Goal: Task Accomplishment & Management: Manage account settings

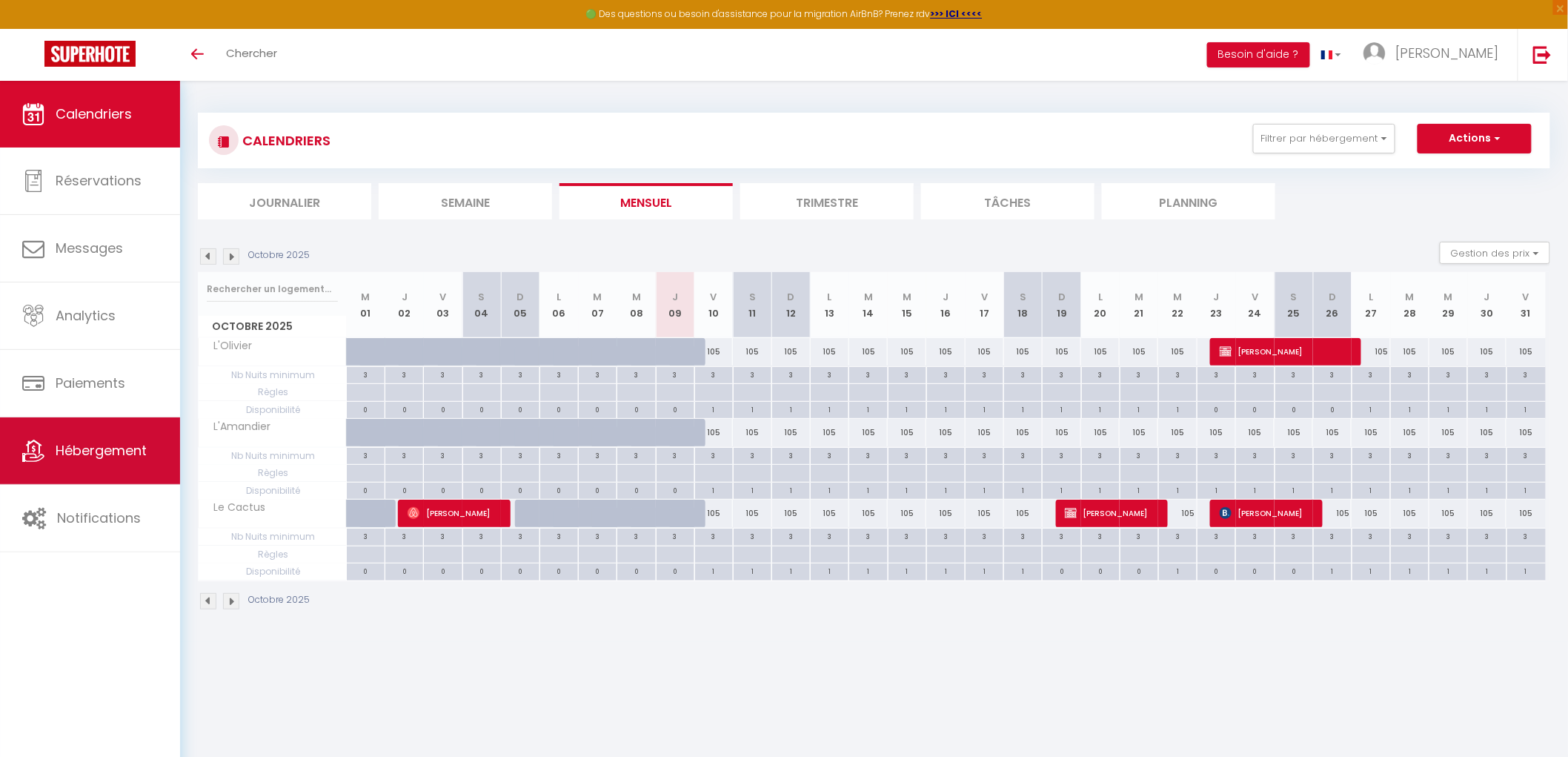
drag, startPoint x: 0, startPoint y: 0, endPoint x: 92, endPoint y: 458, distance: 467.1
click at [223, 643] on body "🟢 Des questions ou besoin d'assistance pour la migration AirBnB? Prenez rdv >>>…" at bounding box center [784, 459] width 1568 height 757
click at [82, 447] on span "Hébergement" at bounding box center [101, 450] width 92 height 19
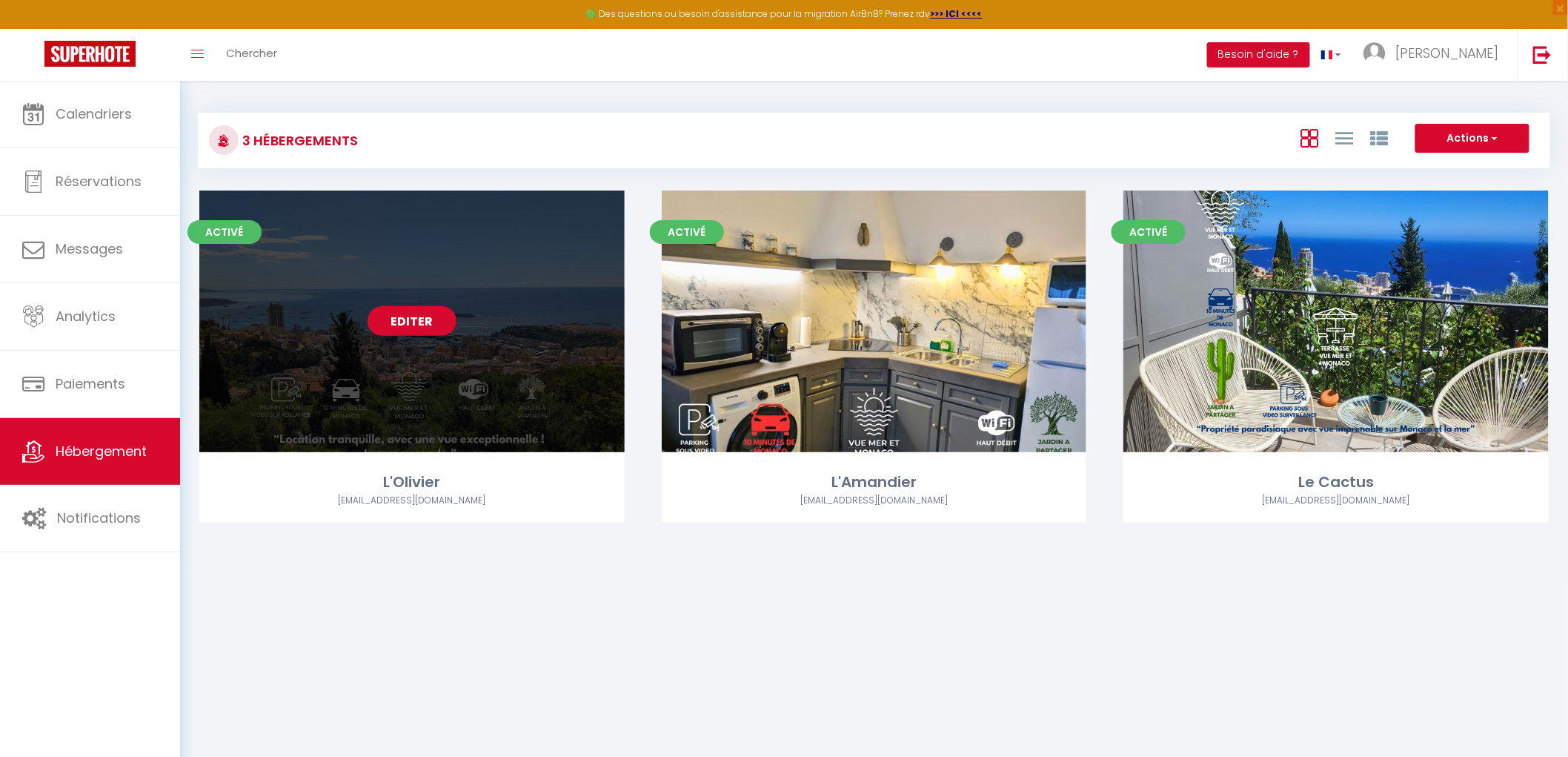
click at [427, 323] on link "Editer" at bounding box center [411, 321] width 89 height 30
click at [427, 314] on link "Editer" at bounding box center [411, 321] width 89 height 30
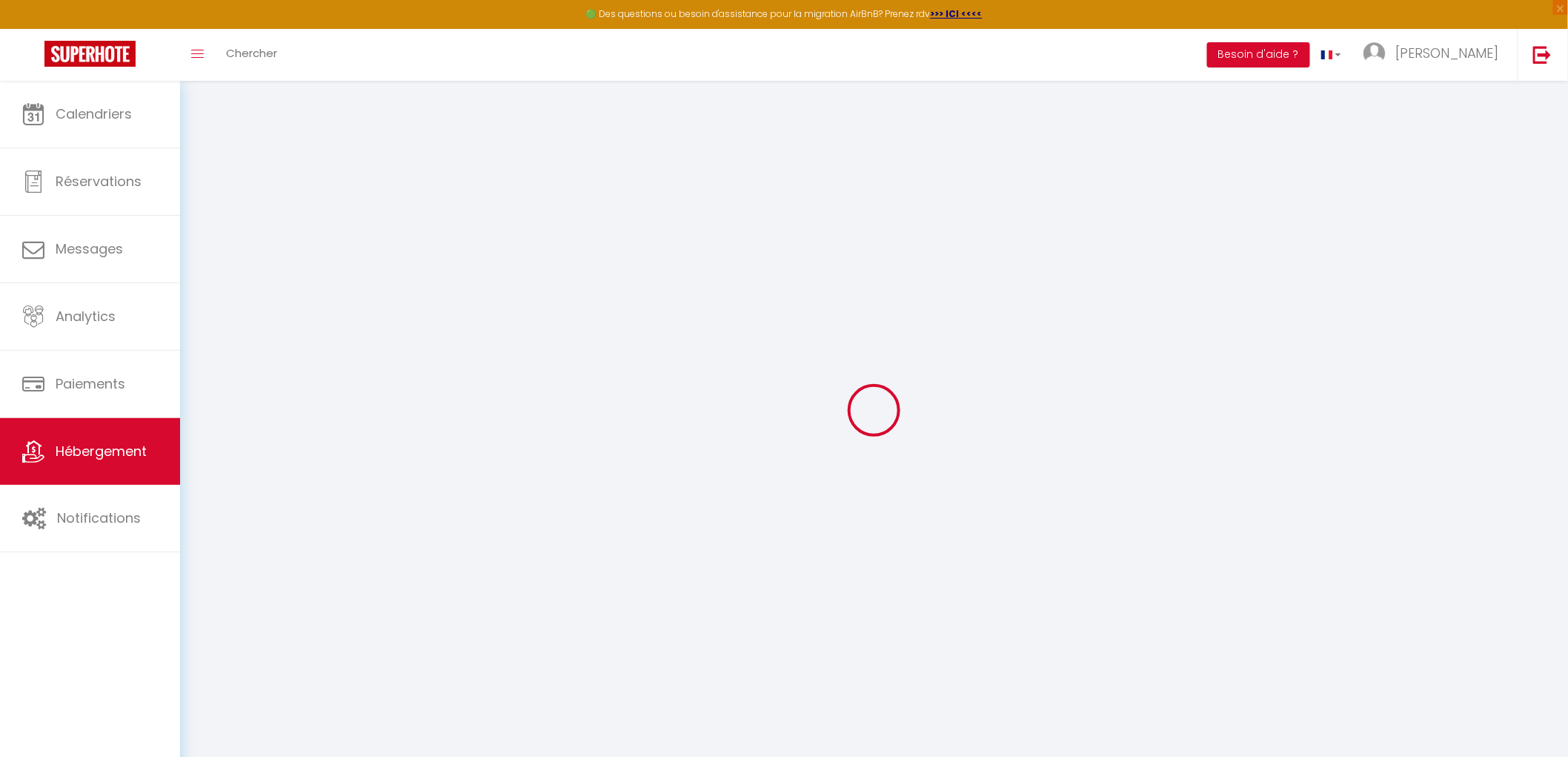
select select
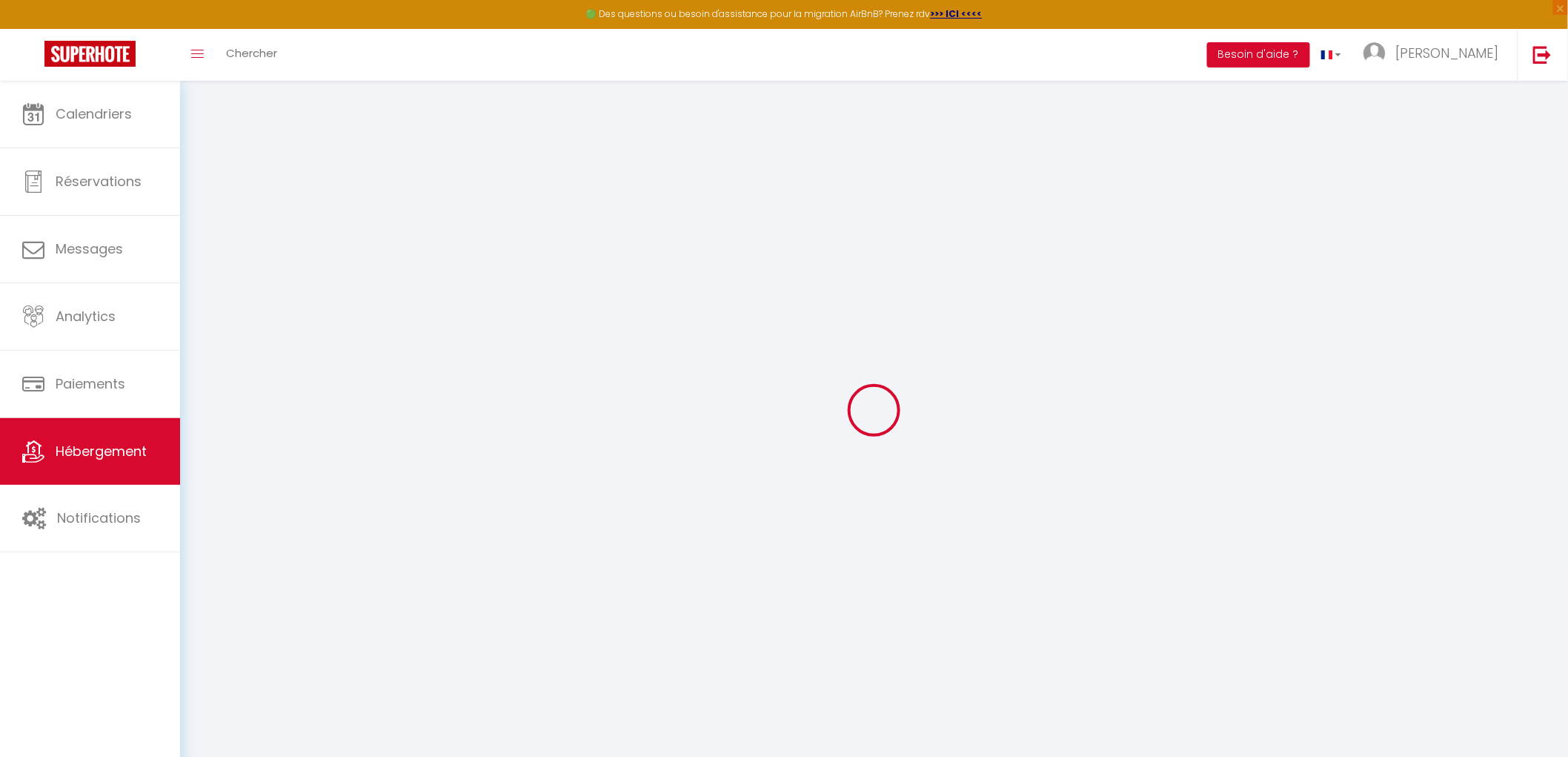
select select
checkbox input "false"
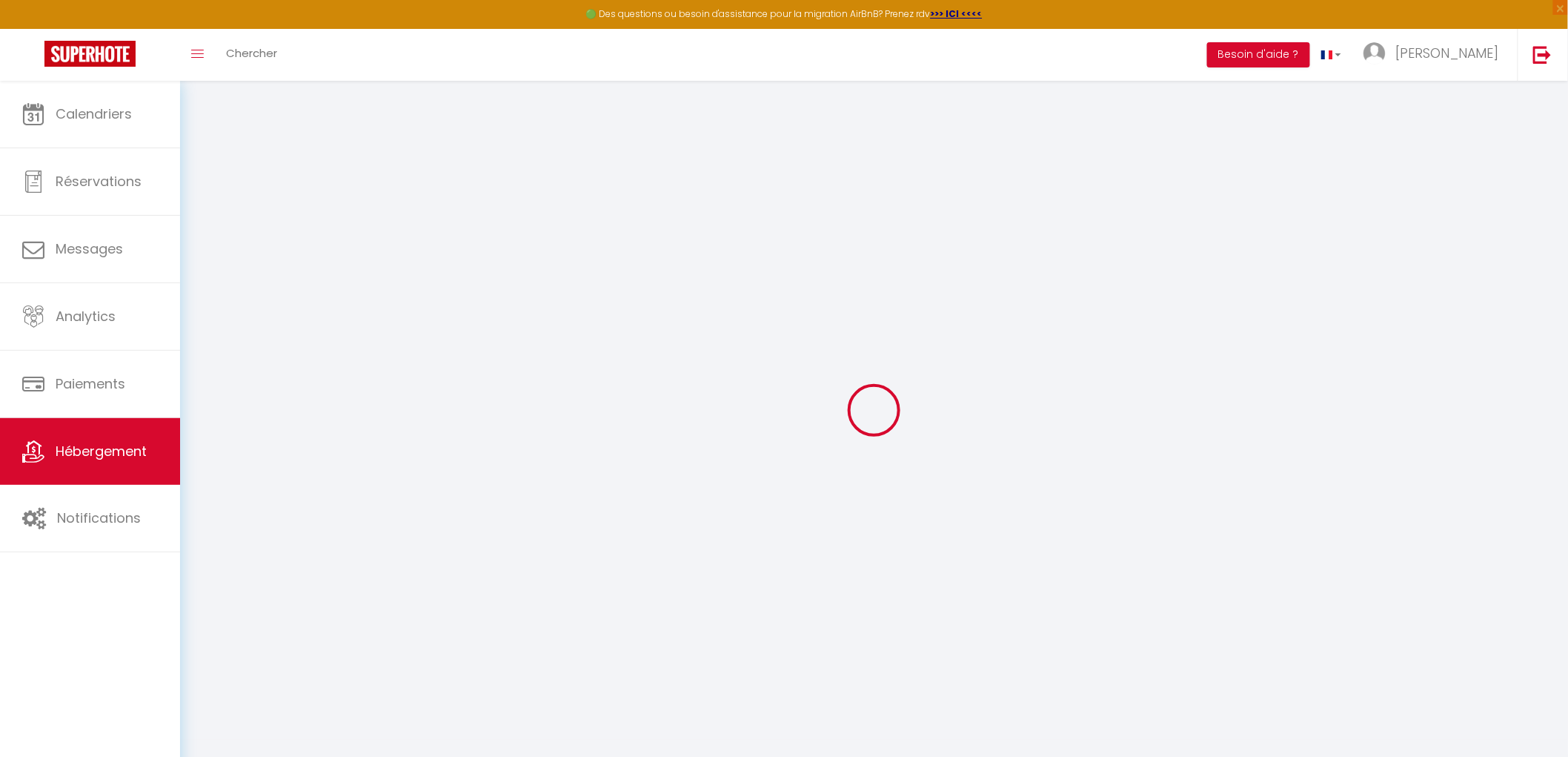
select select
type input "L'Olivier"
type input "[PERSON_NAME]"
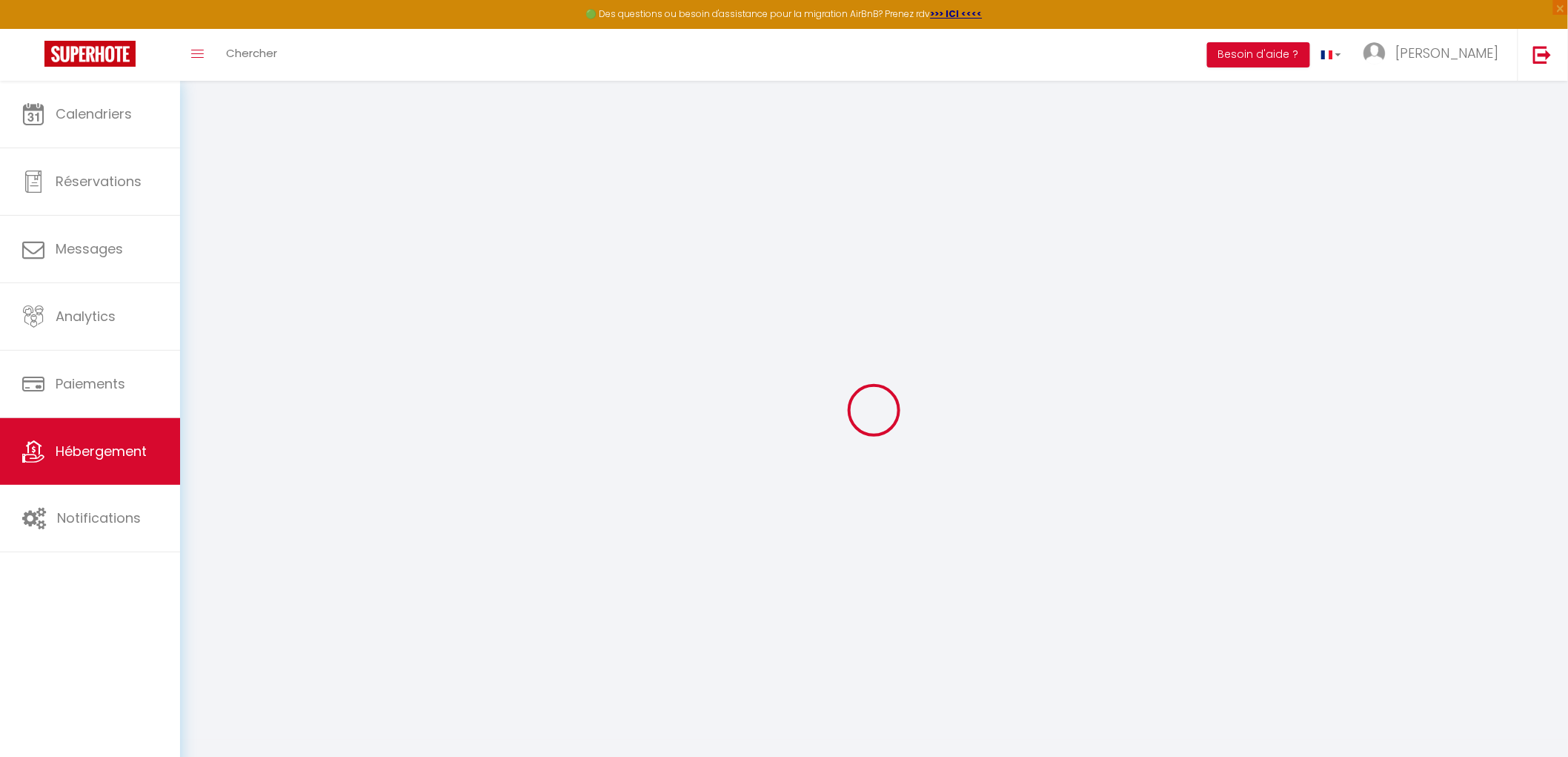
type input "838A Chemin de La Turbie - Le Mas d'Angeline"
type input "06240"
type input "Beausoleil"
type input "100"
type input "10"
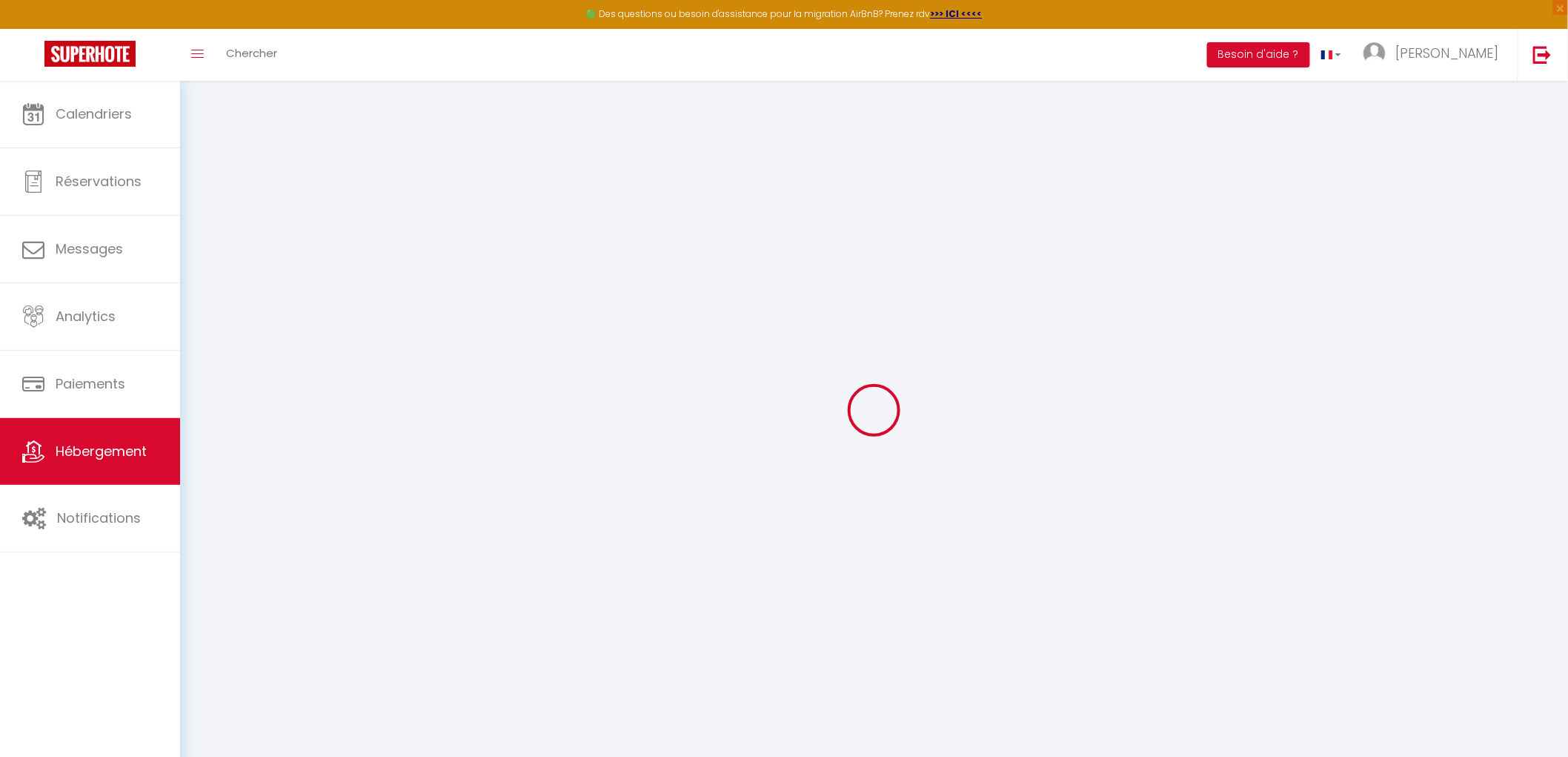
type input "75"
type input "2.01"
type input "500"
select select
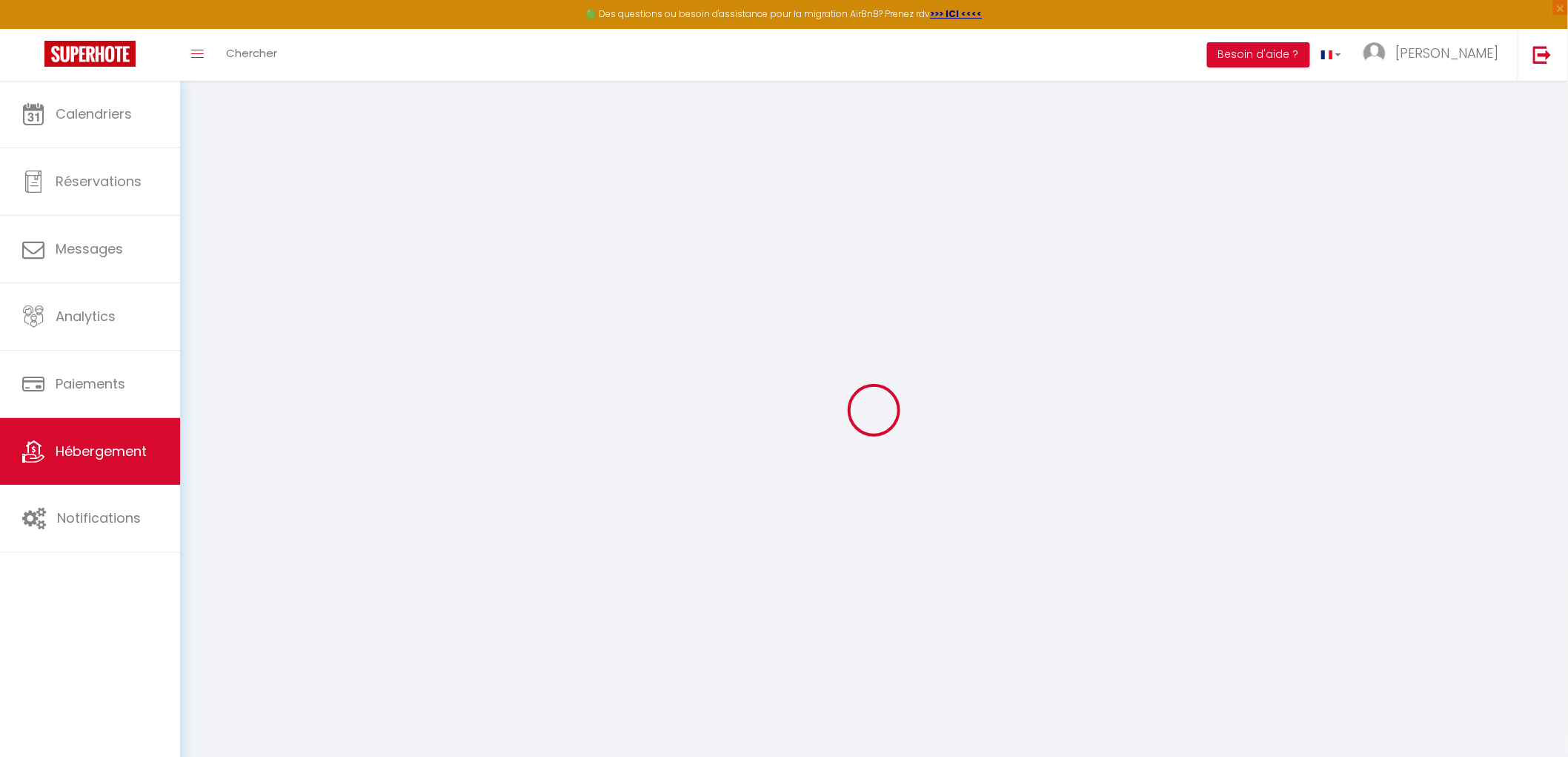
select select
type input "838a Chemin de La Turbie (supérieur) Le Mas d'[PERSON_NAME]"
type input "06240"
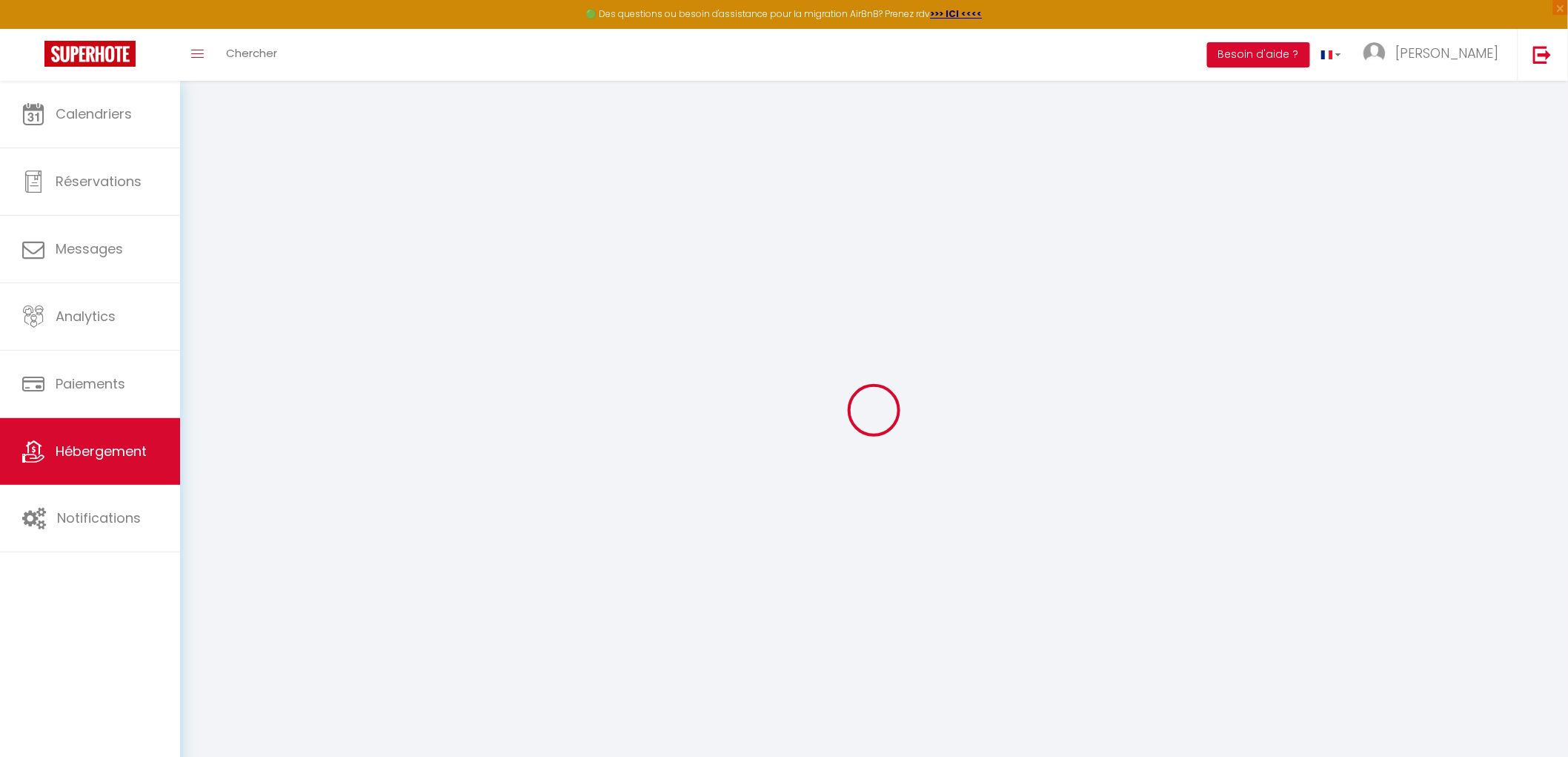
type input "Beausoleil"
type input "[EMAIL_ADDRESS][DOMAIN_NAME]"
select select "16038"
checkbox input "false"
checkbox input "true"
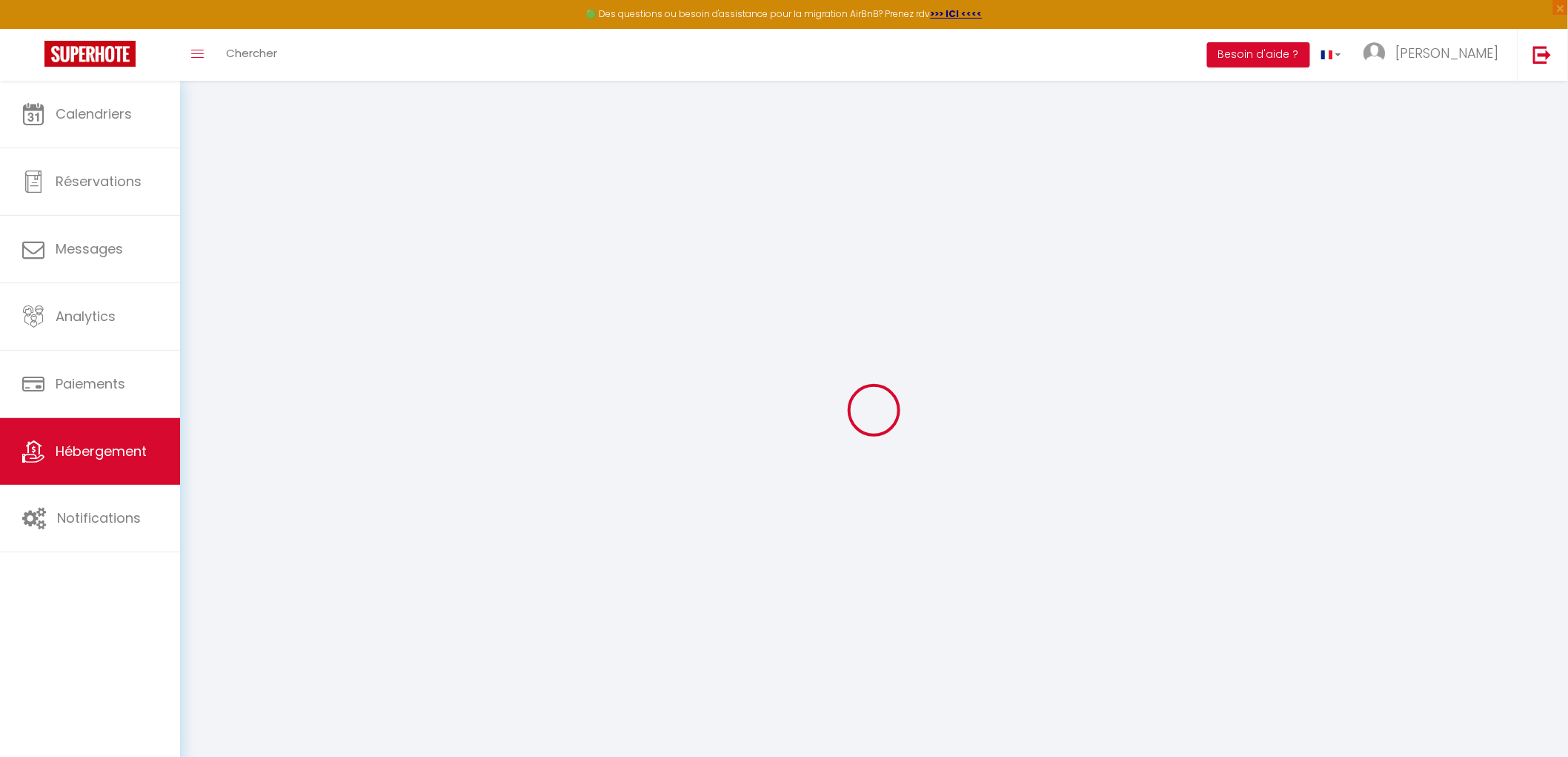
checkbox input "true"
type input "0"
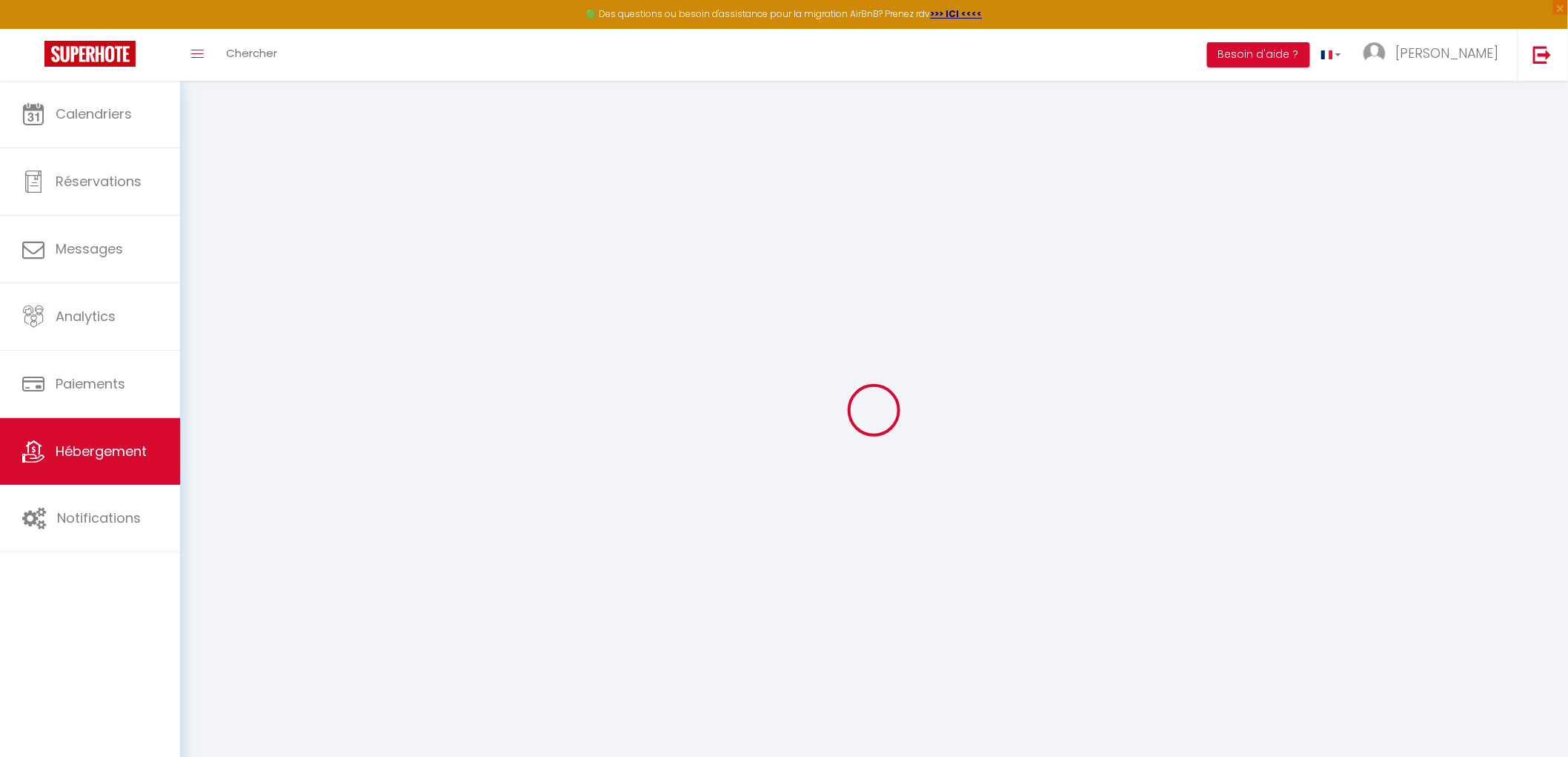
type input "0"
select select "52058"
select select
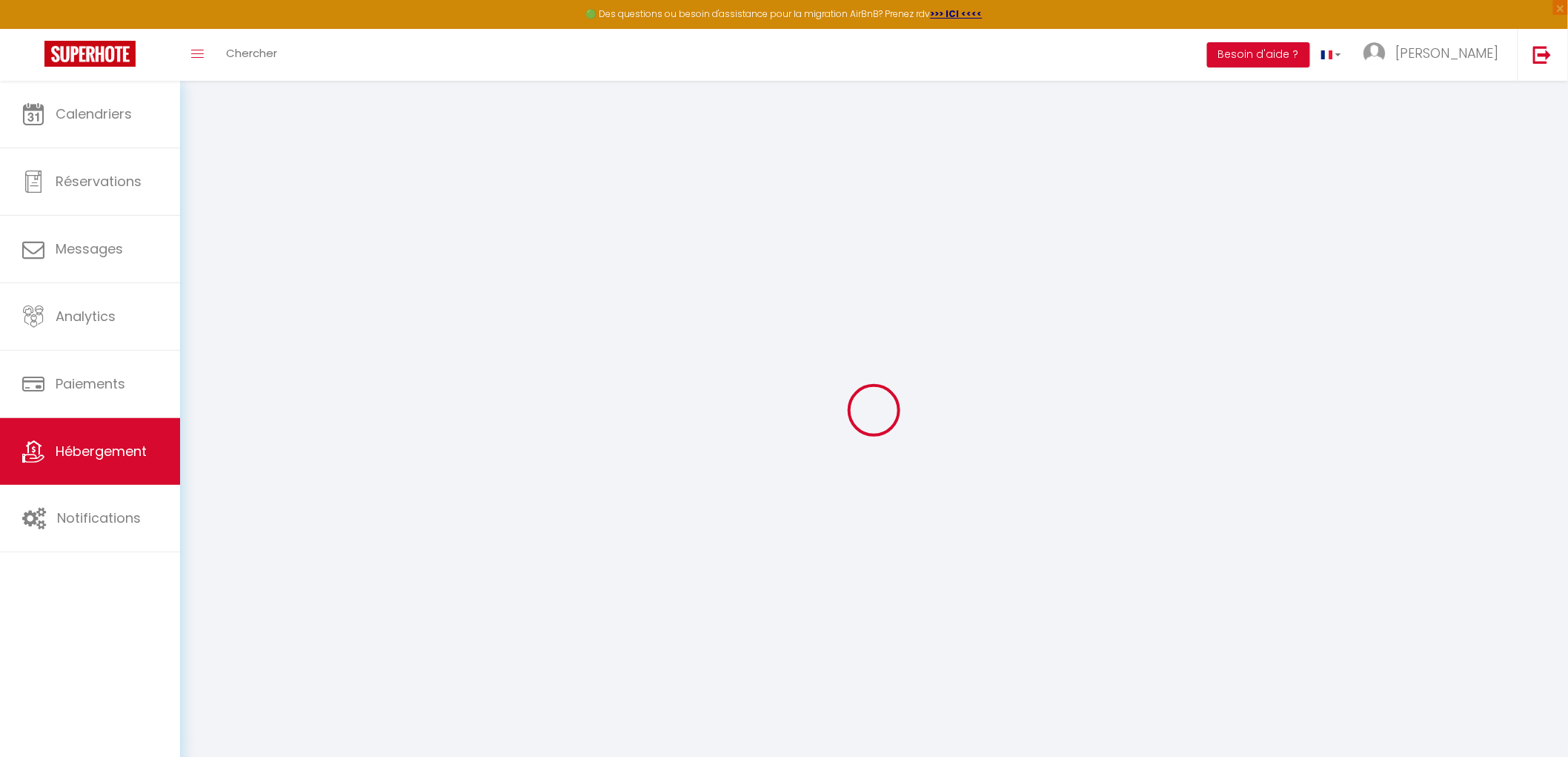
select select
checkbox input "false"
checkbox input "true"
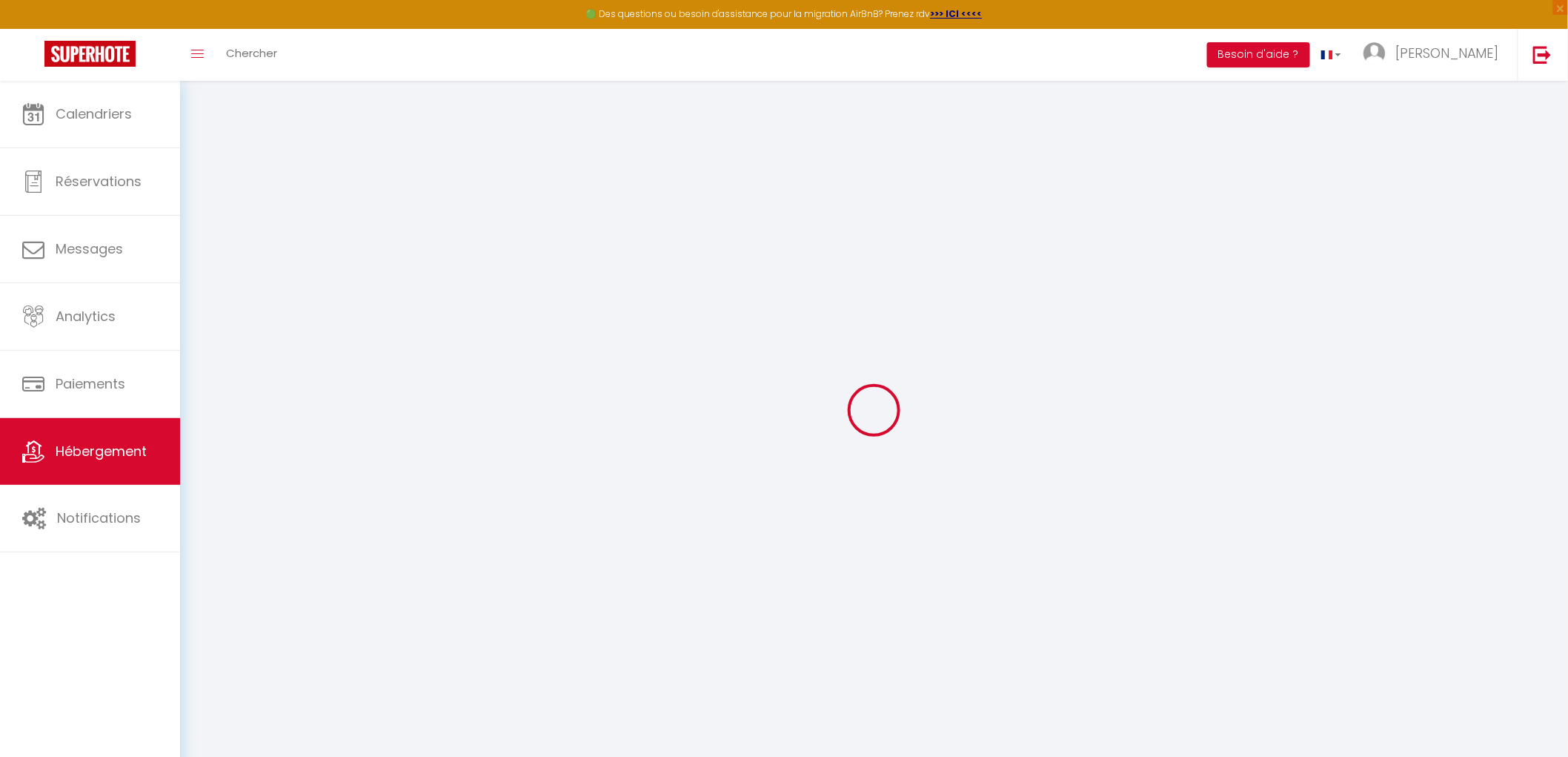
checkbox input "true"
select select
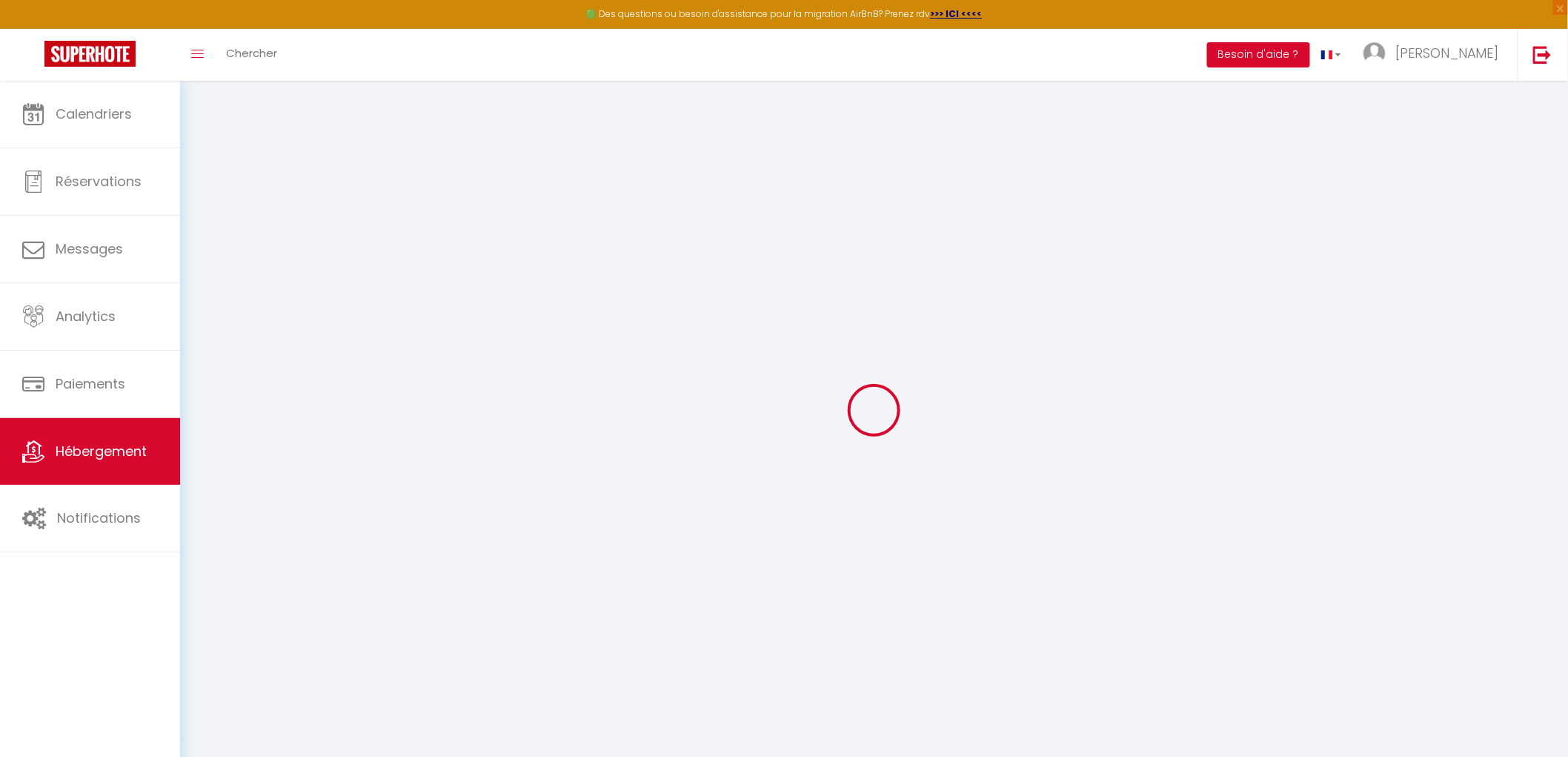
select select
checkbox input "false"
checkbox input "true"
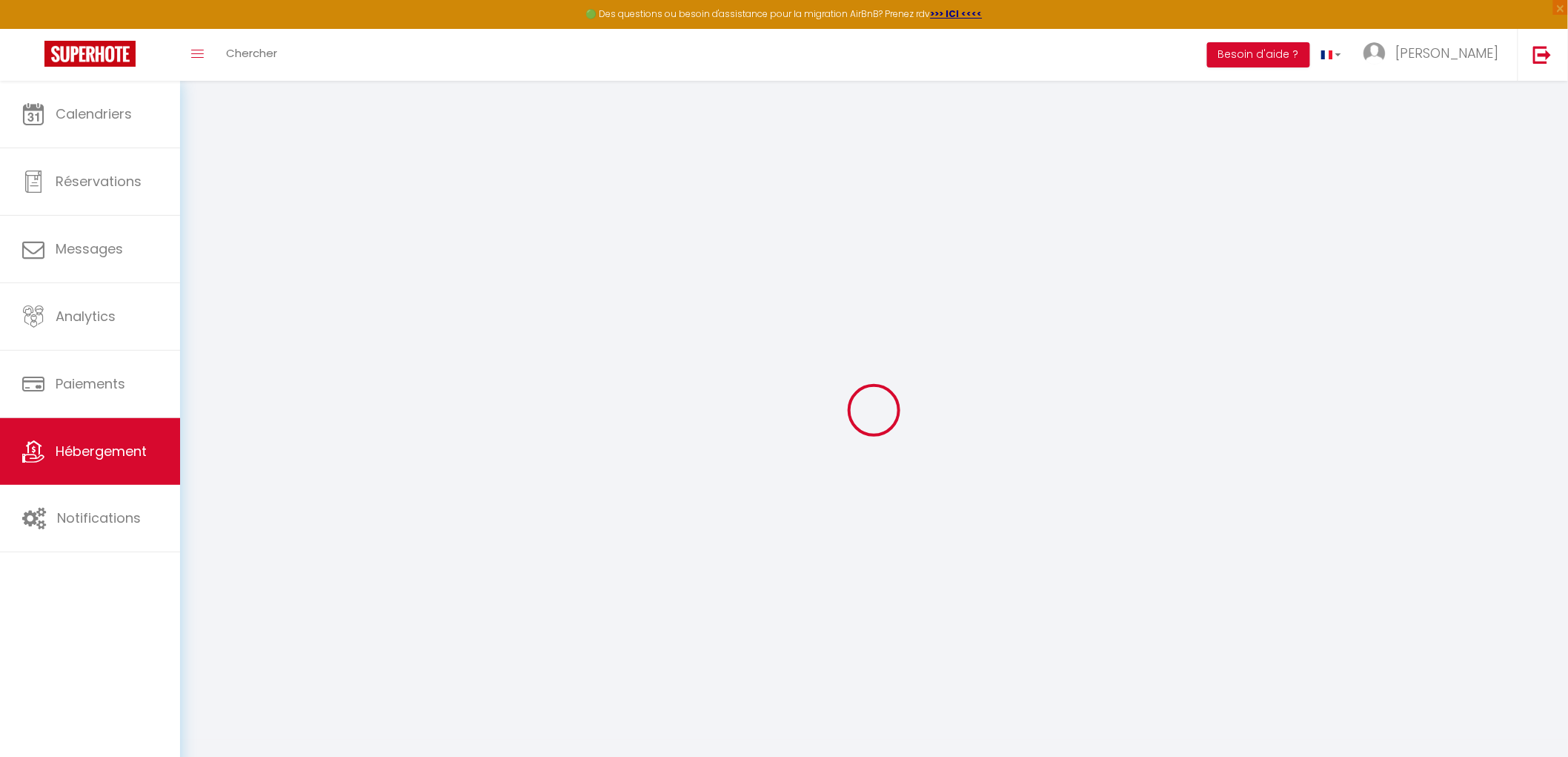
select select
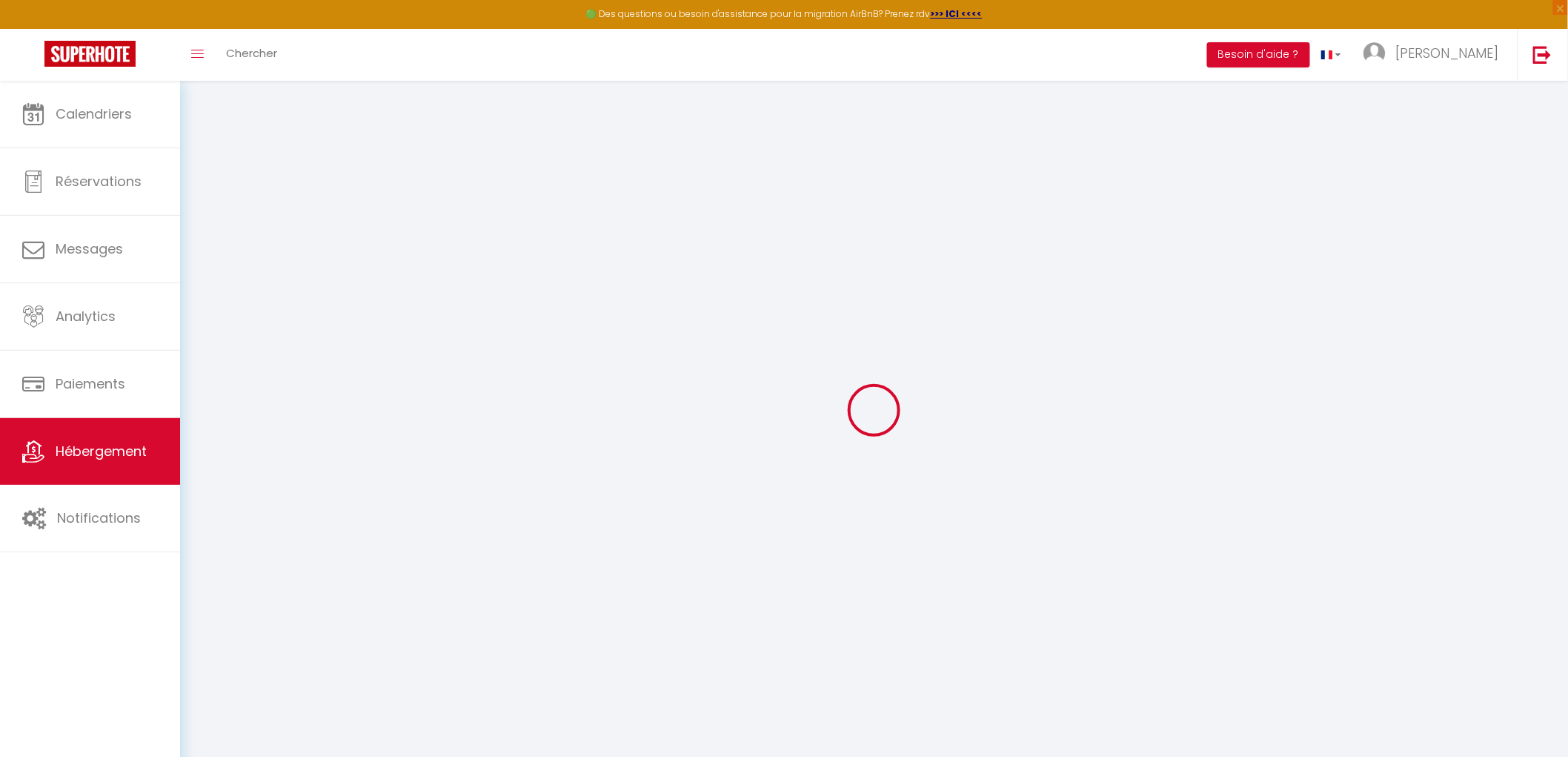
checkbox input "false"
checkbox input "true"
checkbox input "false"
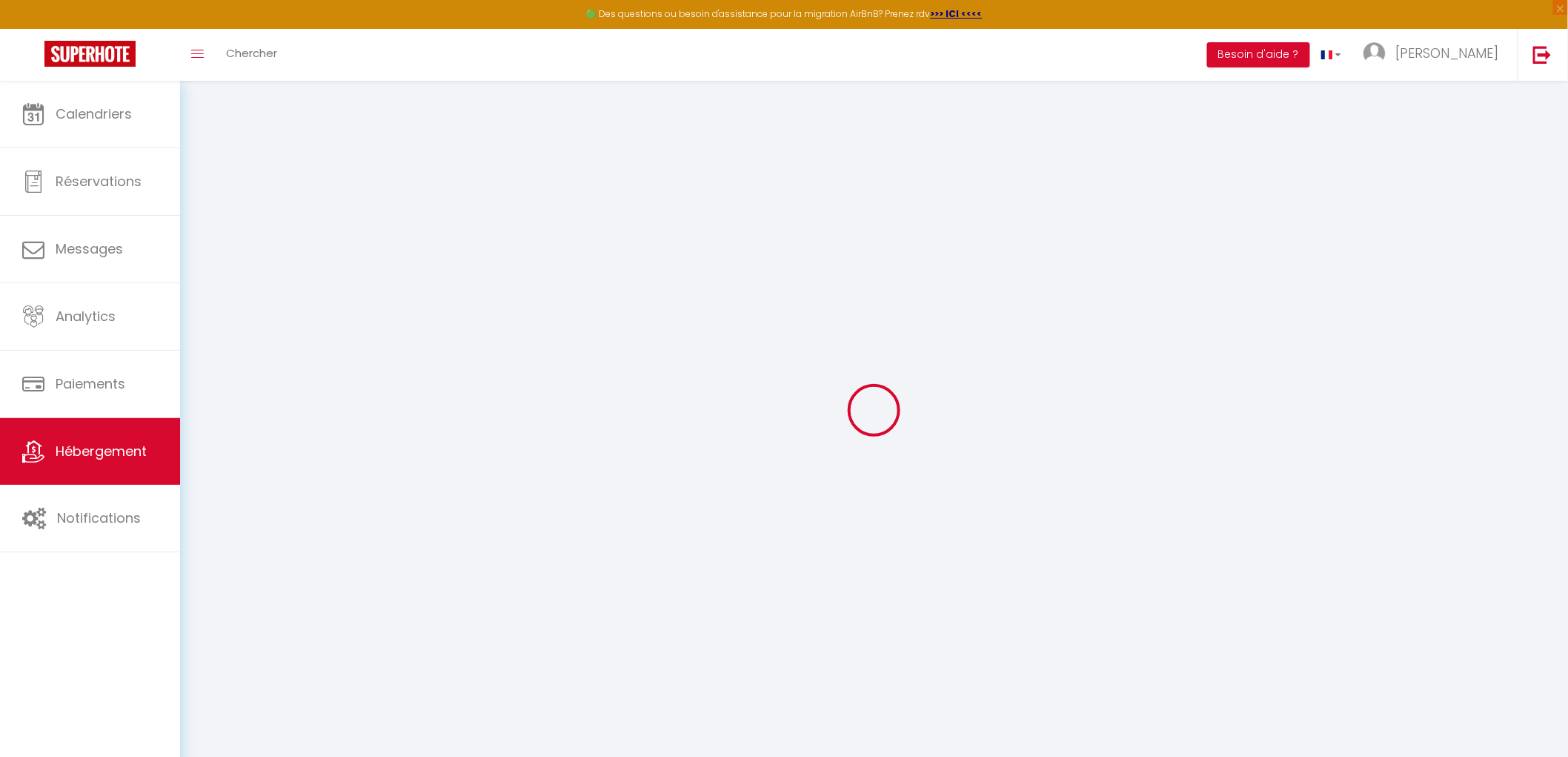
checkbox input "true"
select select "17:00"
select select "23:45"
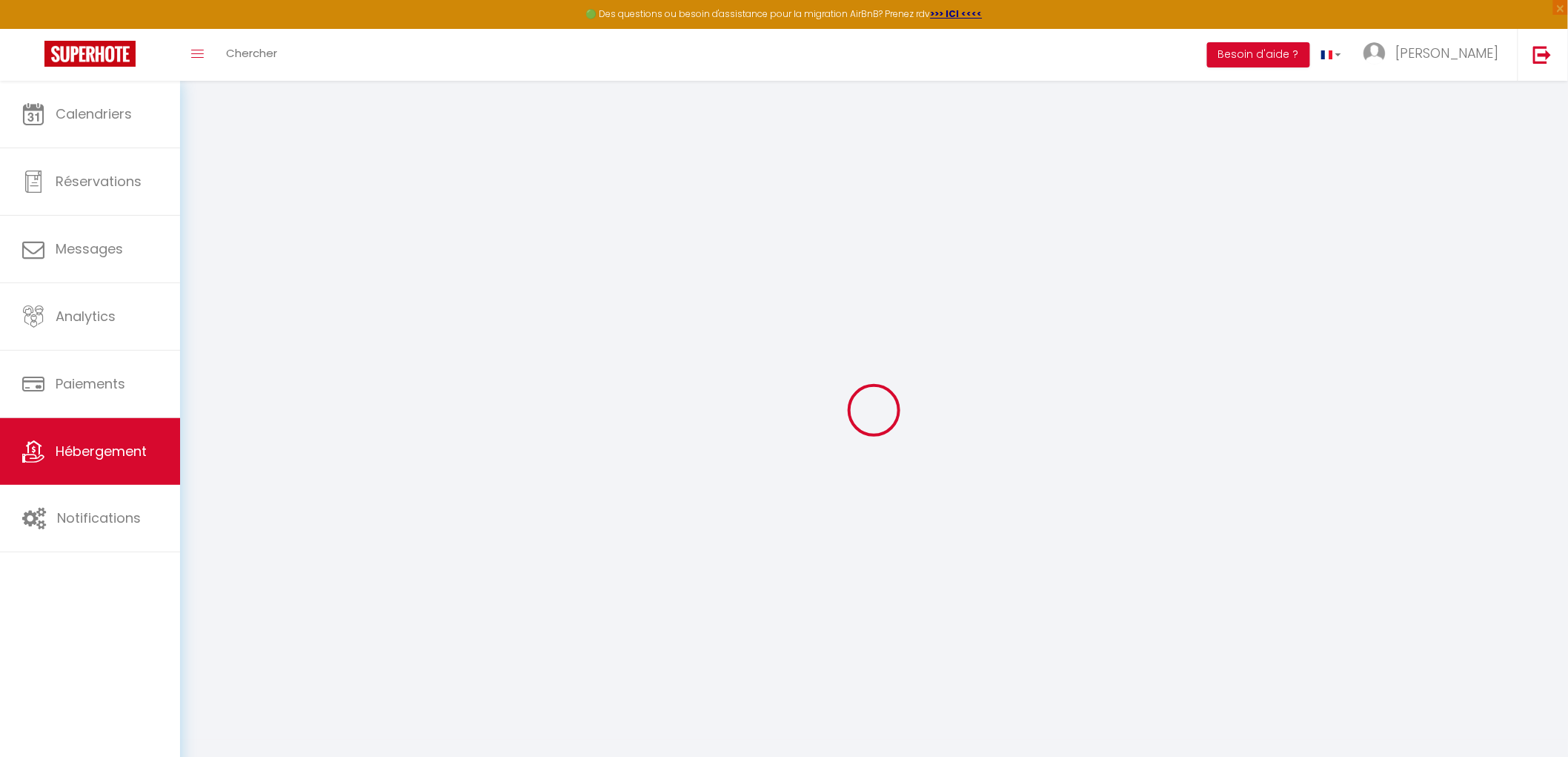
select select "10:00"
select select "30"
select select "120"
checkbox input "false"
checkbox input "true"
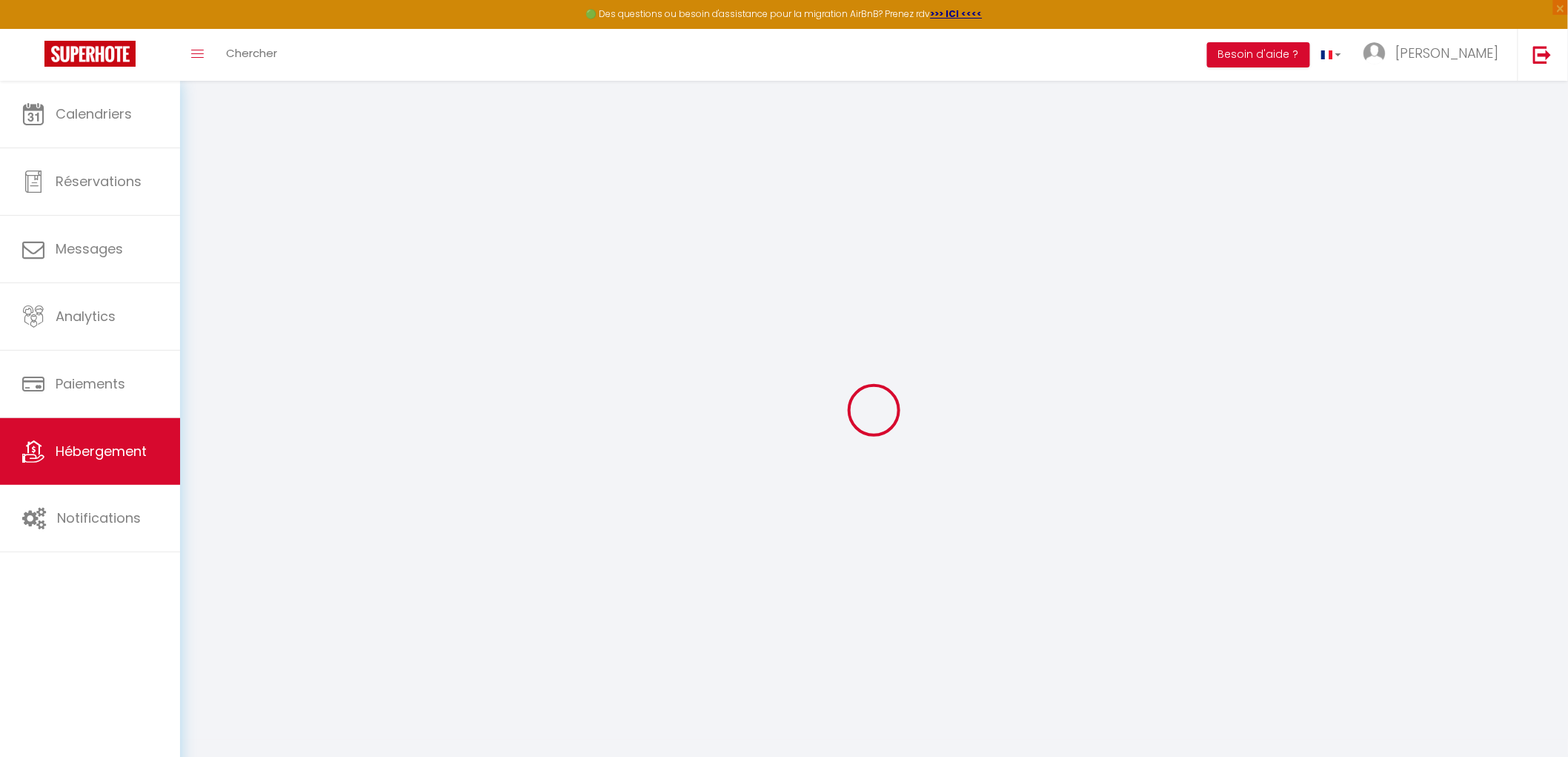
checkbox input "true"
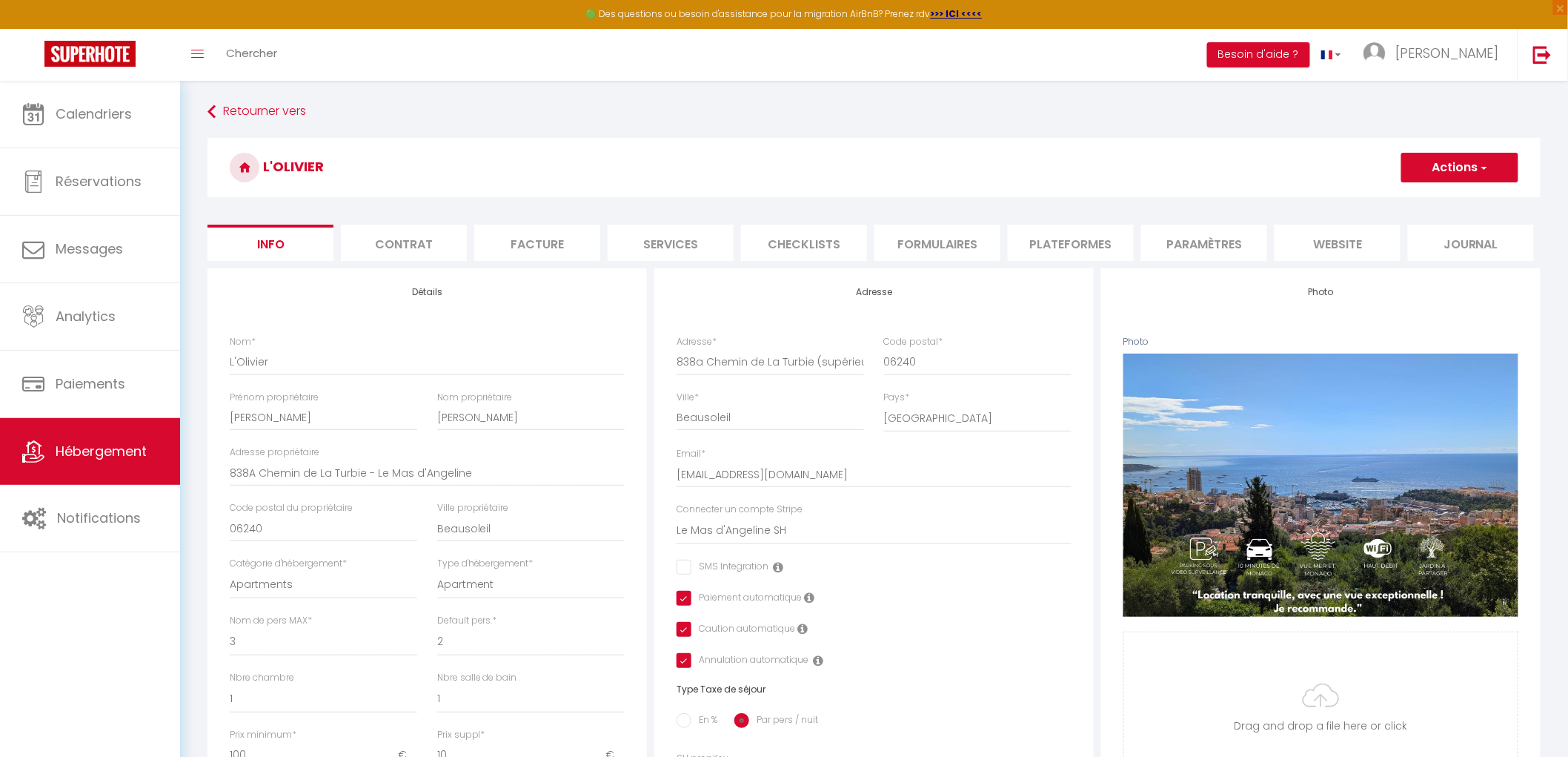
click at [664, 233] on li "Services" at bounding box center [671, 242] width 126 height 36
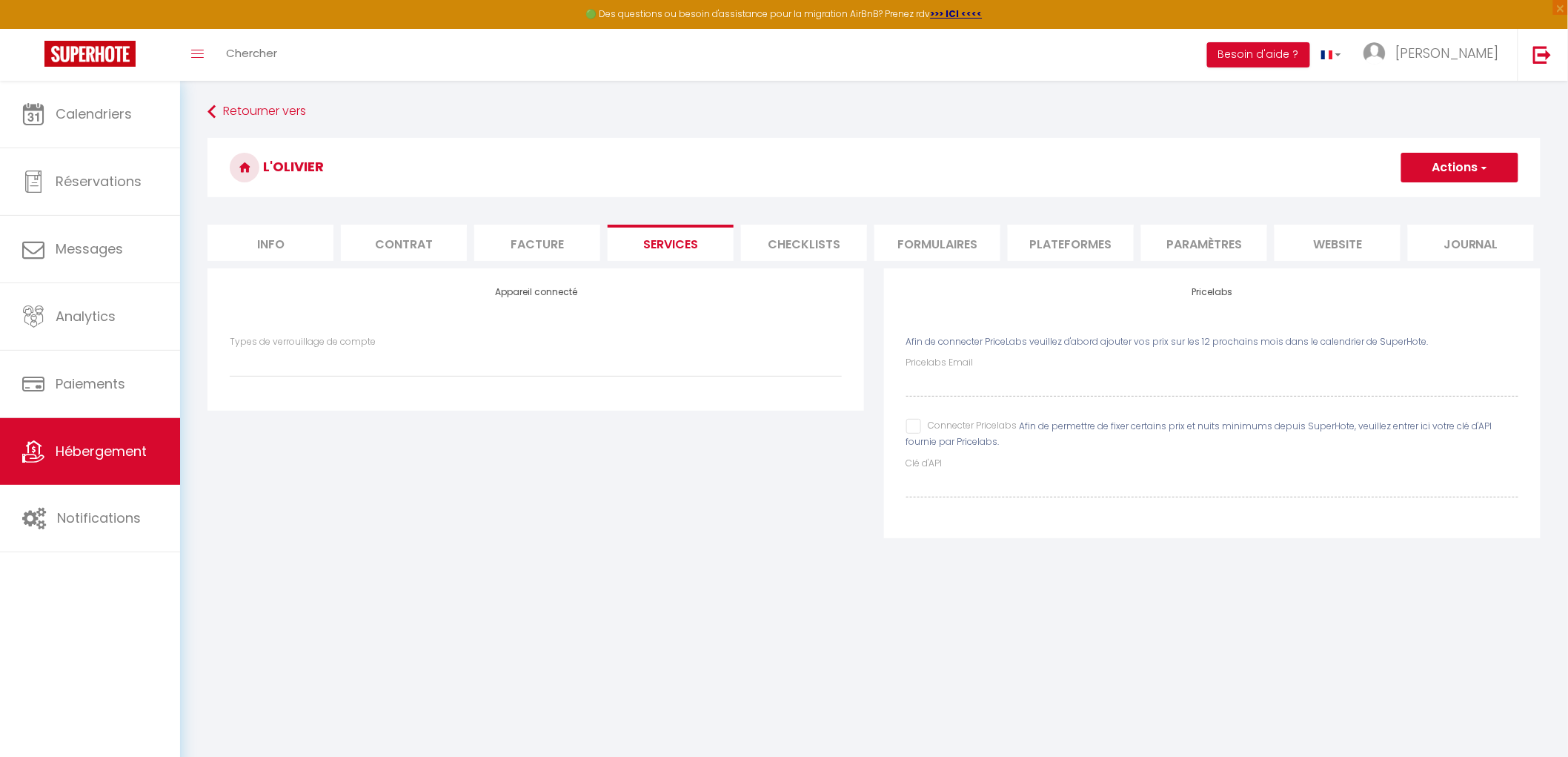
select select
click at [915, 428] on input "Connecter Pricelabs" at bounding box center [962, 426] width 111 height 15
checkbox input "true"
select select
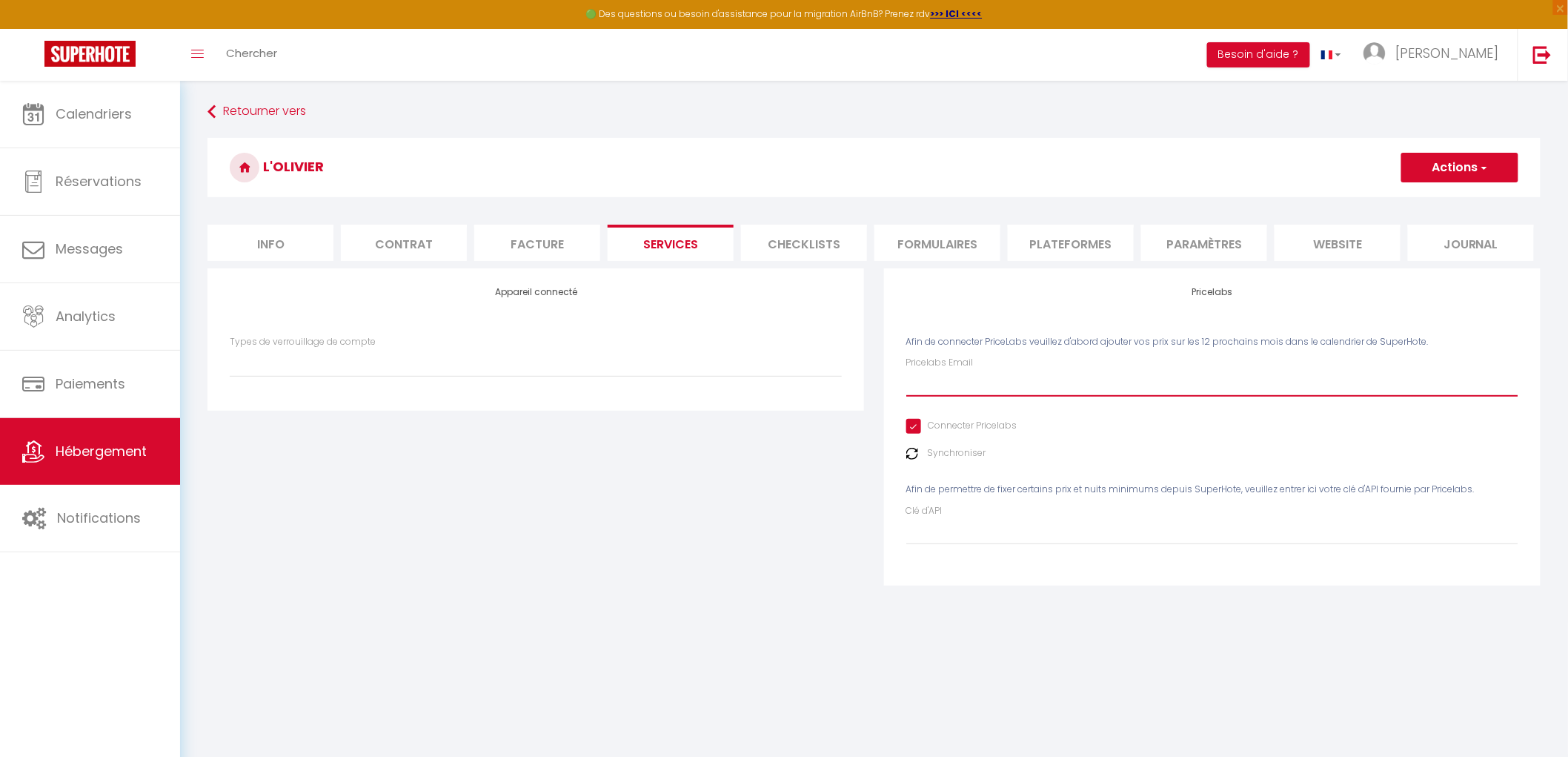
click at [918, 381] on input "Pricelabs Email" at bounding box center [1212, 383] width 612 height 27
click at [920, 381] on input "Pricelabs Email" at bounding box center [1212, 383] width 612 height 27
type input "l"
select select
type input "le"
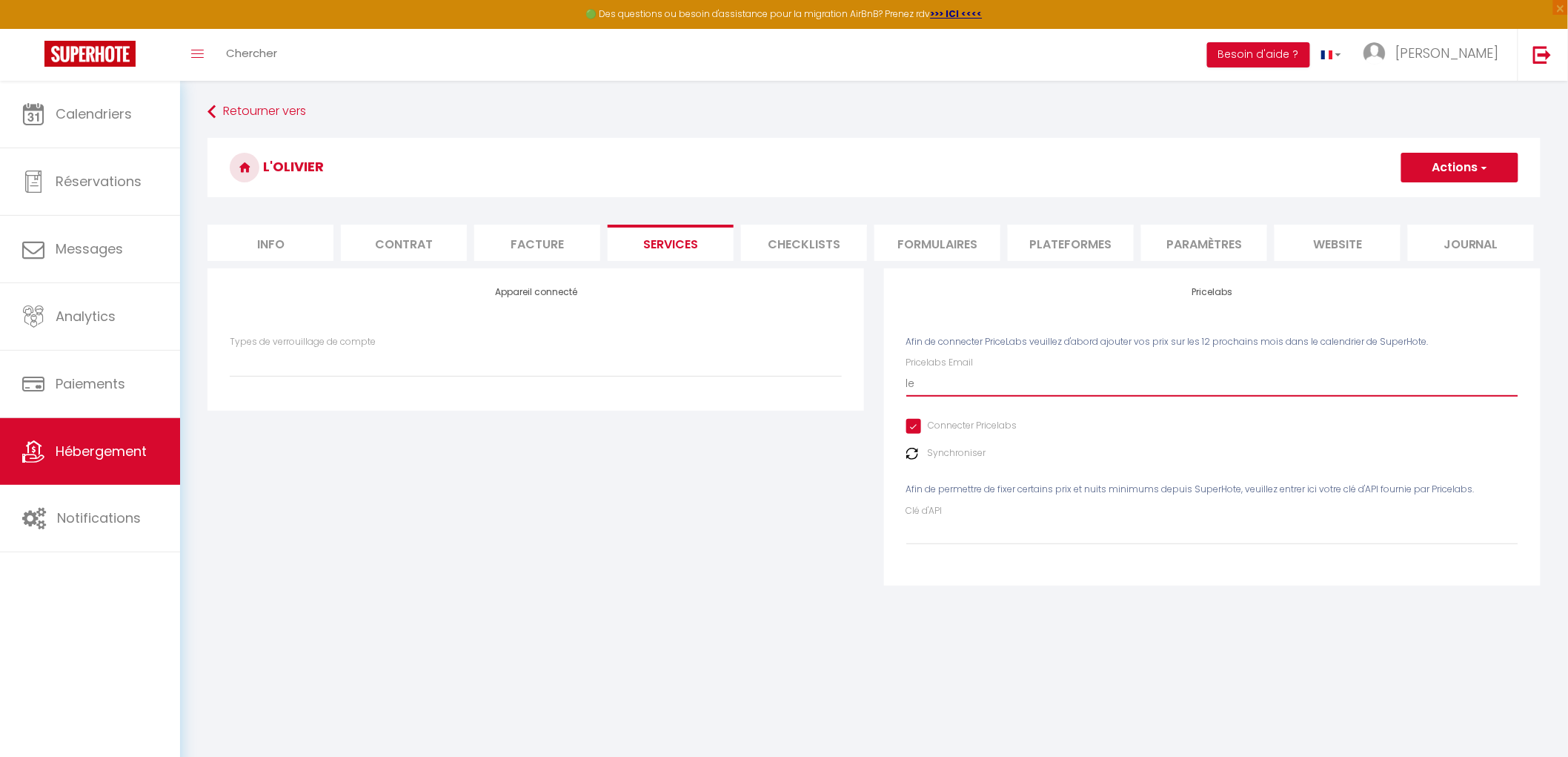
select select
type input "lem"
select select
type input "lema"
select select
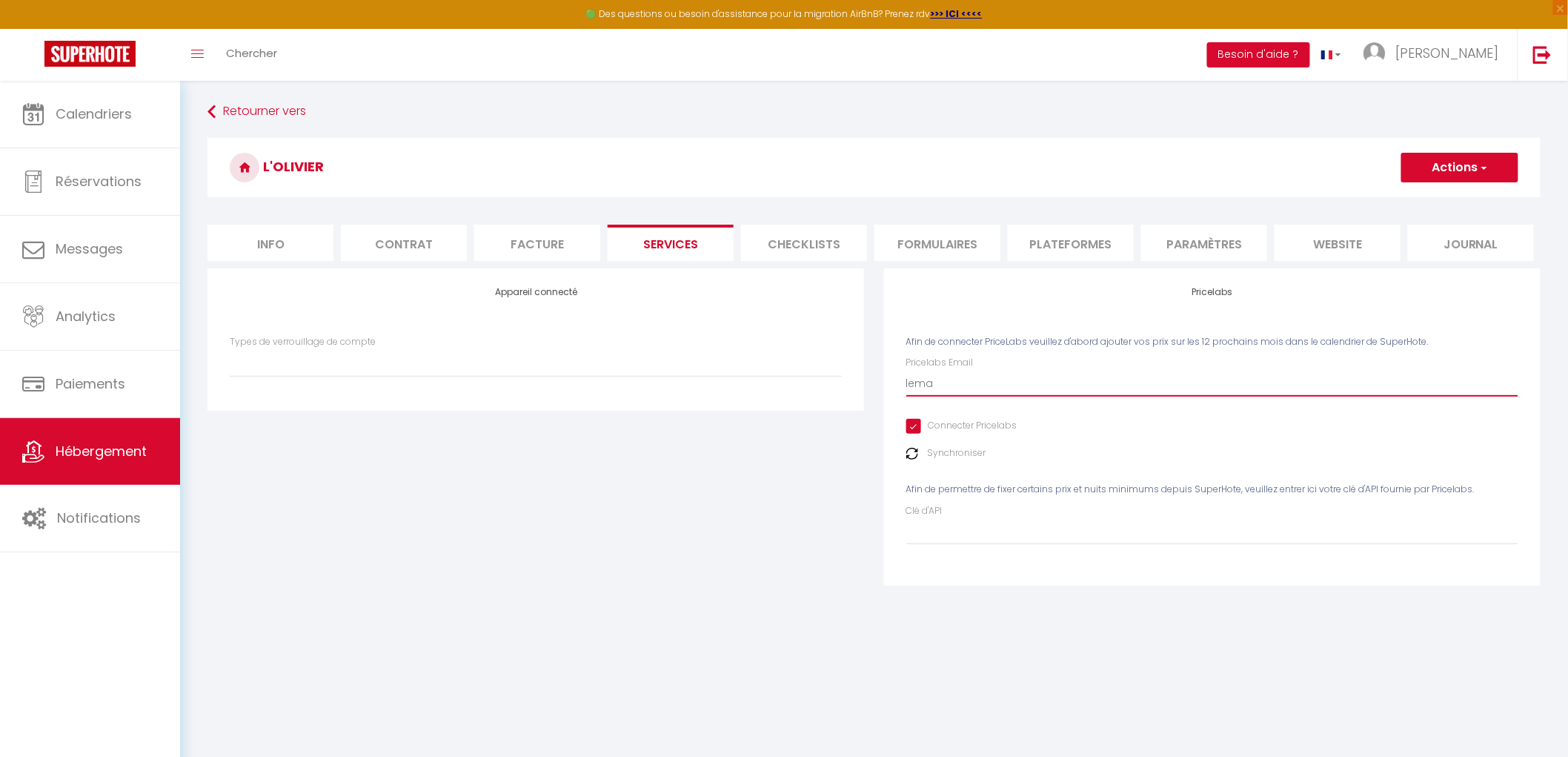
type input "lemas"
select select
type input "lemasd"
select select
type input "lemasda"
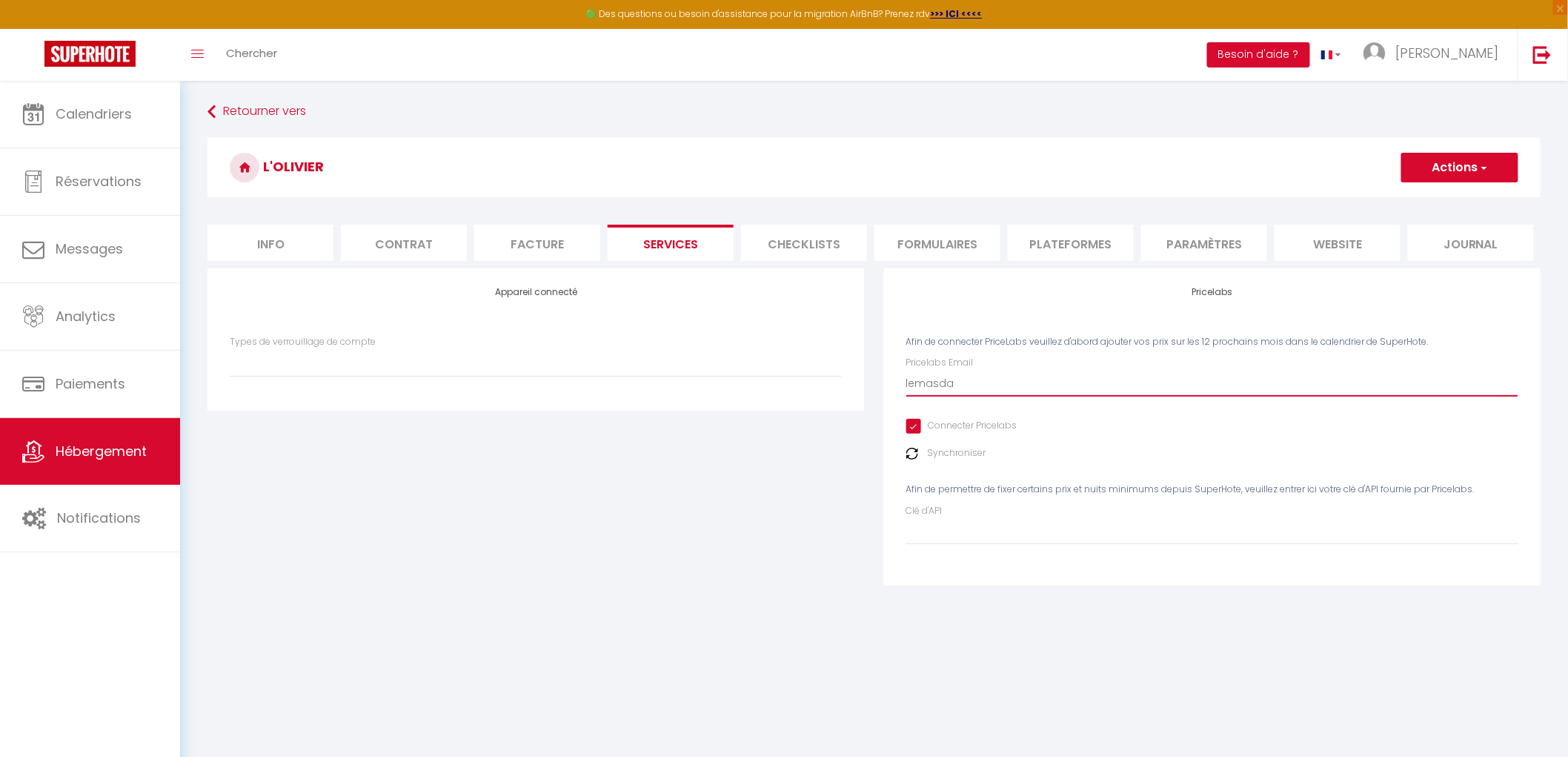
select select
type input "lemasdan"
select select
type input "lemasdang"
select select
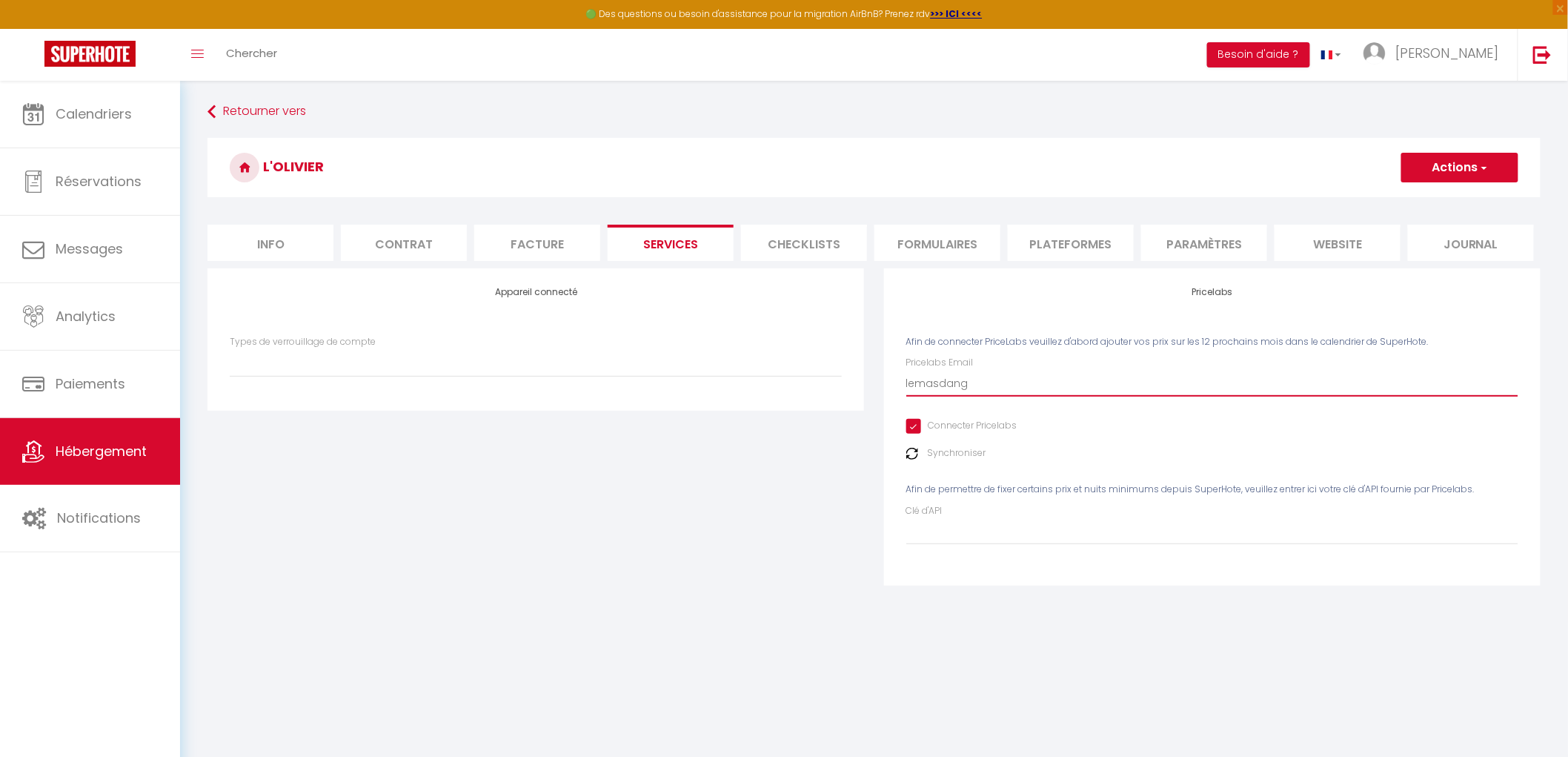
type input "lemasdange"
select select
type input "lemasdangel"
select select
type input "lemasdangeli"
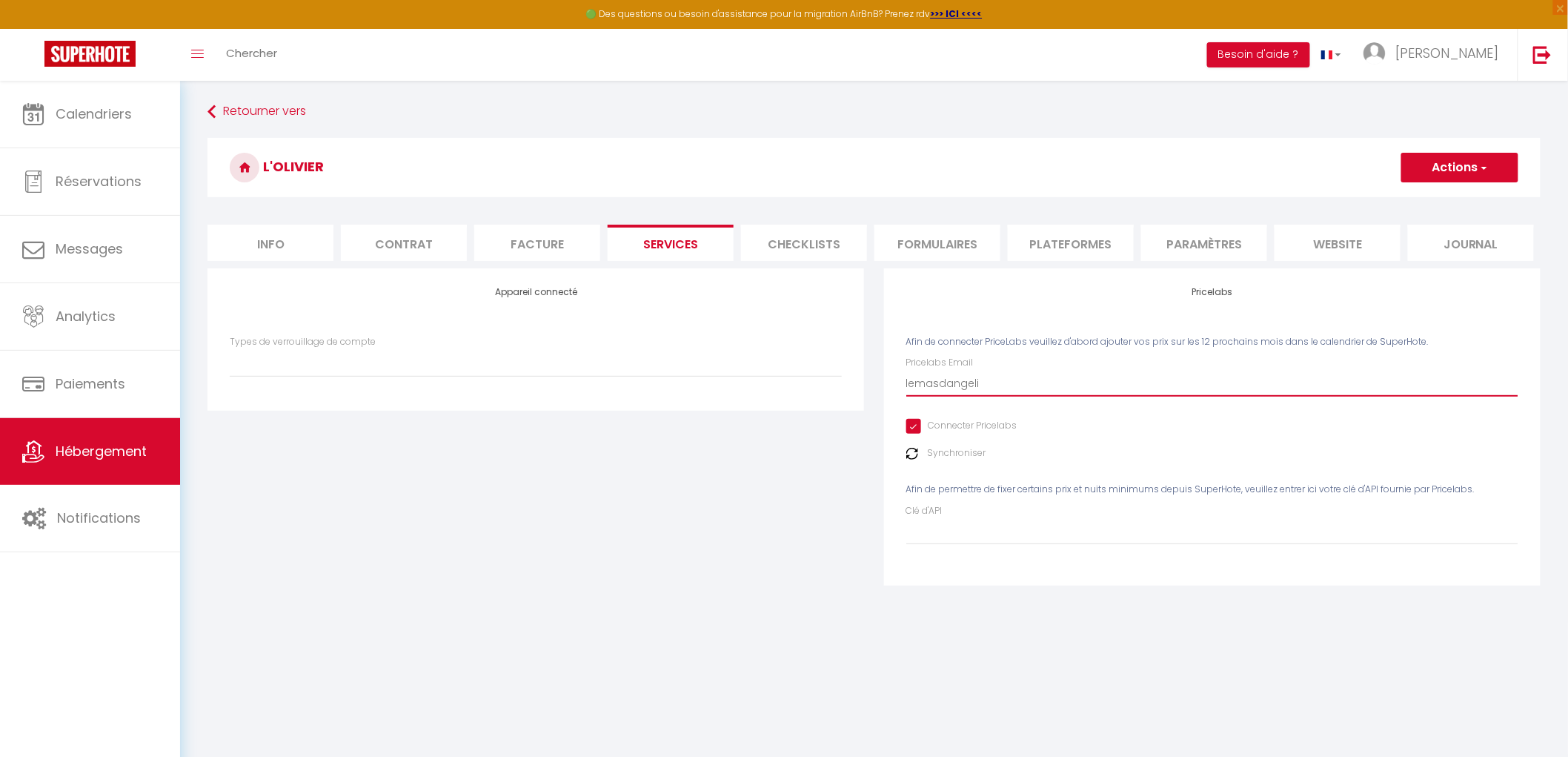
select select
type input "lemasdangelin"
select select
type input "lemasdangeline"
select select
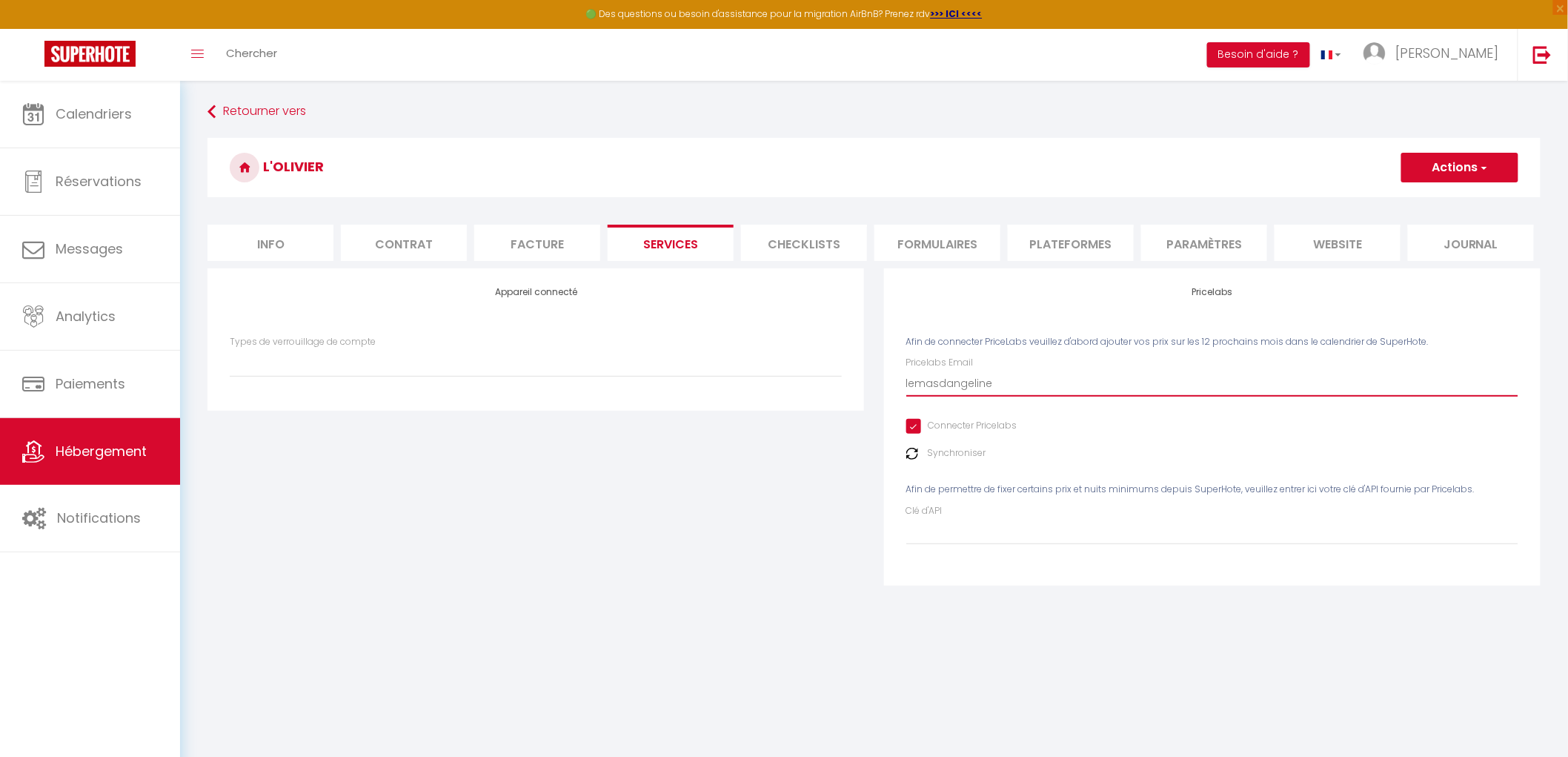
type input "lemasdangeline@"
select select
type input "lemasdangeline@g"
select select
type input "lemasdangeline@gm"
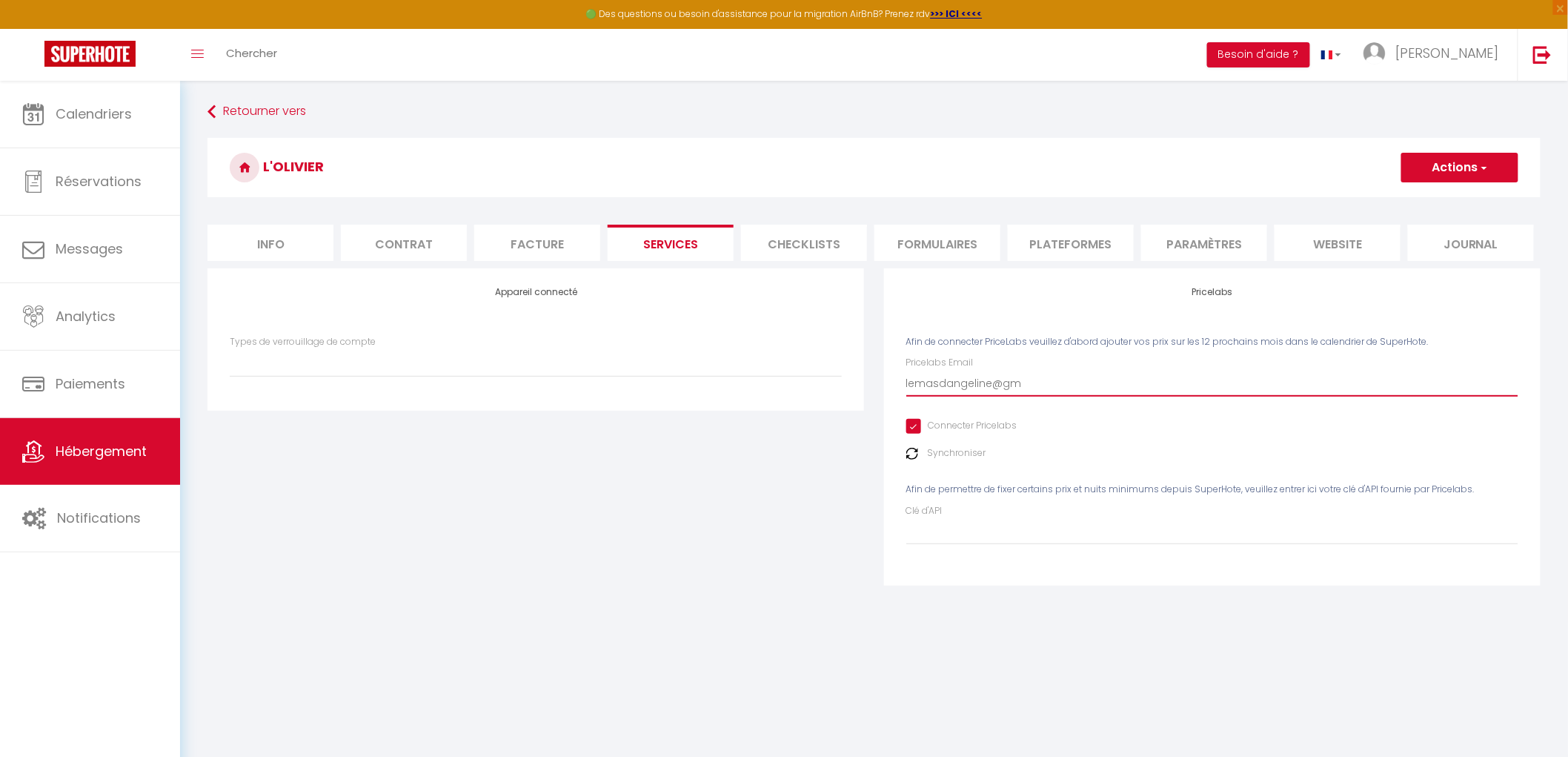
select select
type input "lemasdangeline@gma"
select select
type input "lemasdangeline@gmai"
select select
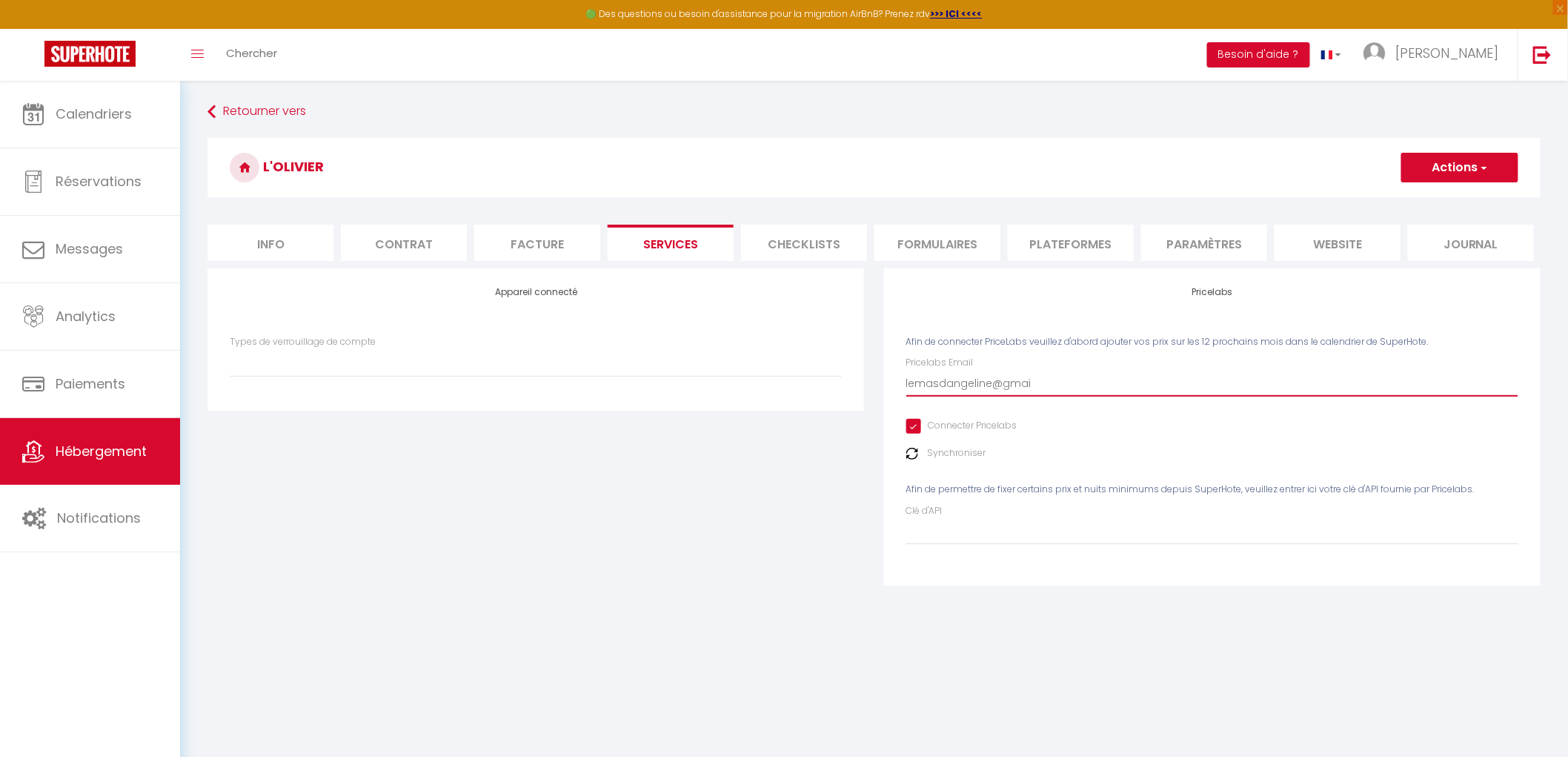
type input "[EMAIL_ADDRESS]"
select select
type input "[EMAIL_ADDRESS]."
select select
type input "lemasdangeline@gmail.c"
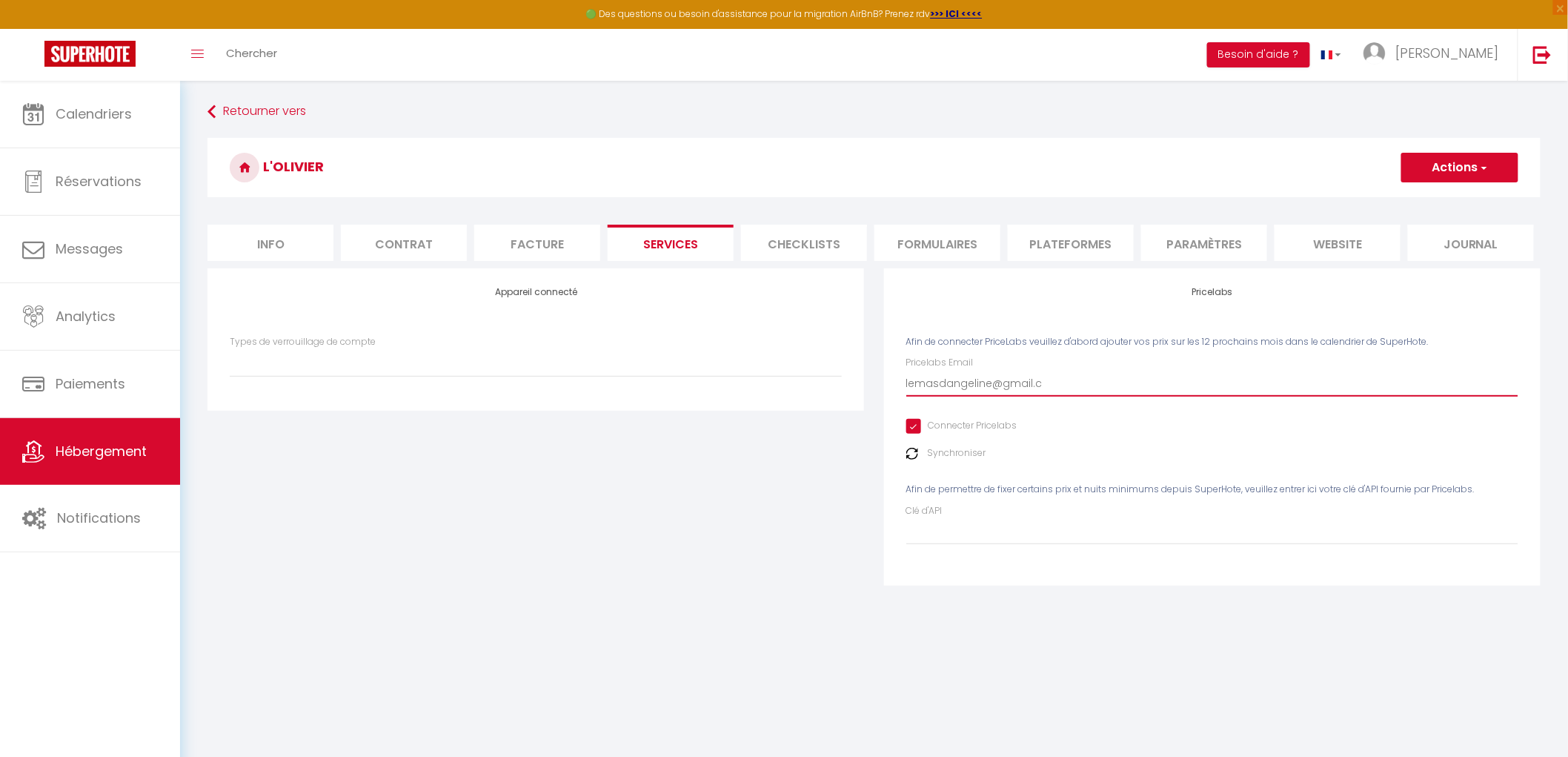
select select
type input "[EMAIL_ADDRESS][DOMAIN_NAME]"
select select
type input "[EMAIL_ADDRESS][DOMAIN_NAME]"
select select
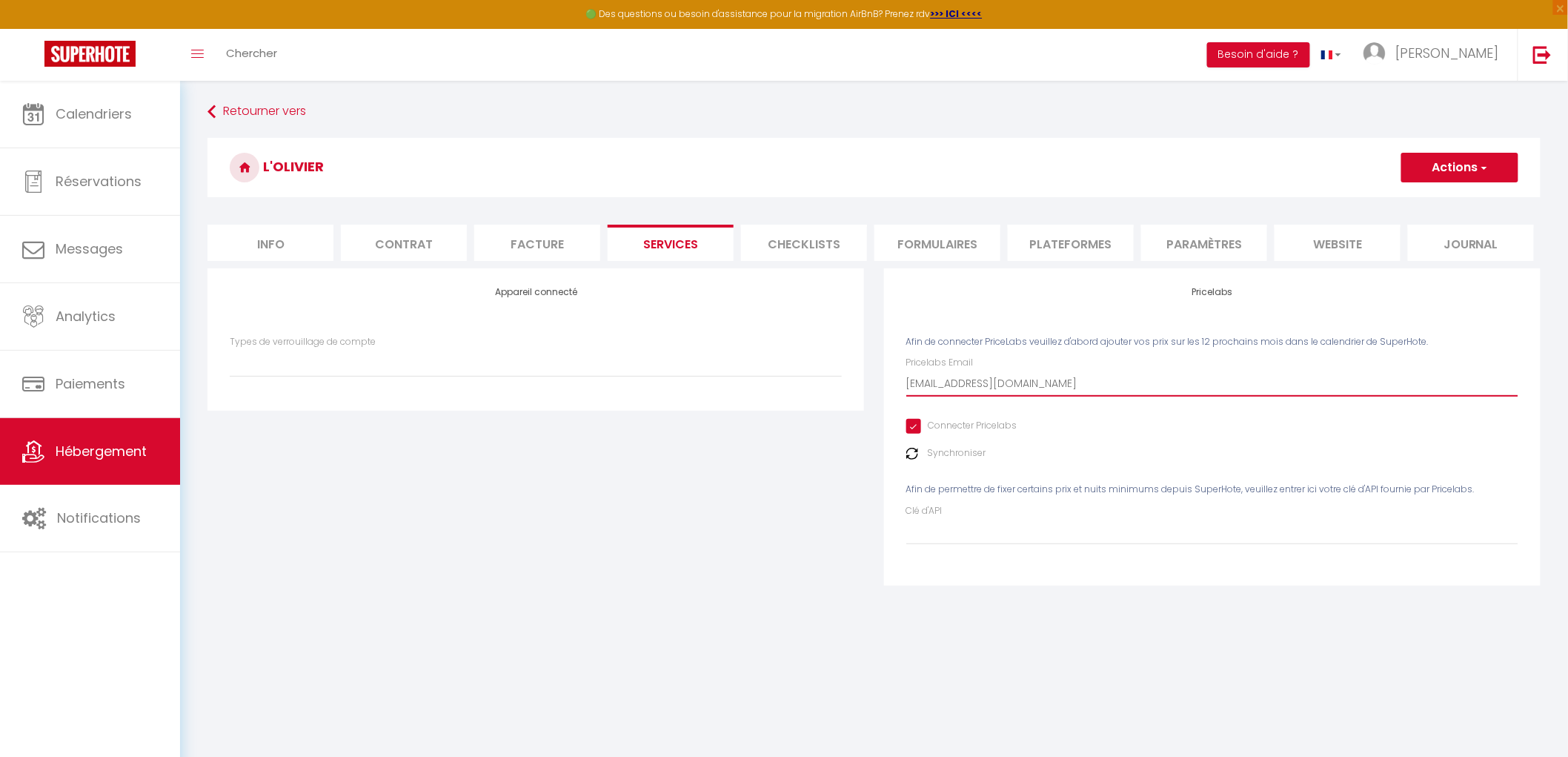
type input "[EMAIL_ADDRESS][DOMAIN_NAME]"
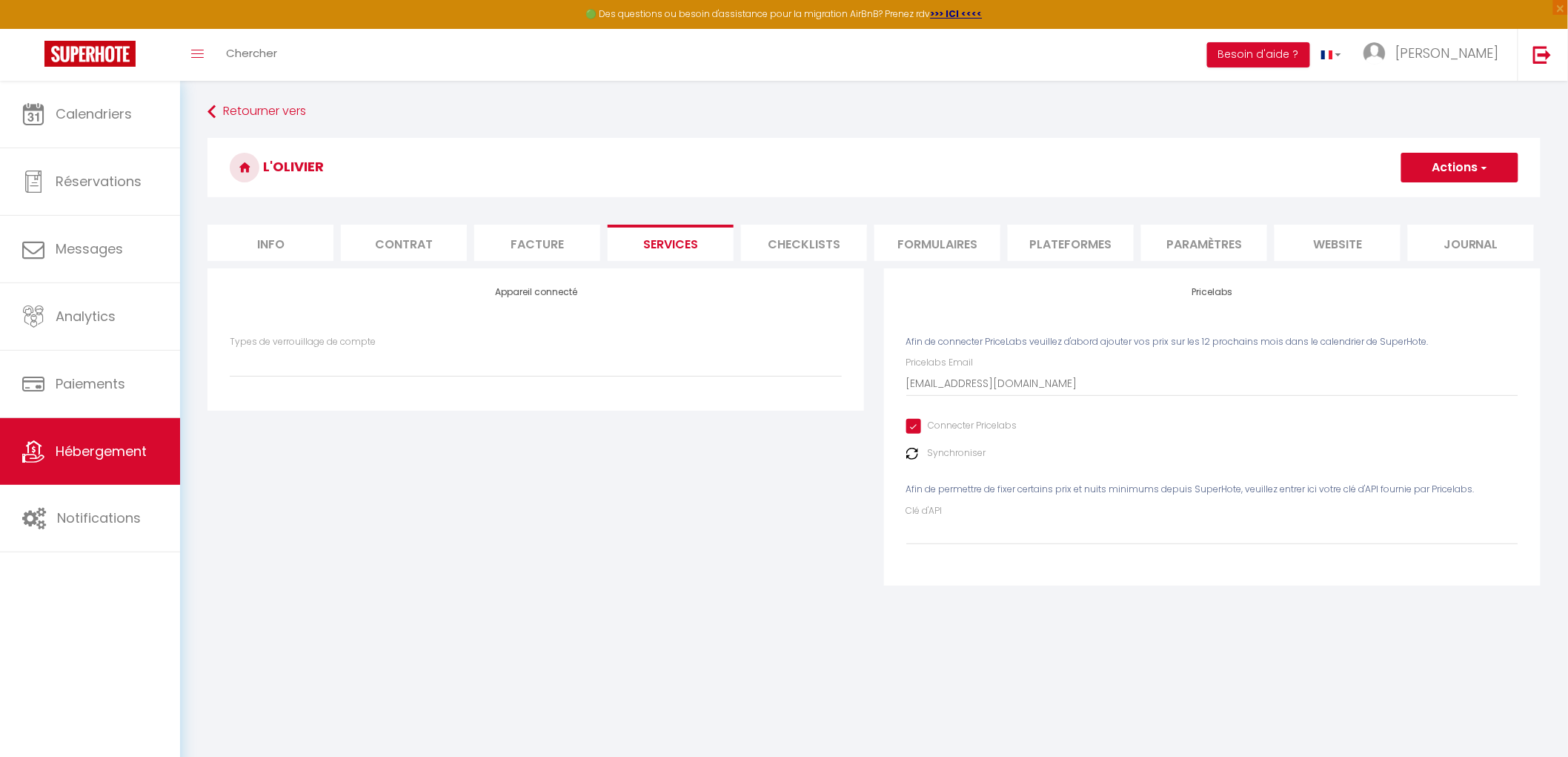
click at [1450, 171] on button "Actions" at bounding box center [1460, 167] width 117 height 30
click at [1433, 194] on link "Enregistrer" at bounding box center [1459, 199] width 117 height 19
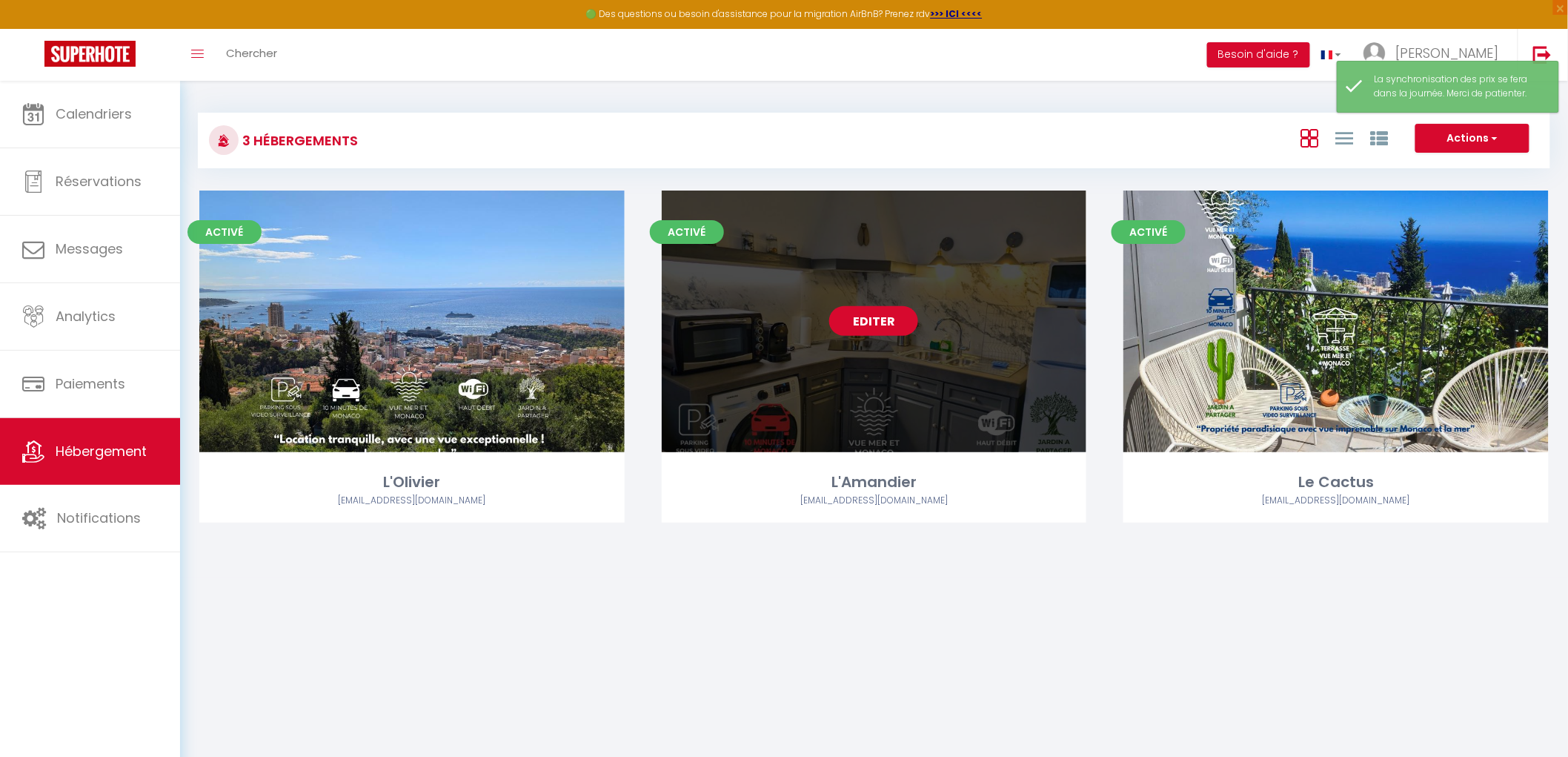
click at [885, 332] on link "Editer" at bounding box center [874, 321] width 89 height 30
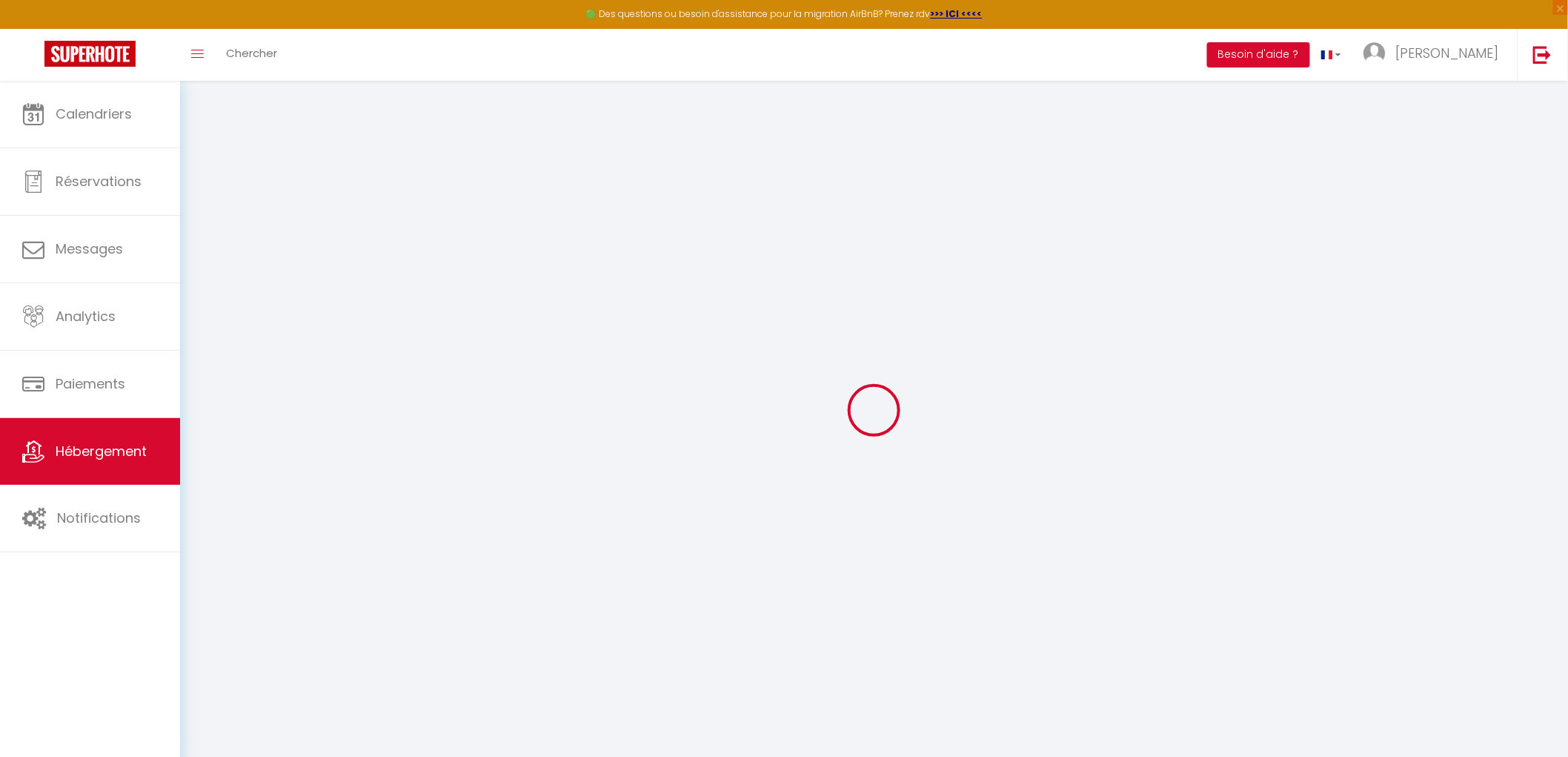
select select
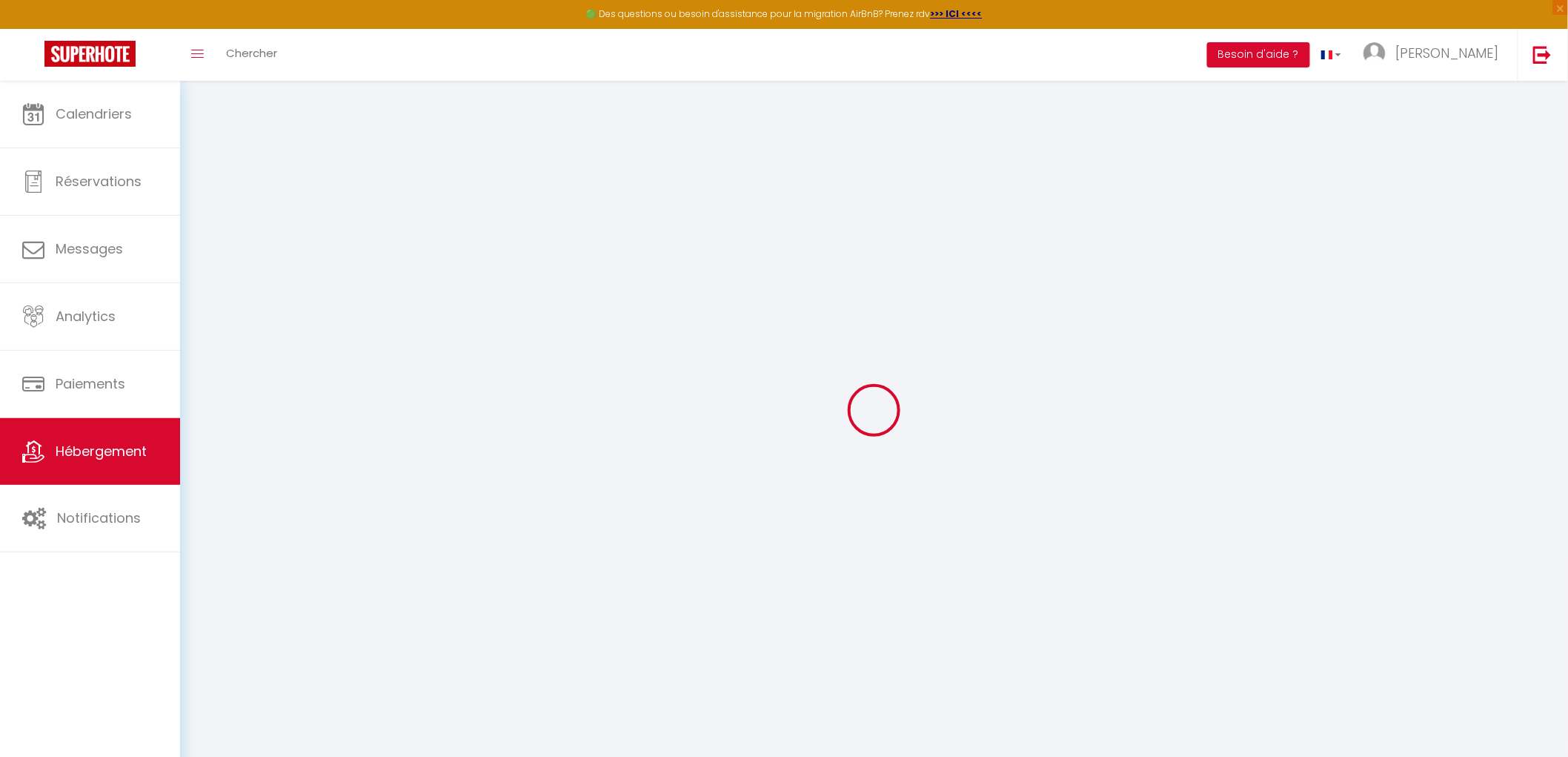
select select
checkbox input "false"
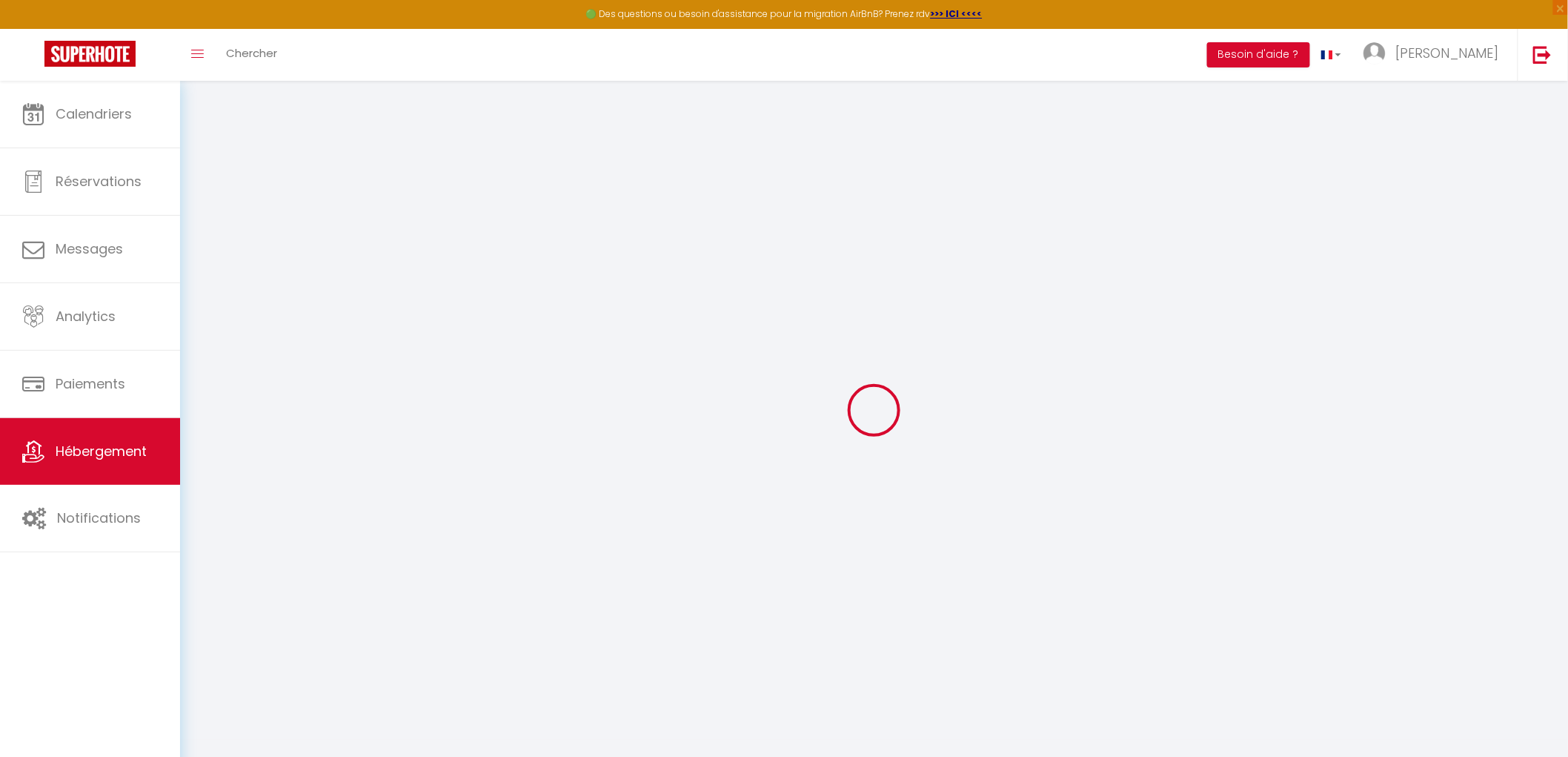
select select
type input "L'Amandier"
type input "[PERSON_NAME]"
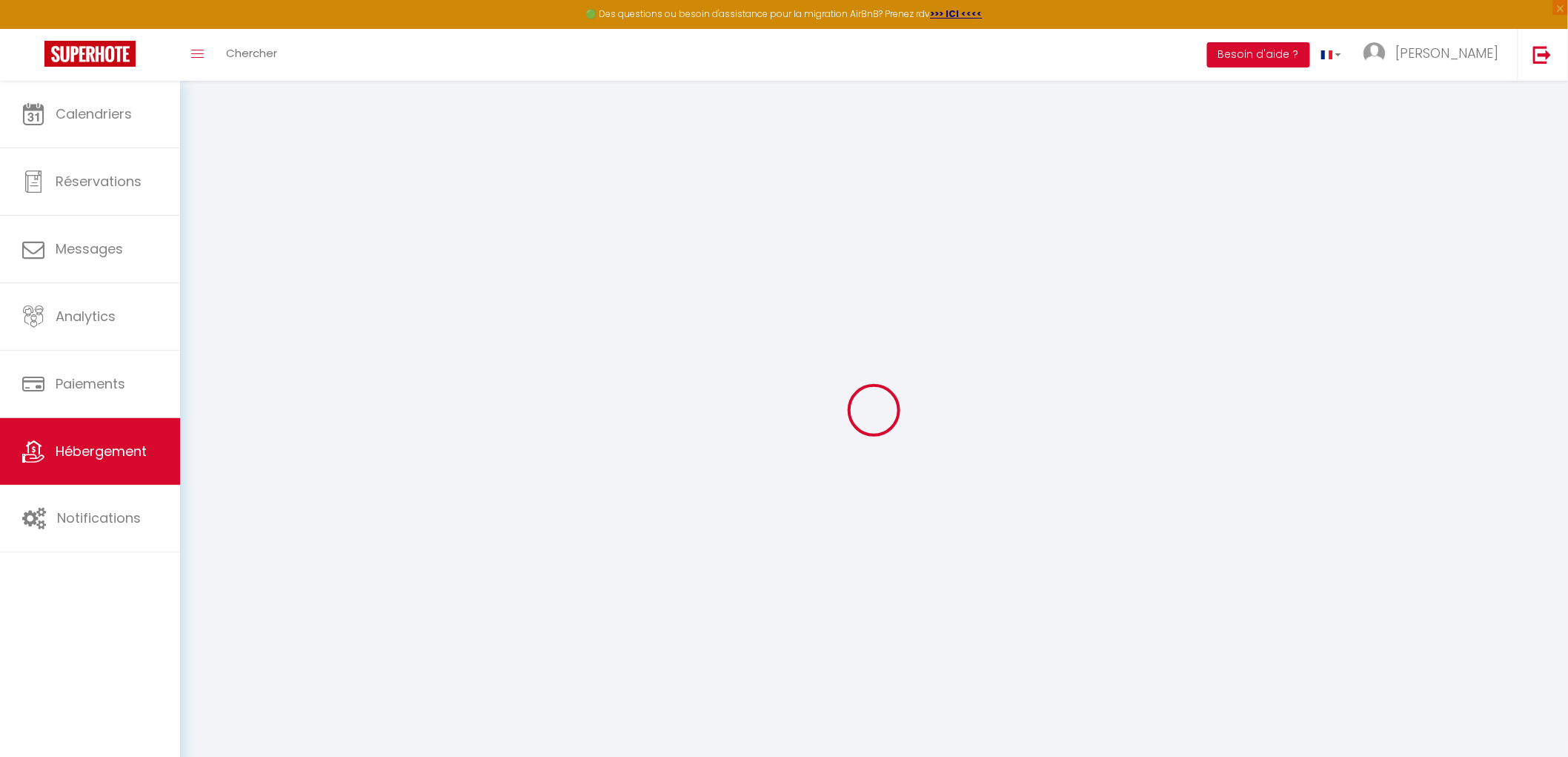
type input "838A Chemin de La Turbie - Le Mas d'Angeline"
type input "06240"
type input "Beausoleil"
type input "100"
type input "10"
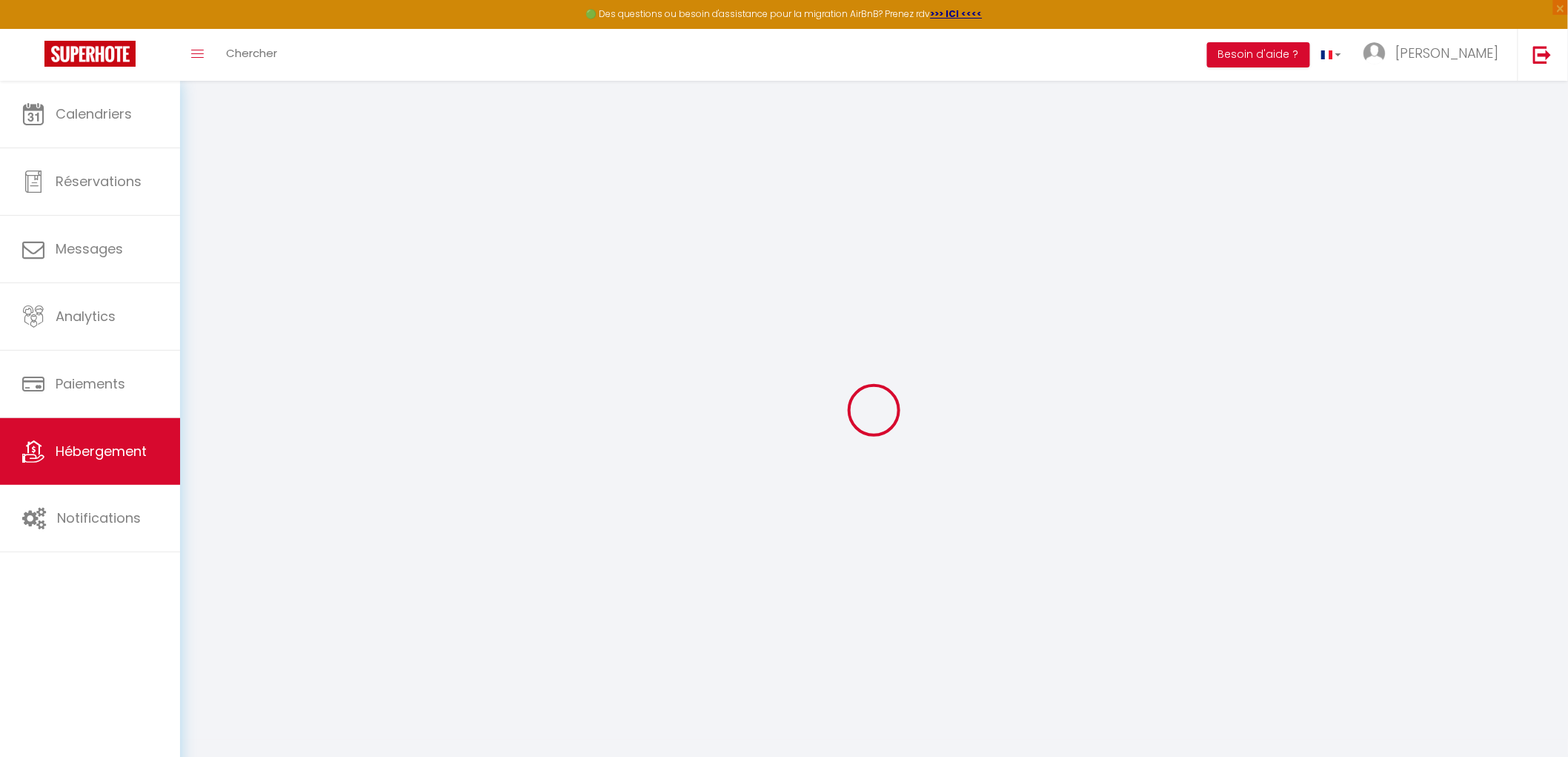
type input "75"
type input "2.01"
type input "500"
select select
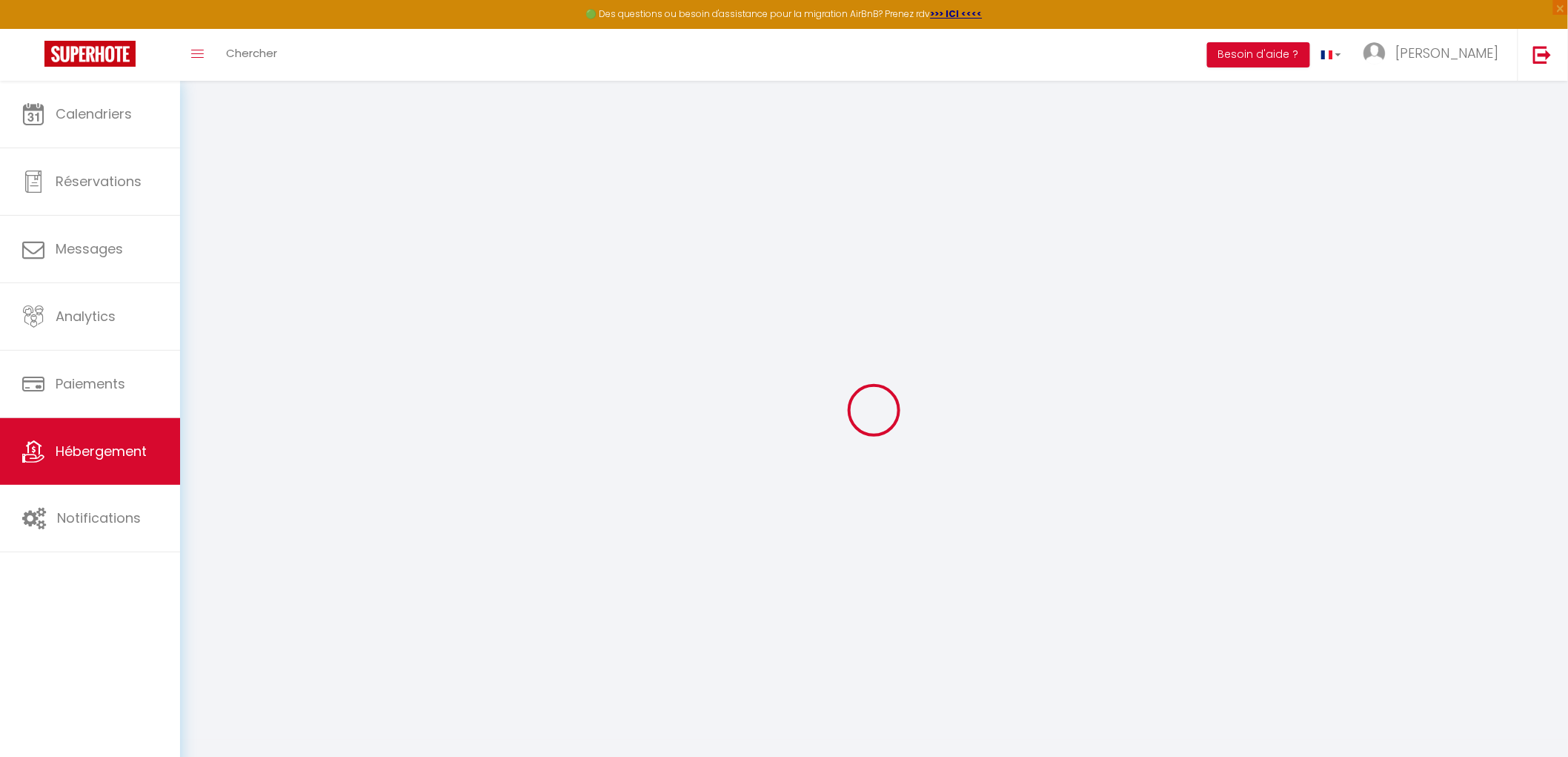
select select
type input "838a Chemin de La Turbie (supérieur) Le Mas d'[PERSON_NAME]"
type input "06240"
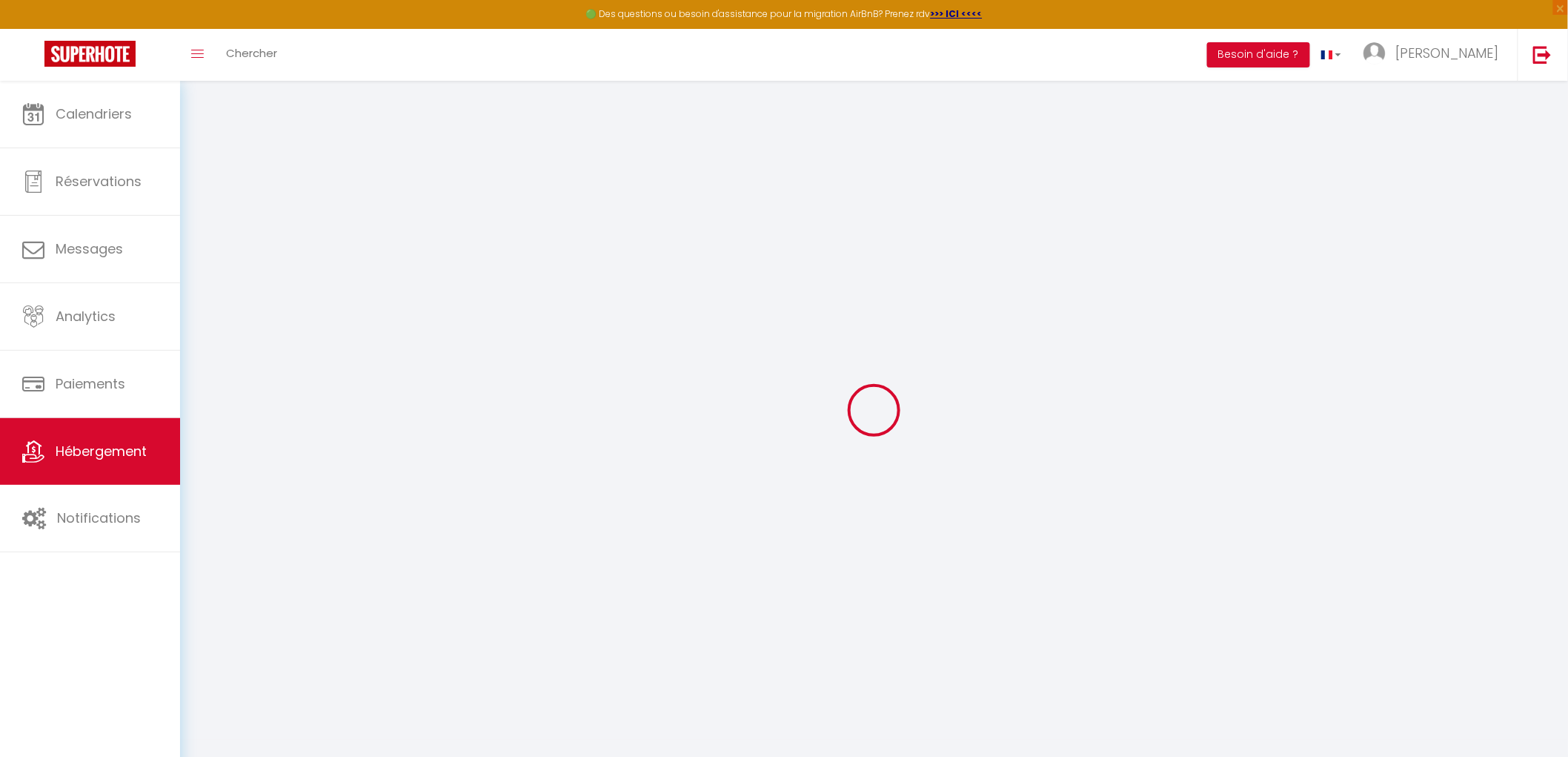
type input "Beausoleil"
type input "[EMAIL_ADDRESS][DOMAIN_NAME]"
select select "16038"
checkbox input "false"
checkbox input "true"
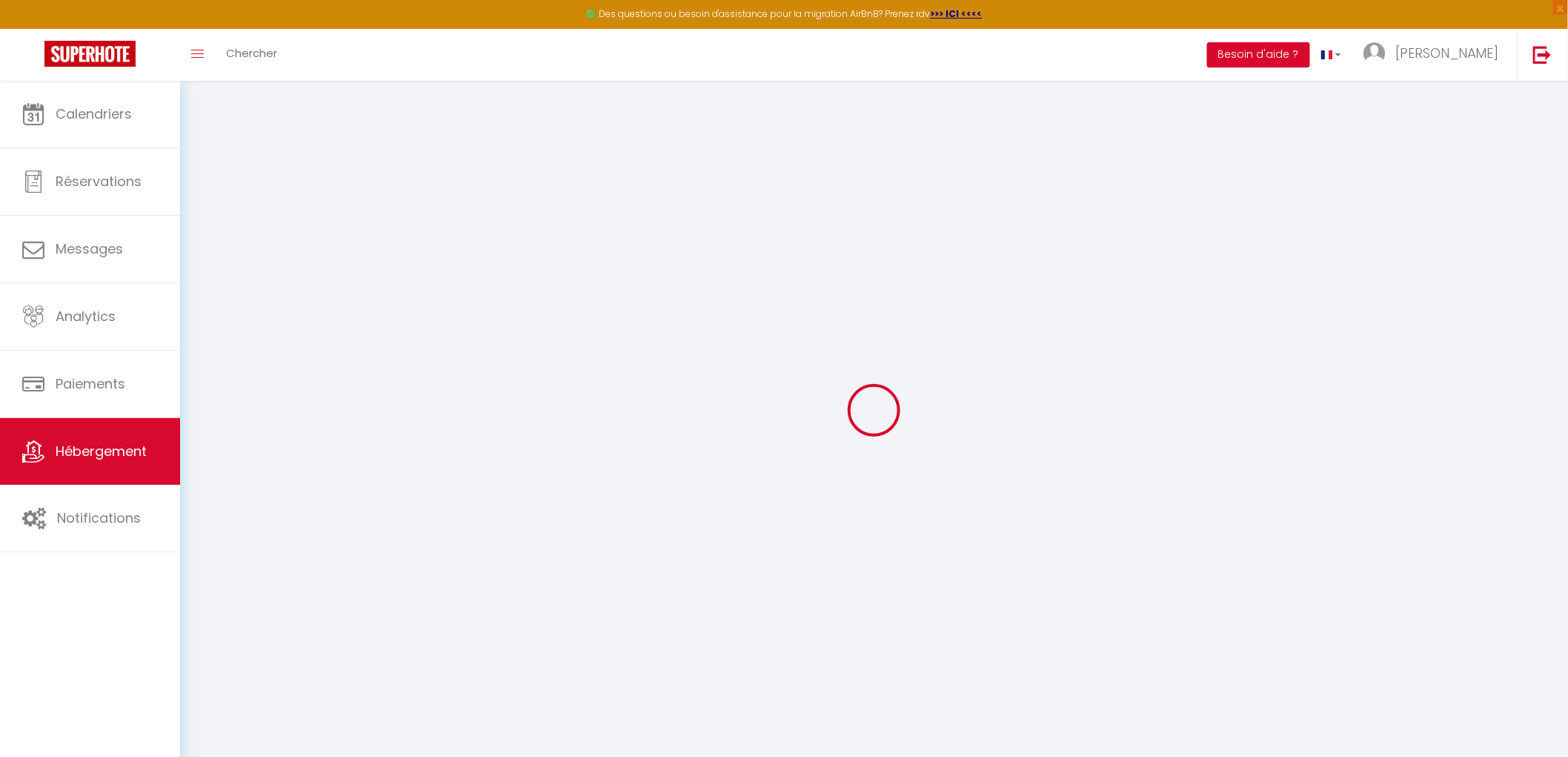
checkbox input "true"
type input "0"
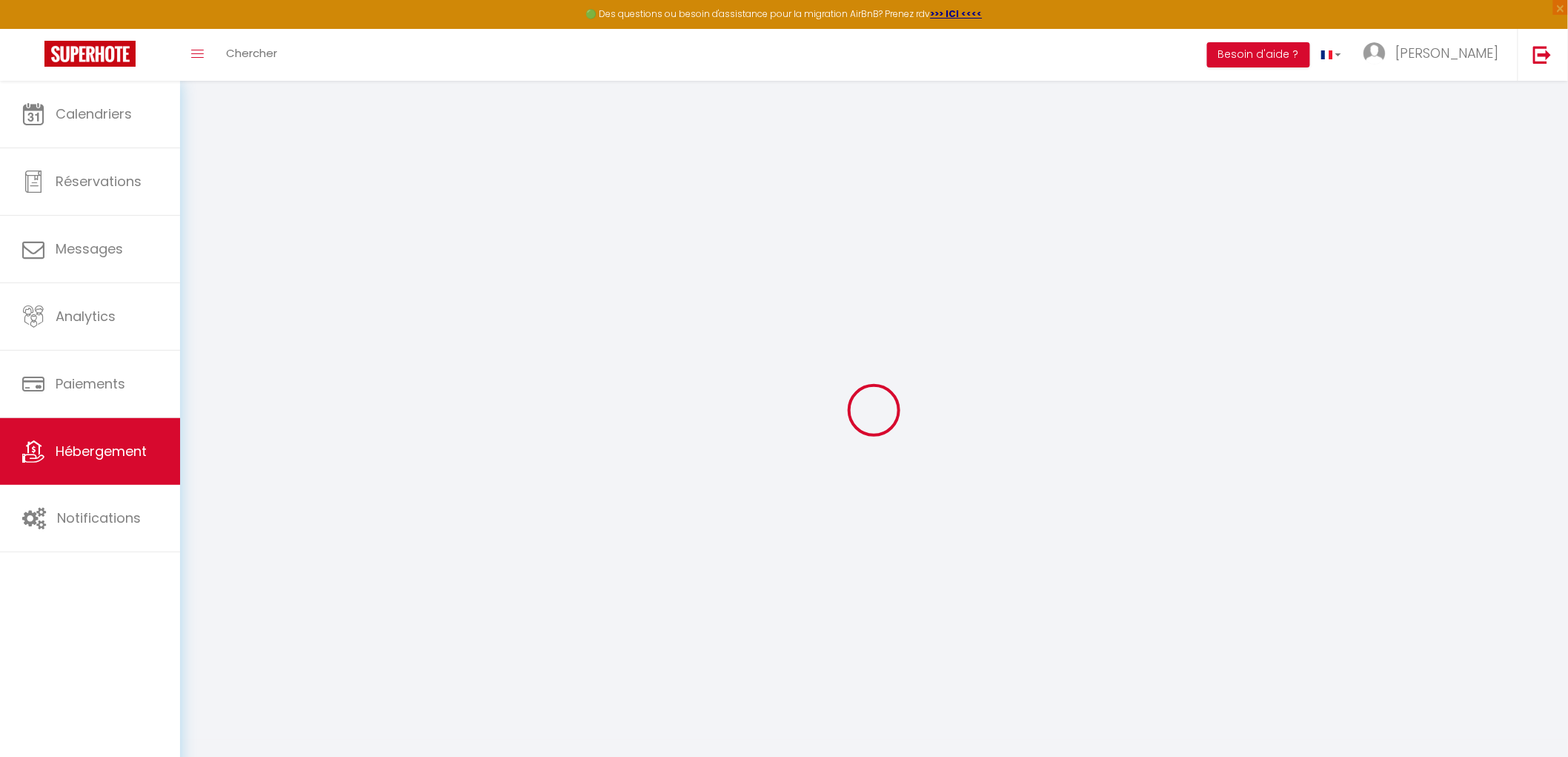
type input "0"
select select
checkbox input "false"
checkbox input "true"
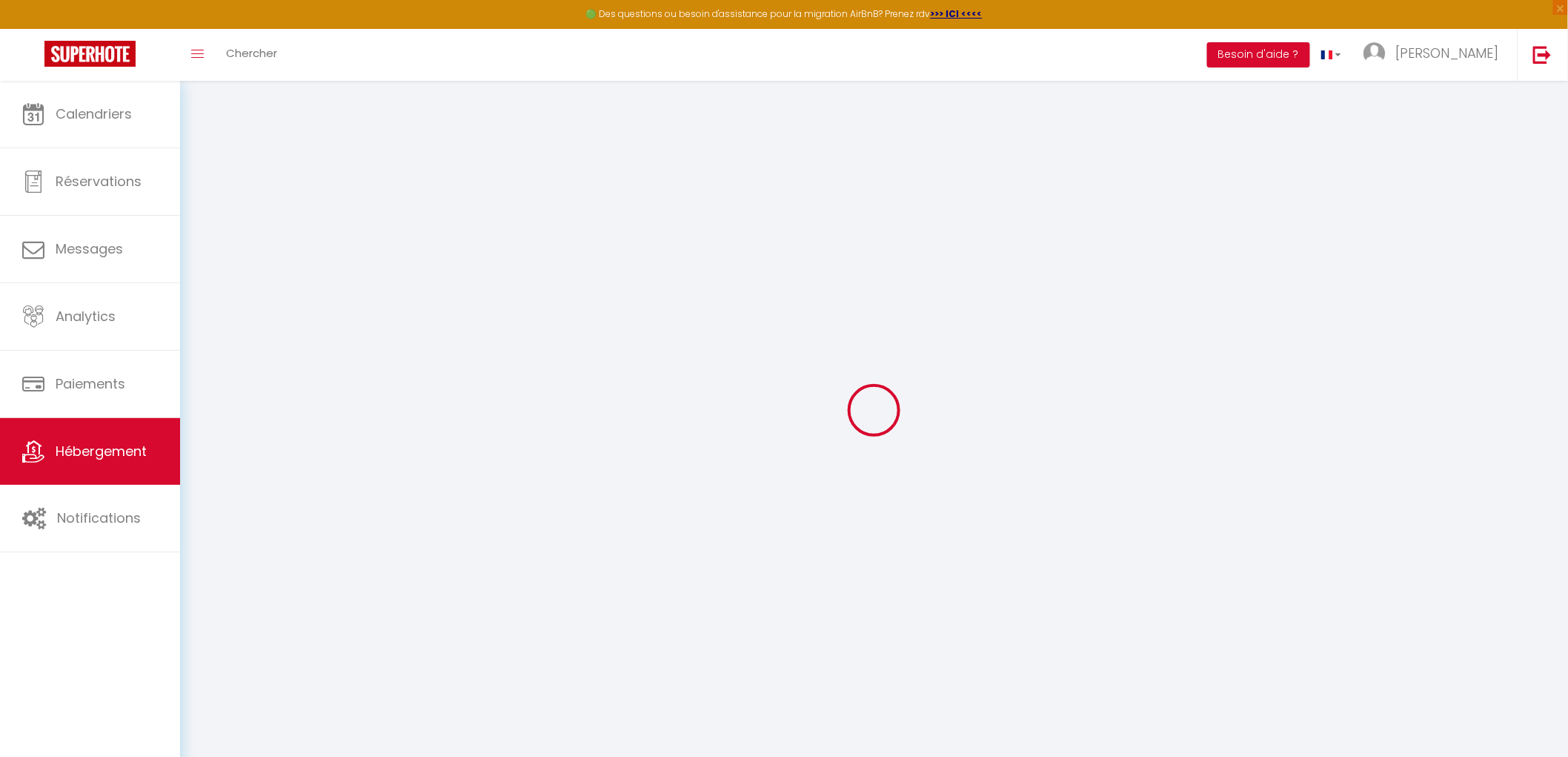
checkbox input "true"
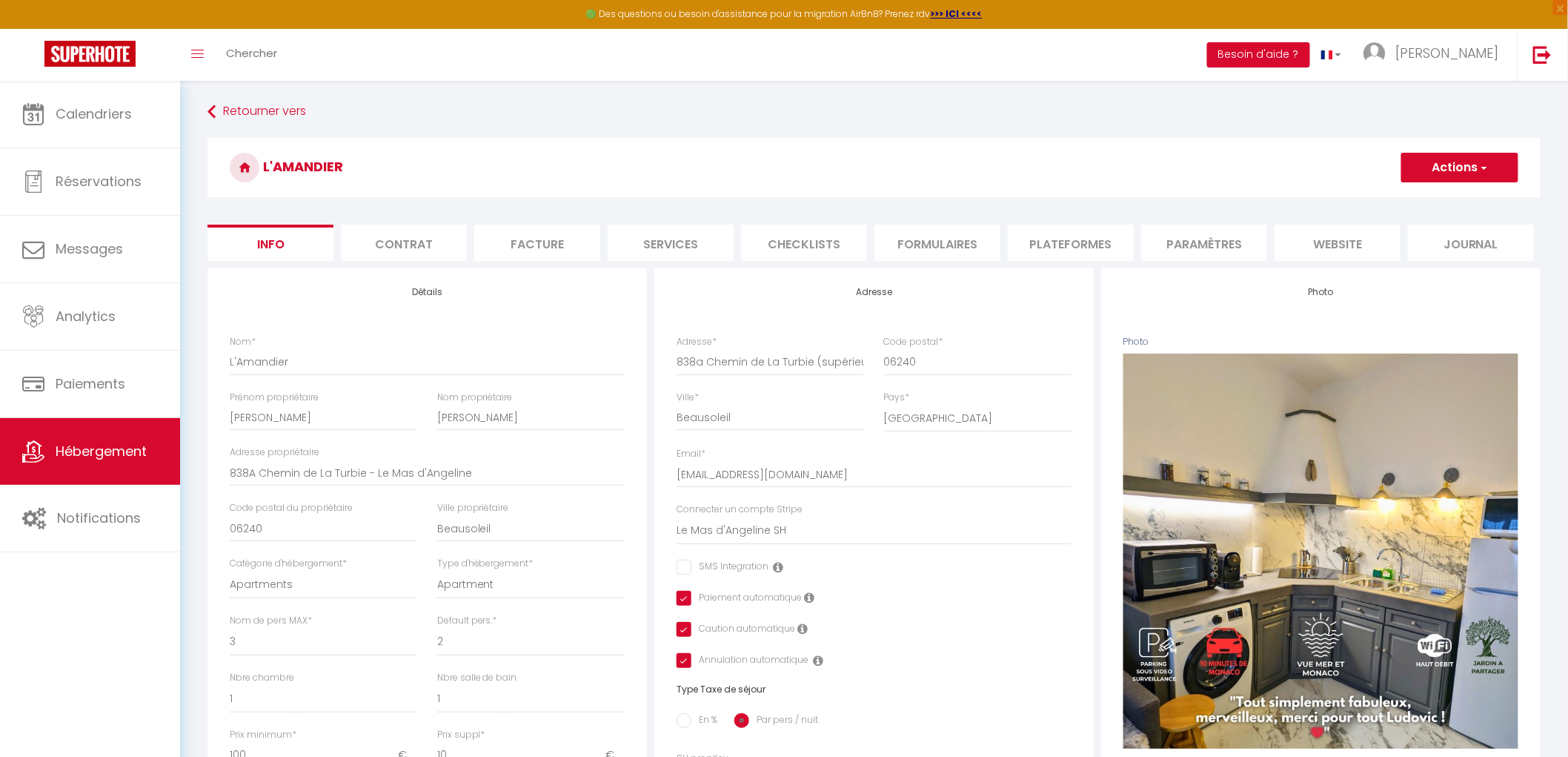
click at [680, 244] on li "Services" at bounding box center [671, 242] width 126 height 36
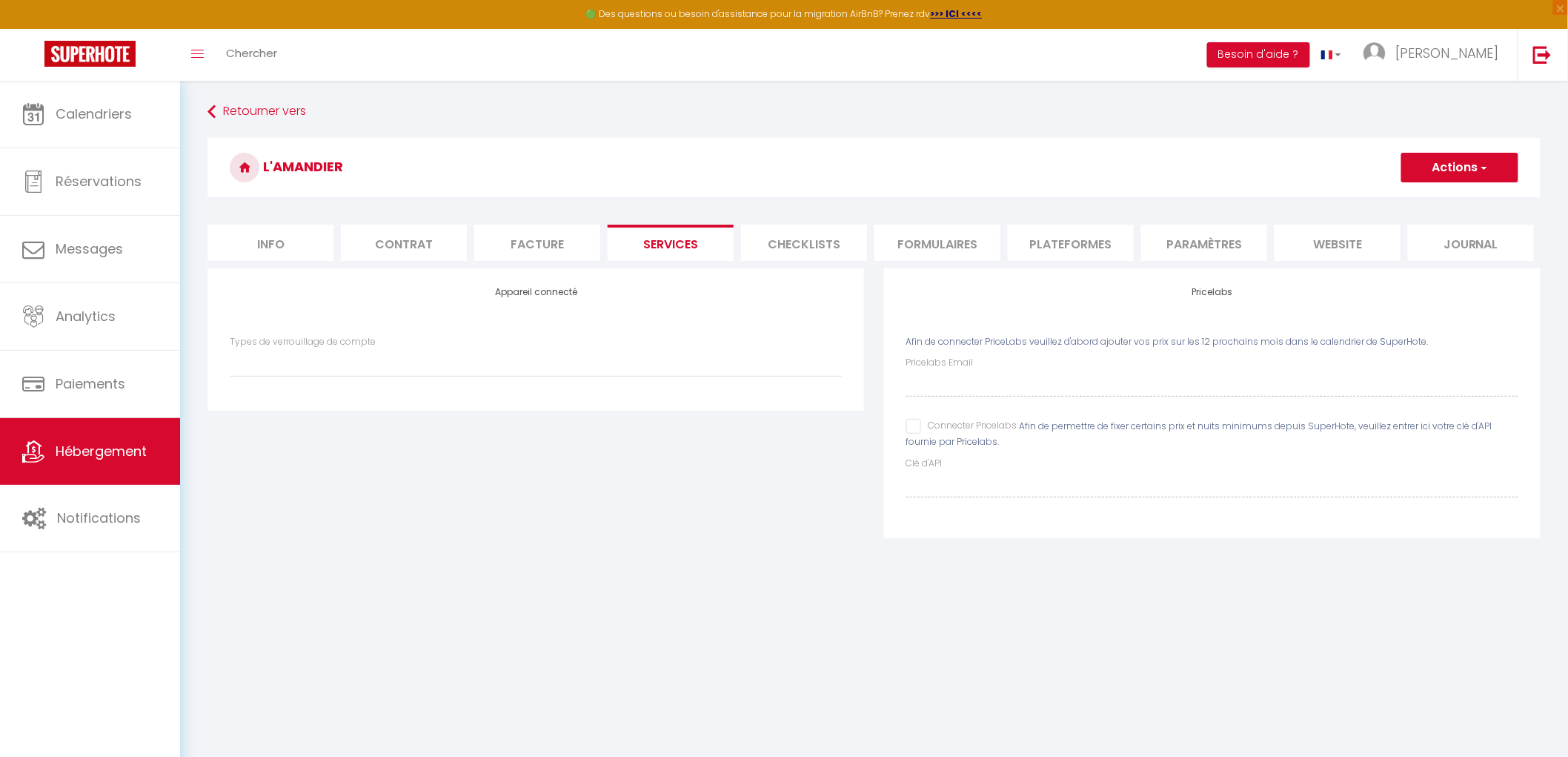
select select
click at [913, 426] on input "Connecter Pricelabs" at bounding box center [962, 426] width 111 height 15
checkbox input "true"
select select
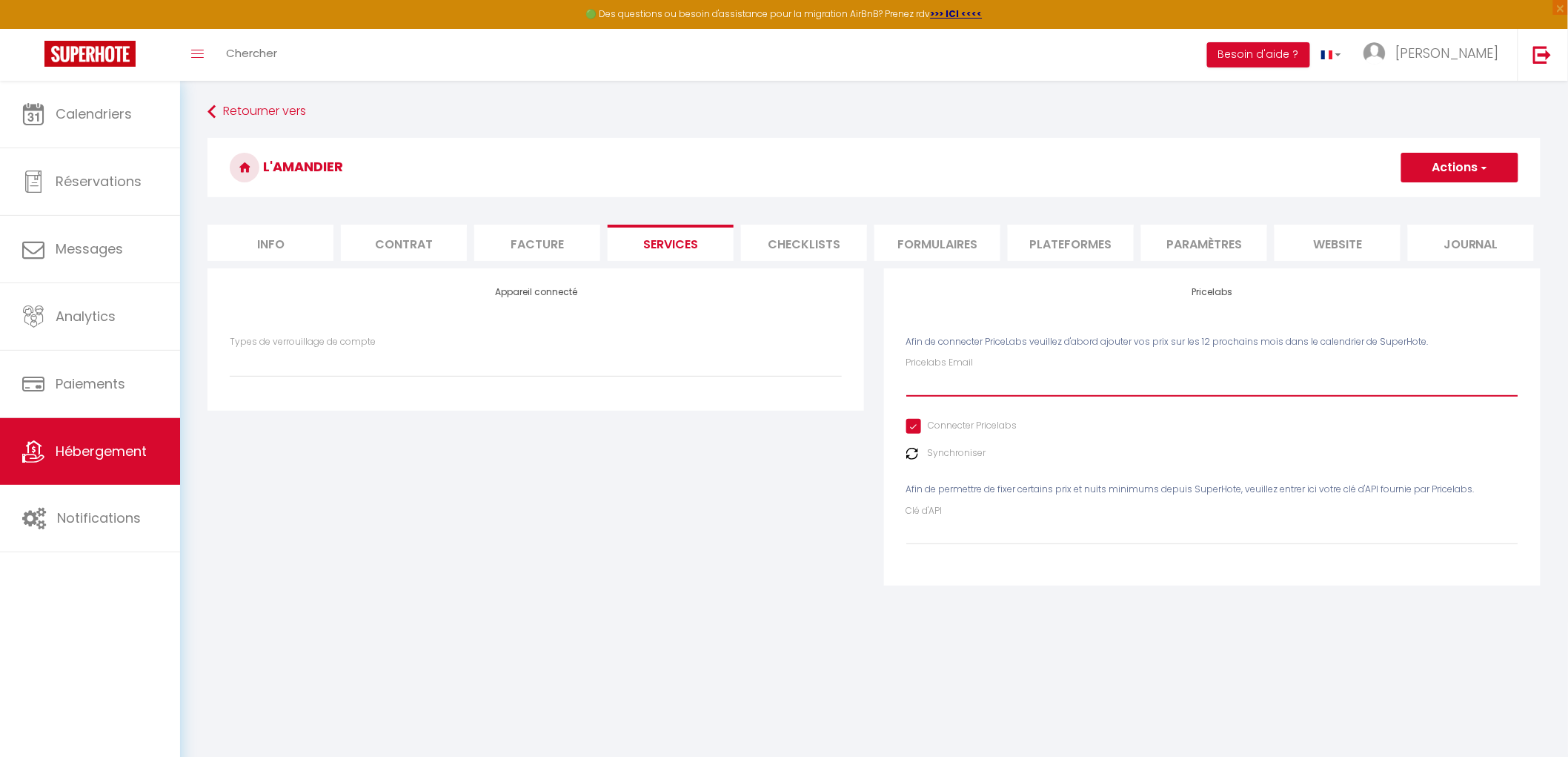
click at [931, 382] on input "Pricelabs Email" at bounding box center [1212, 383] width 612 height 27
type input "l"
select select
type input "le"
select select
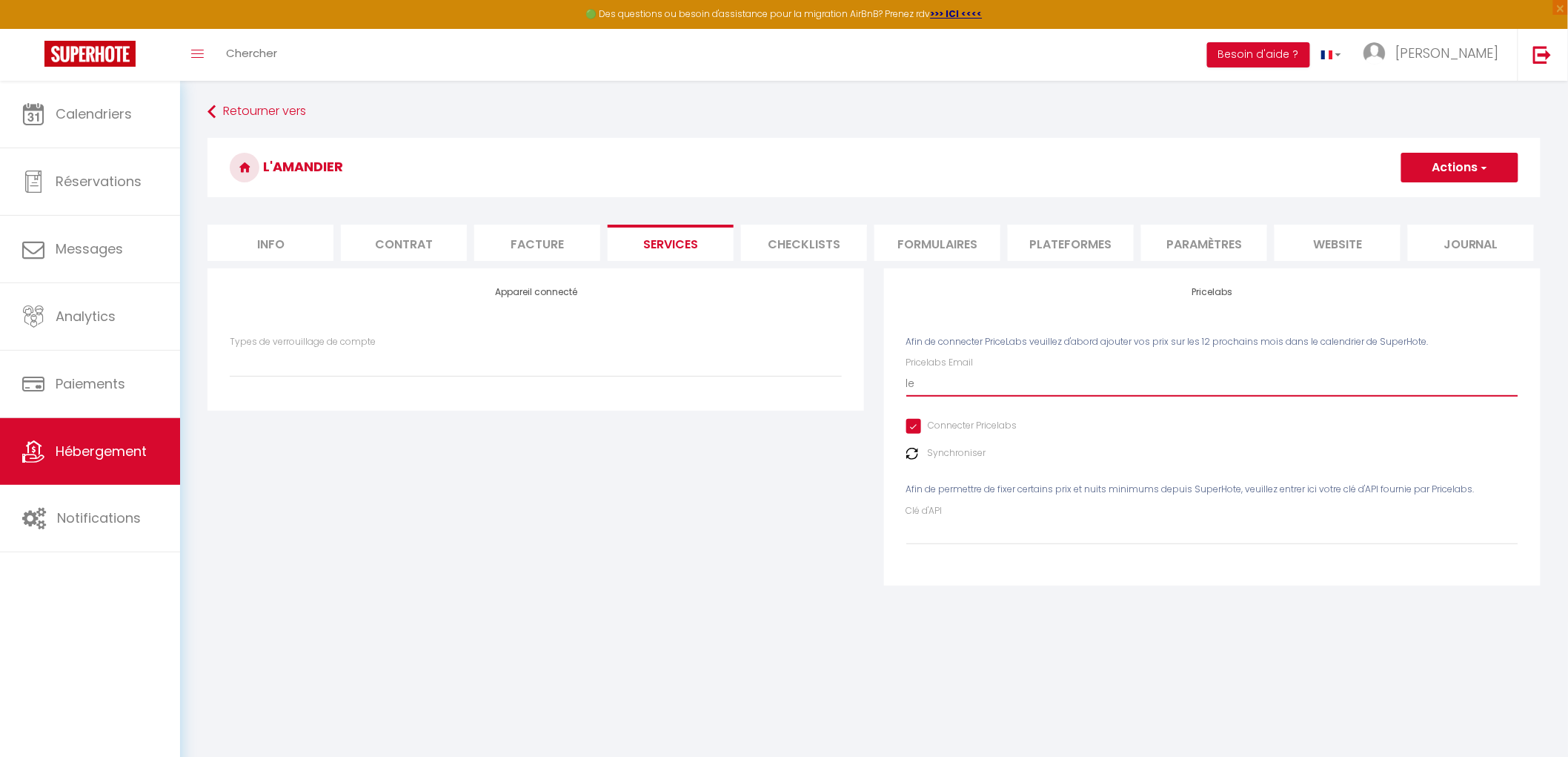
type input "lem"
select select
click at [931, 382] on input "lem" at bounding box center [1212, 383] width 612 height 27
type input "lema"
select select
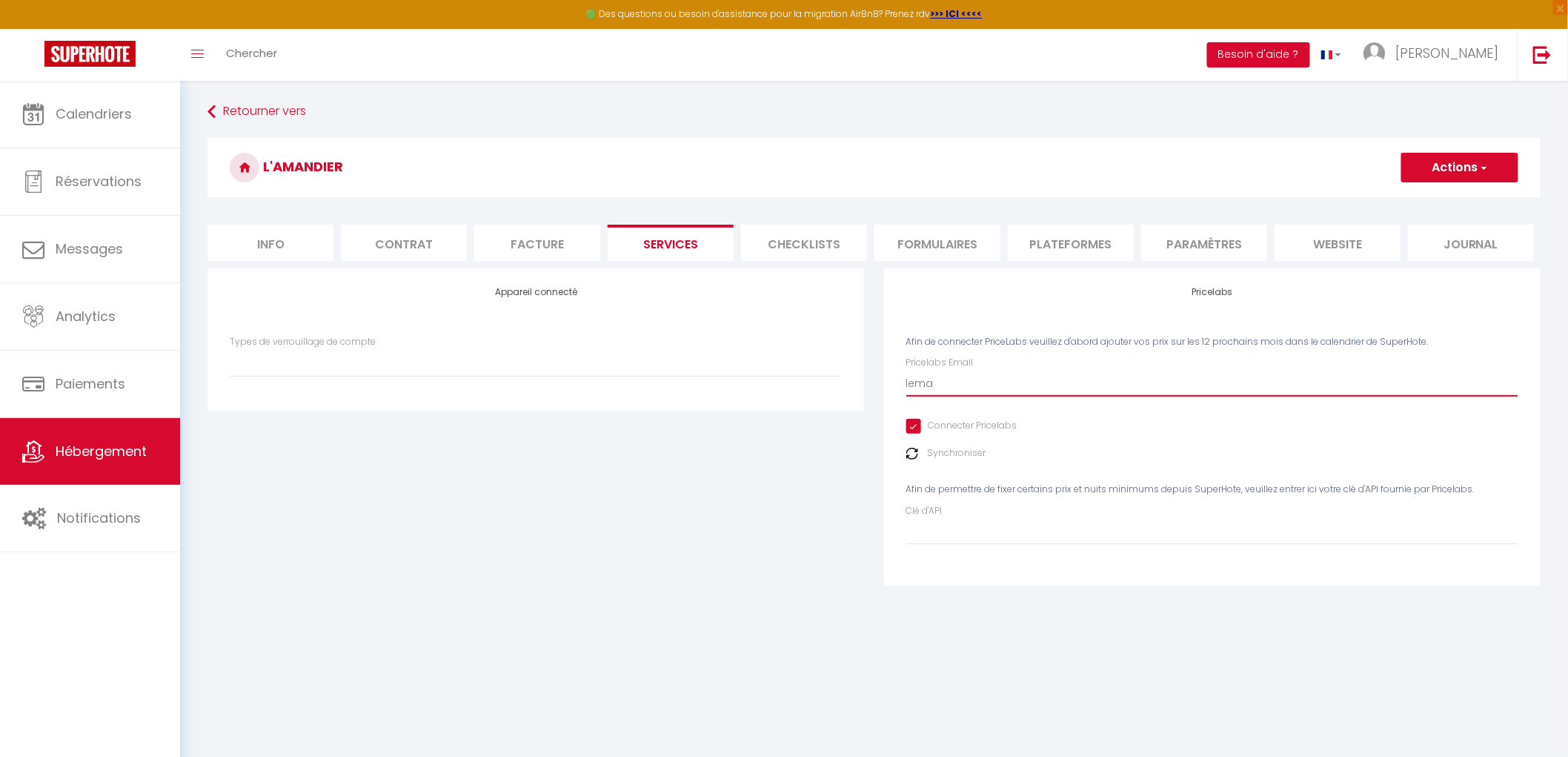
type input "lemas"
select select
type input "lemasd"
select select
type input "lemasda"
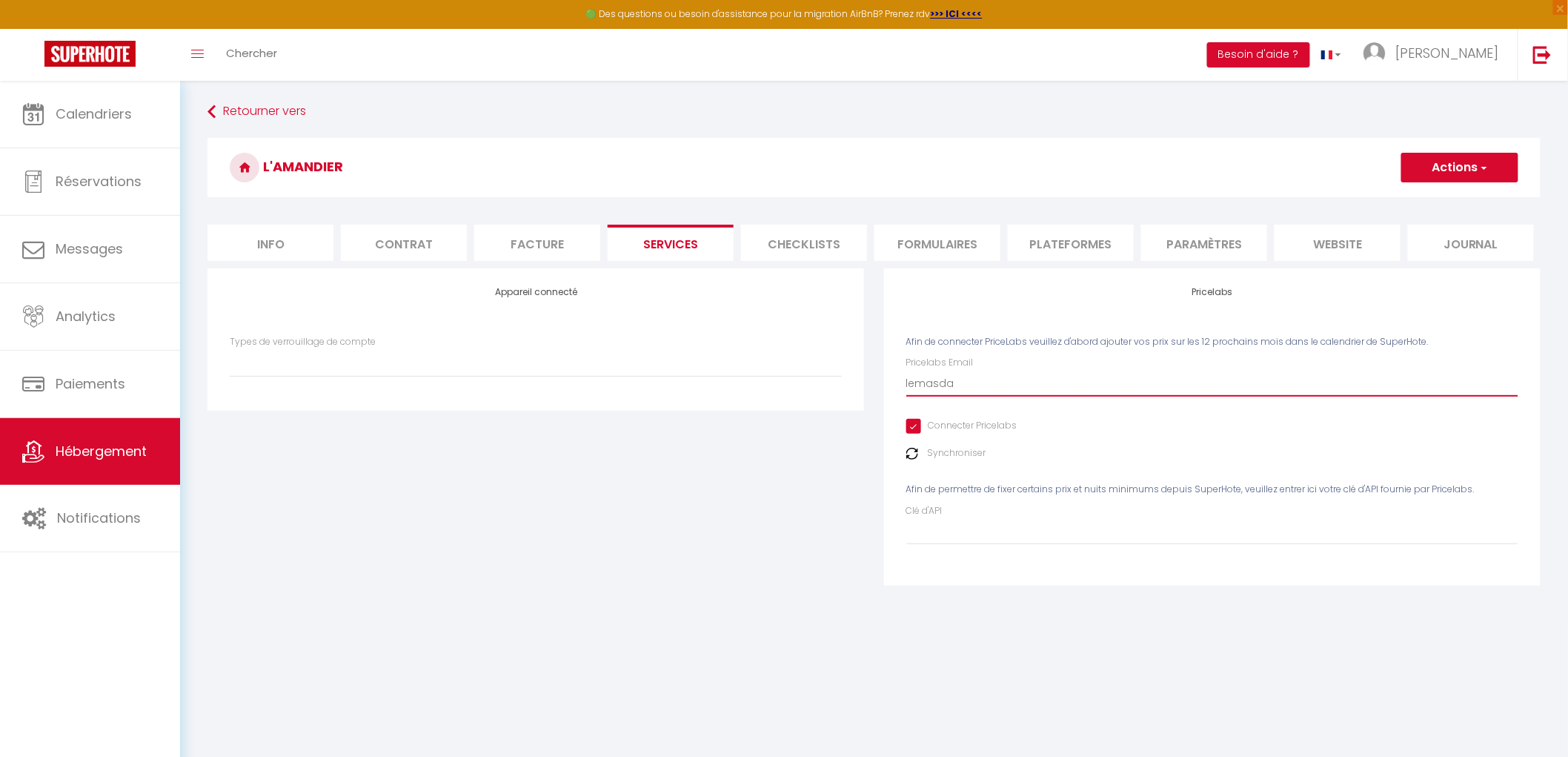
select select
type input "lemasdan"
select select
type input "lemasdang"
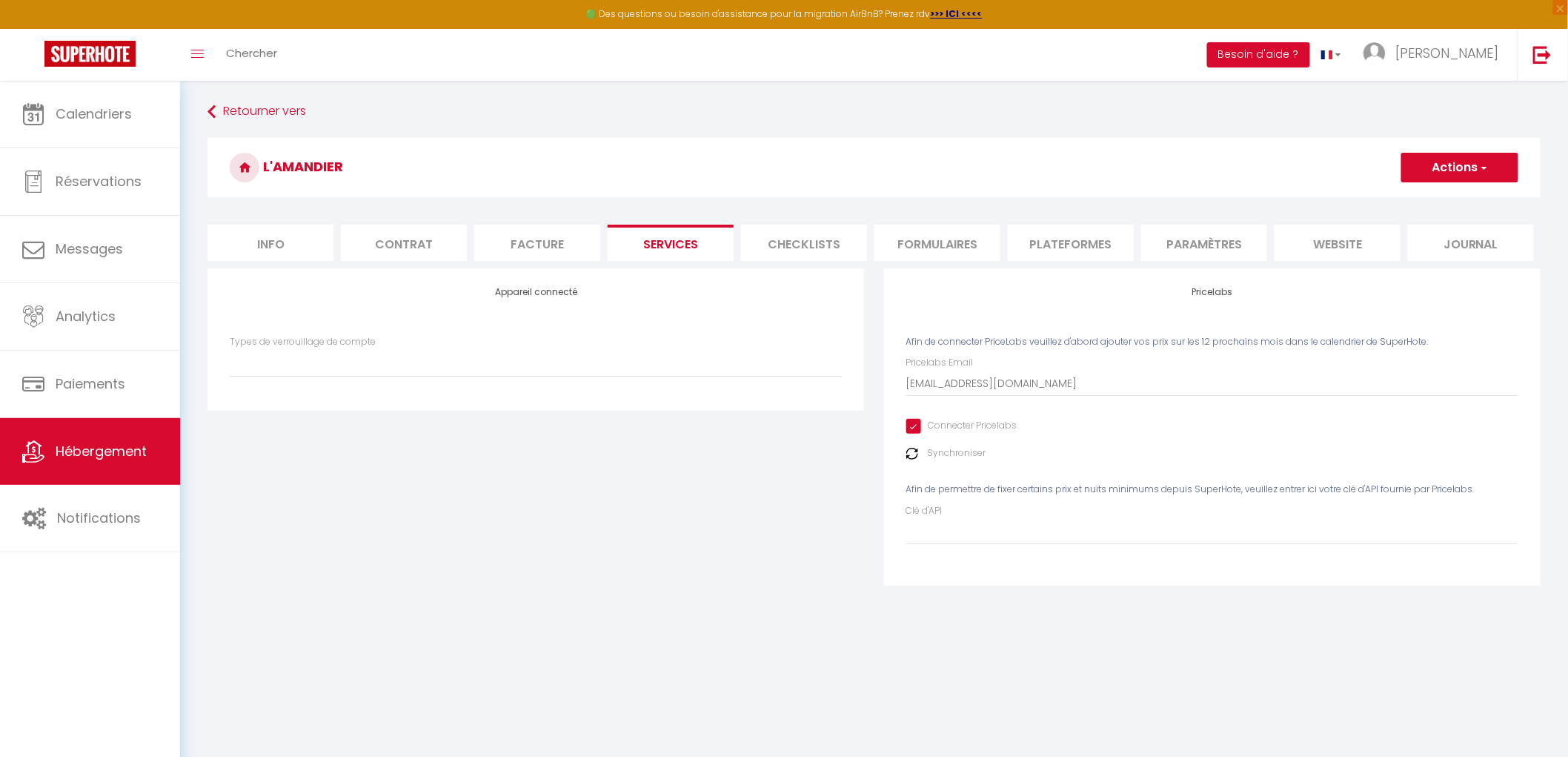
click at [916, 452] on img at bounding box center [912, 453] width 12 height 12
click at [1462, 173] on button "Actions" at bounding box center [1460, 167] width 117 height 30
click at [1454, 204] on link "Enregistrer" at bounding box center [1459, 199] width 117 height 19
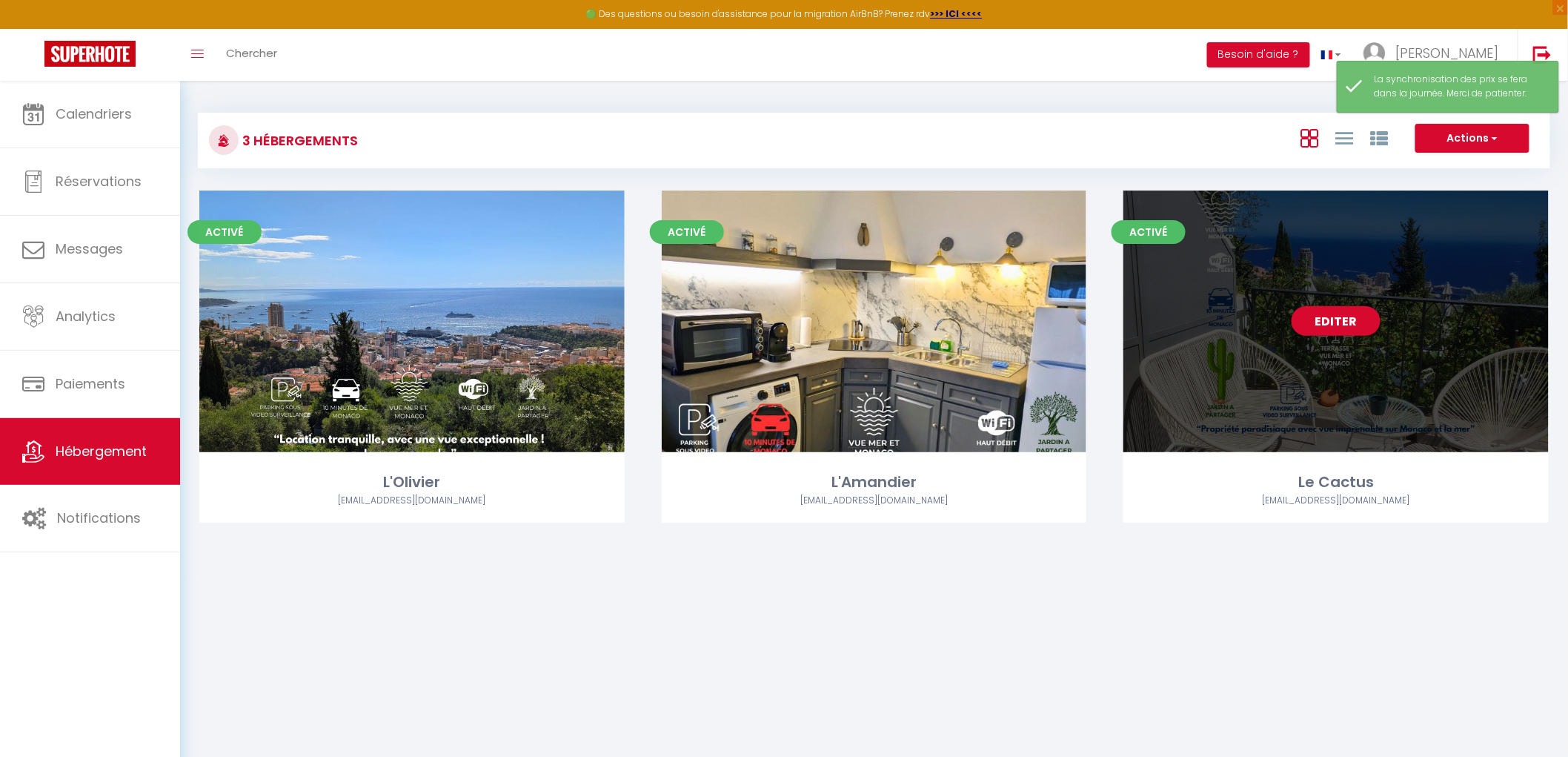
click at [1352, 313] on link "Editer" at bounding box center [1336, 321] width 89 height 30
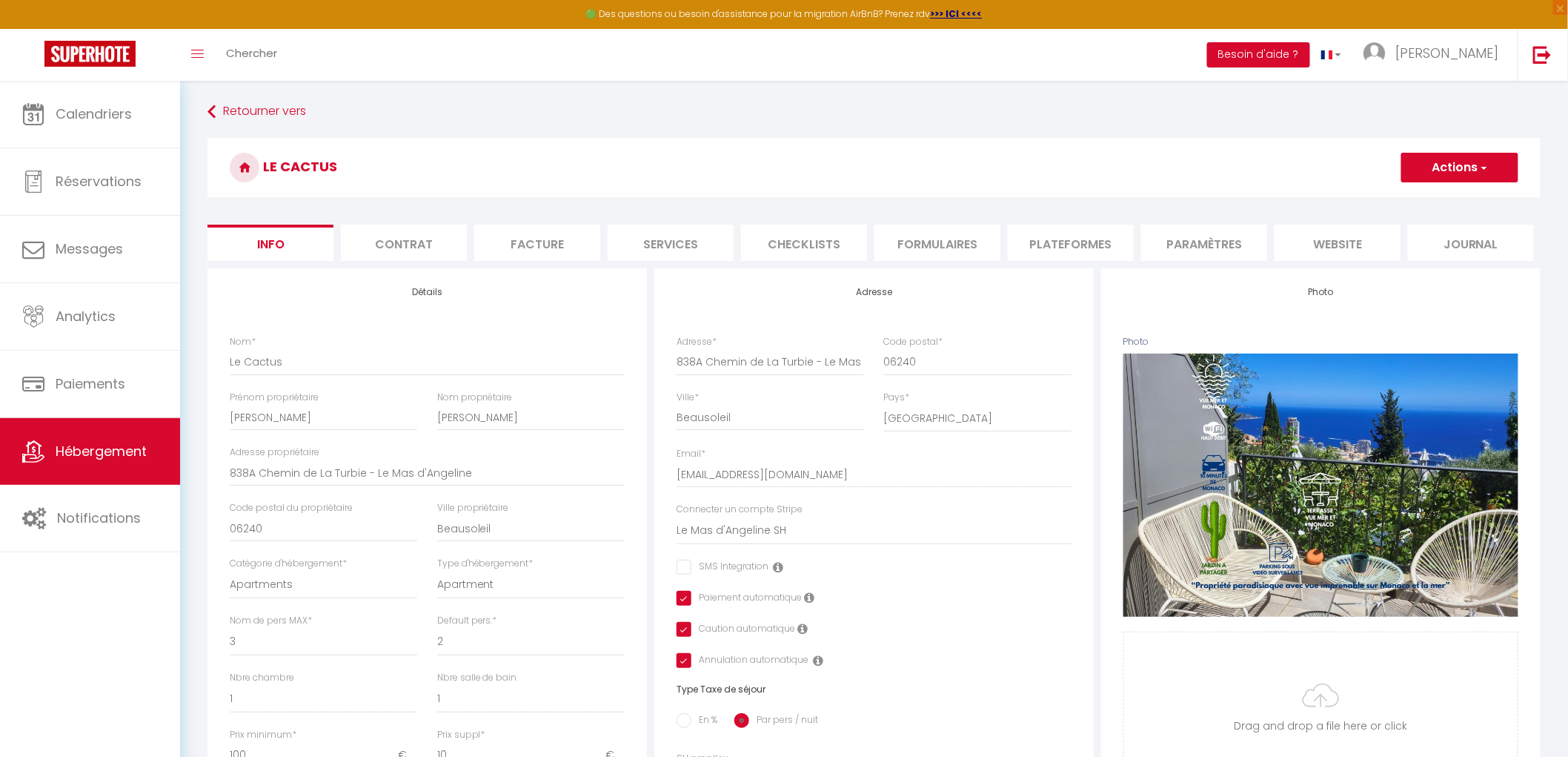
click at [652, 235] on li "Services" at bounding box center [671, 242] width 126 height 36
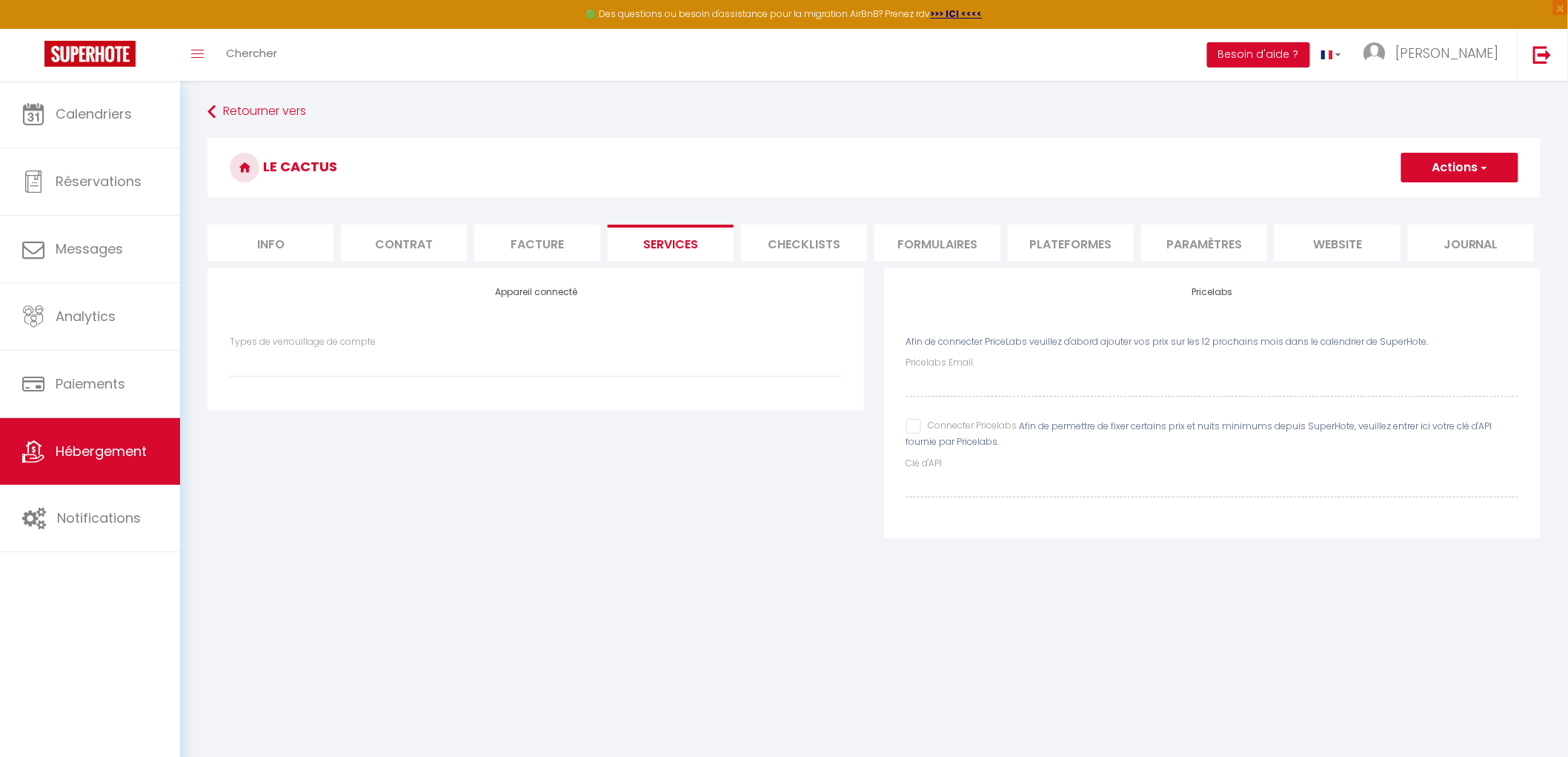
click at [910, 427] on input "Connecter Pricelabs" at bounding box center [962, 426] width 111 height 15
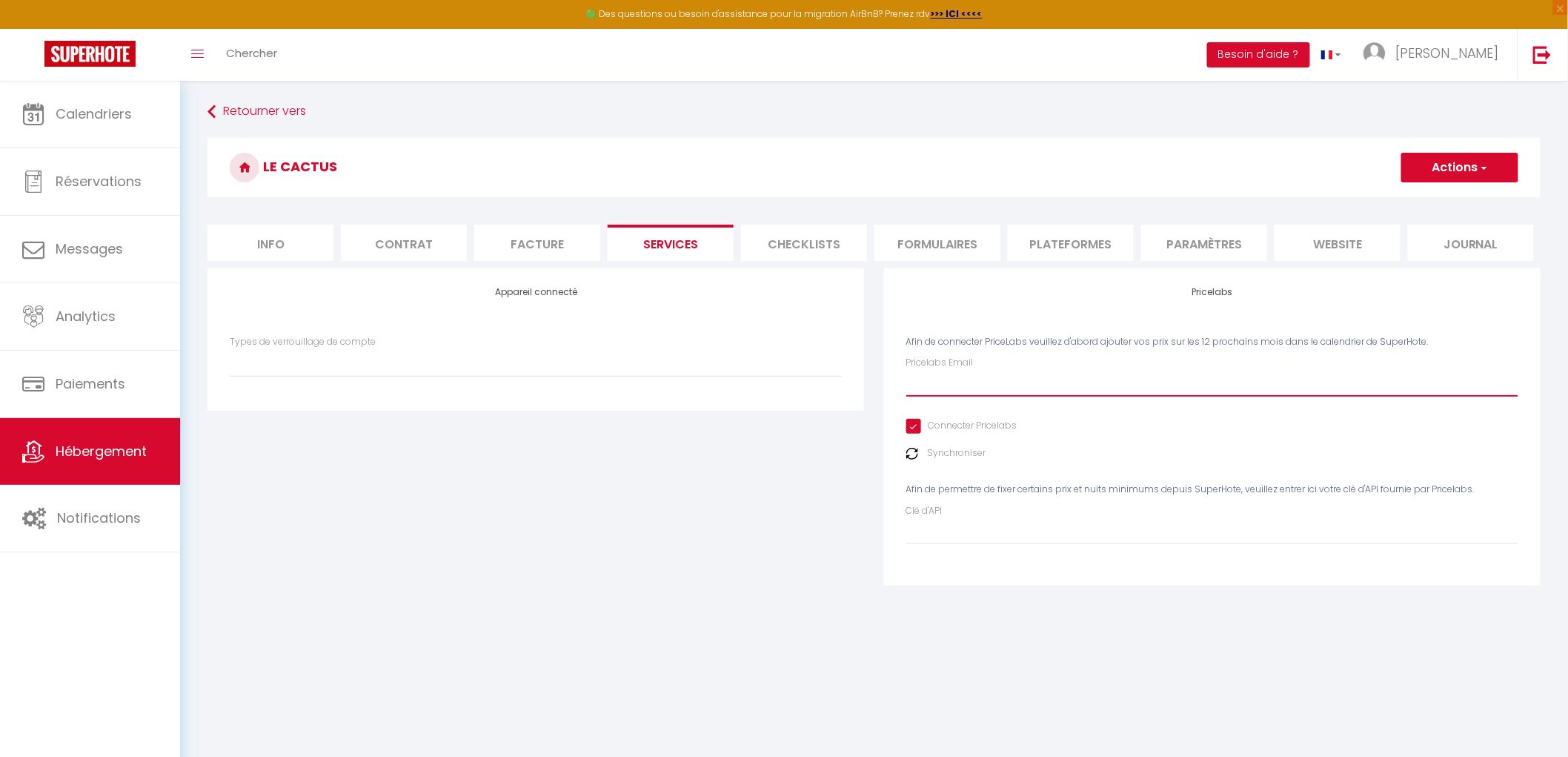
click at [937, 386] on input "Pricelabs Email" at bounding box center [1212, 383] width 612 height 27
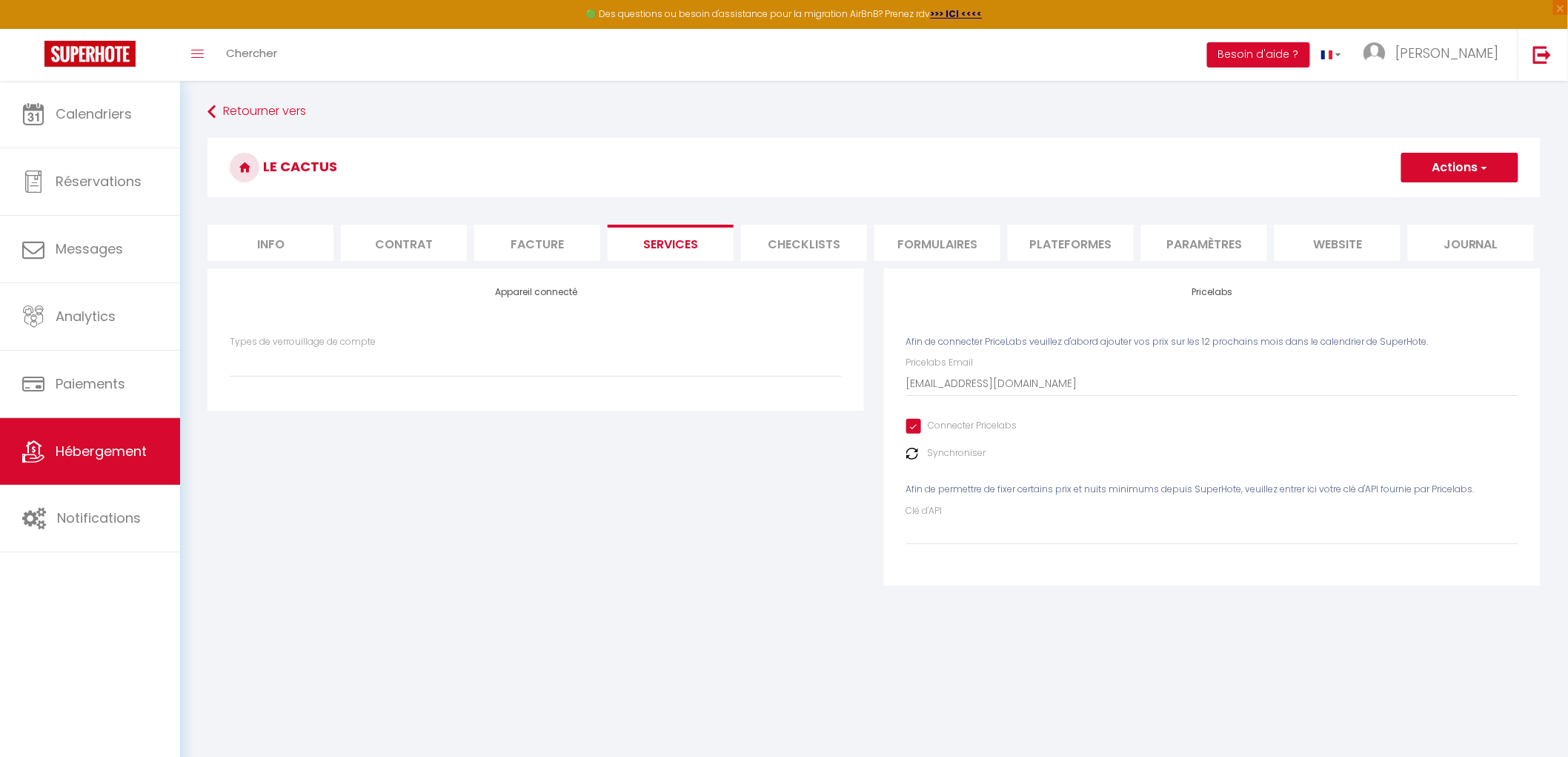
click at [1454, 172] on button "Actions" at bounding box center [1460, 167] width 117 height 30
click at [1449, 198] on link "Enregistrer" at bounding box center [1459, 199] width 117 height 19
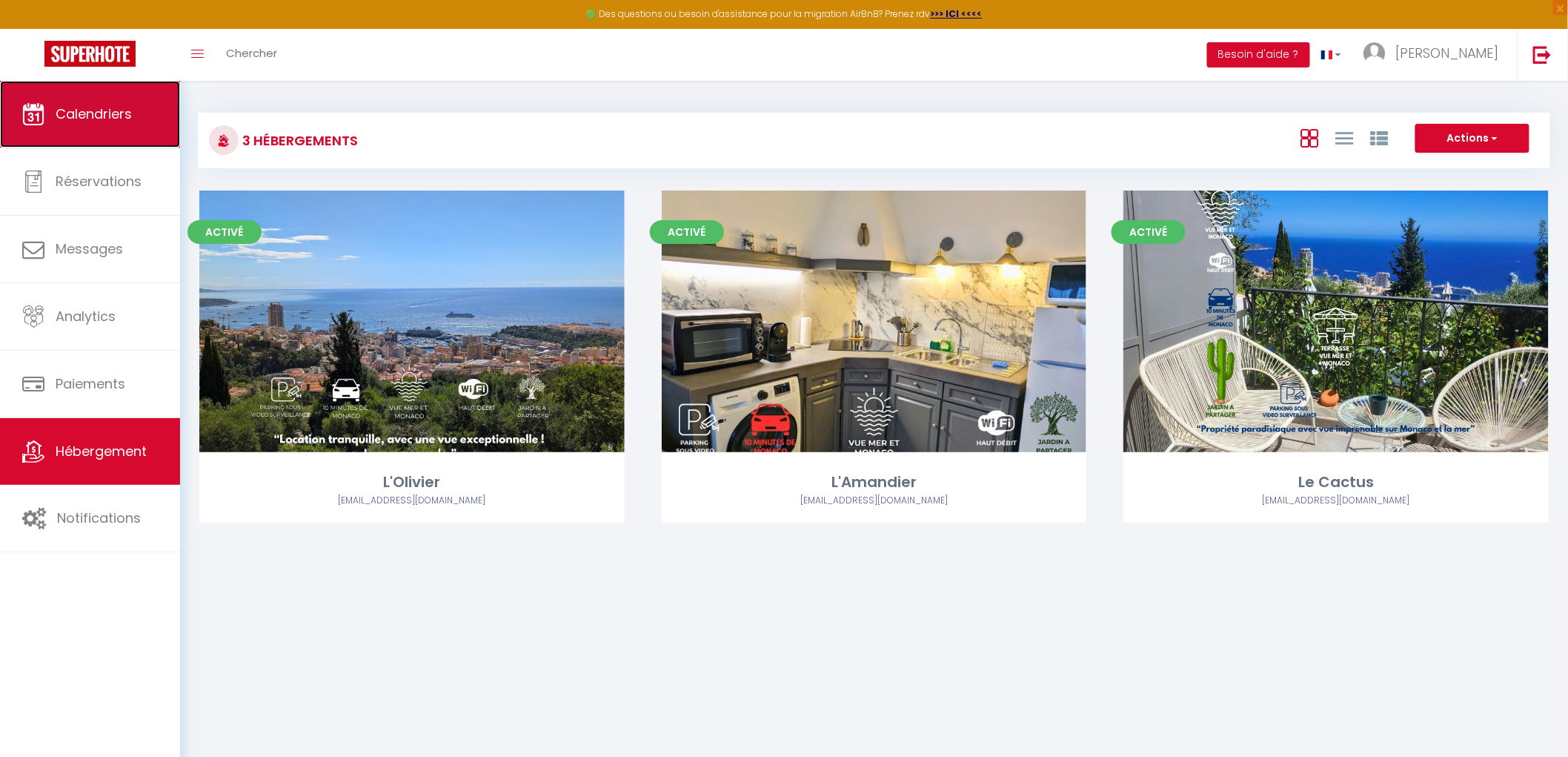
click at [70, 127] on link "Calendriers" at bounding box center [90, 114] width 181 height 66
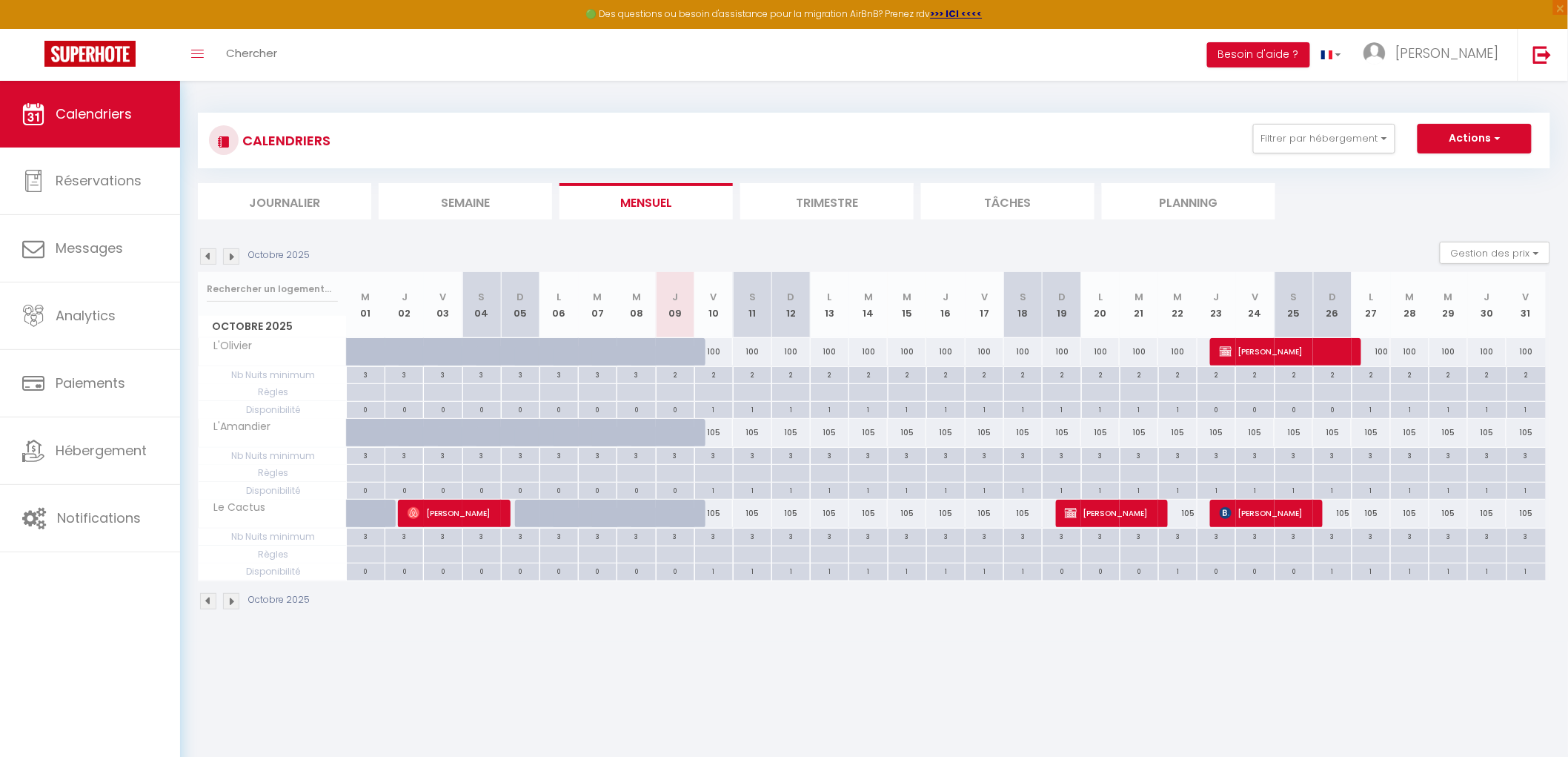
click at [233, 261] on img at bounding box center [231, 256] width 16 height 16
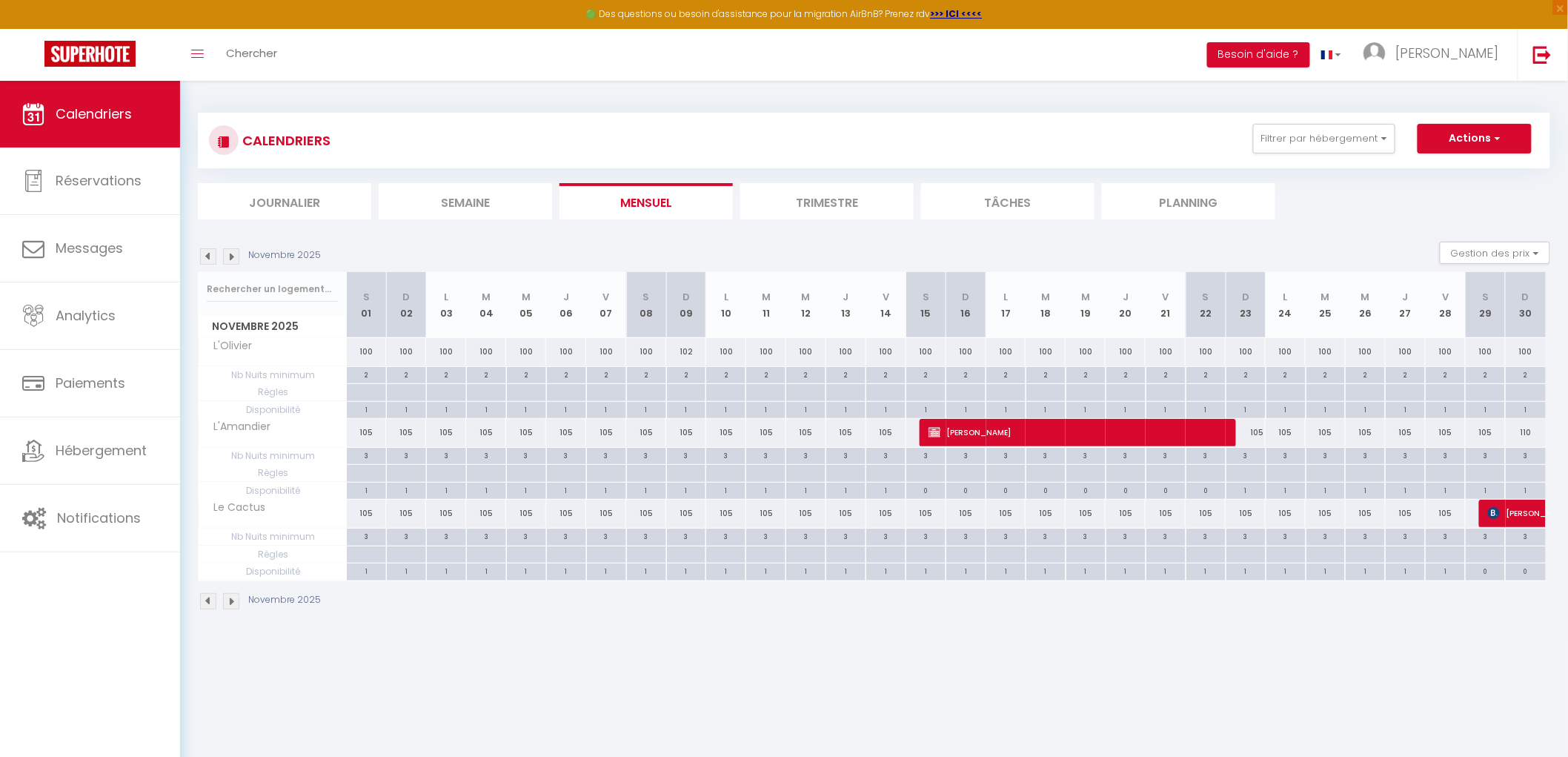
click at [233, 261] on img at bounding box center [231, 256] width 16 height 16
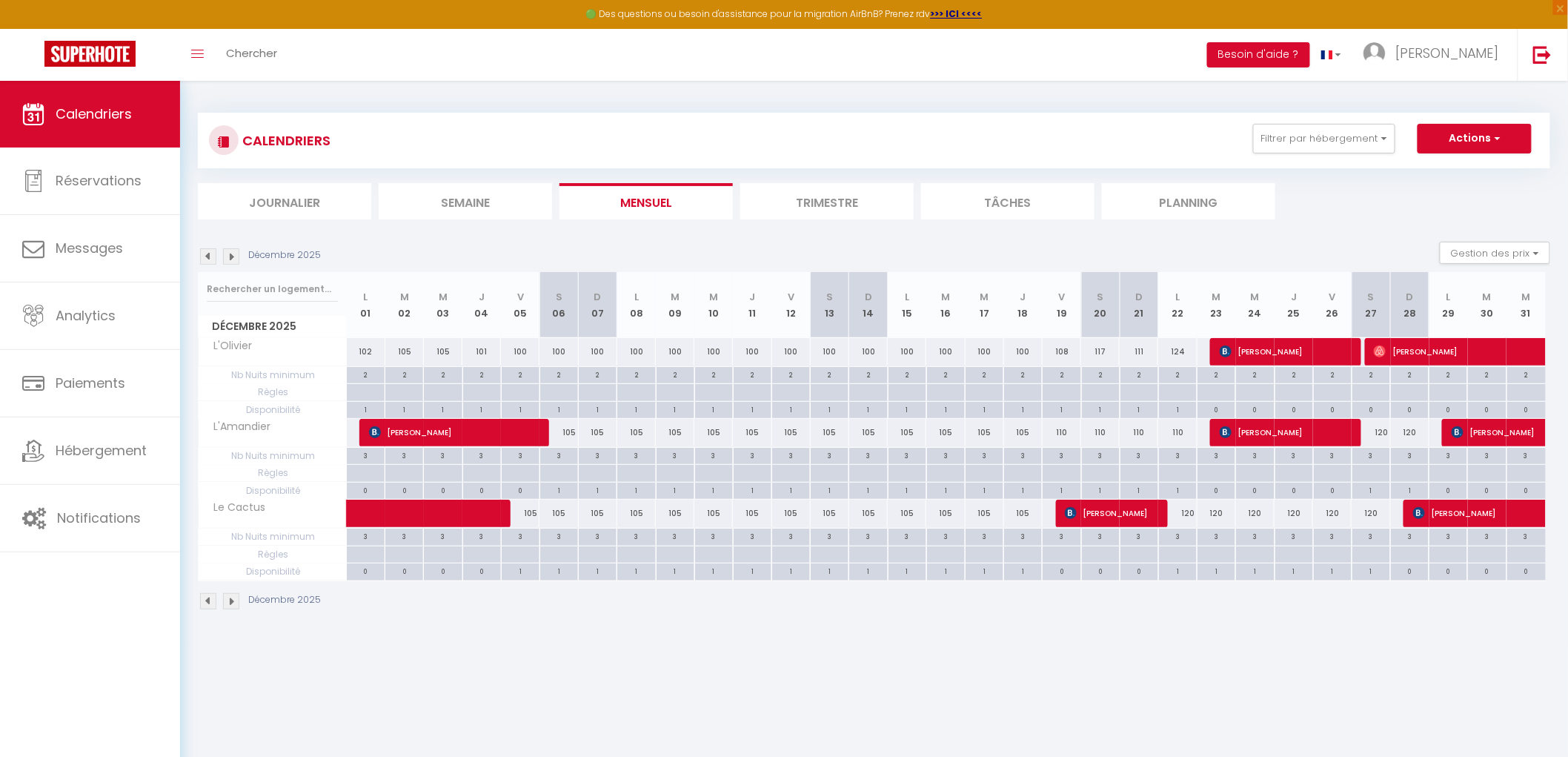
click at [233, 261] on img at bounding box center [231, 256] width 16 height 16
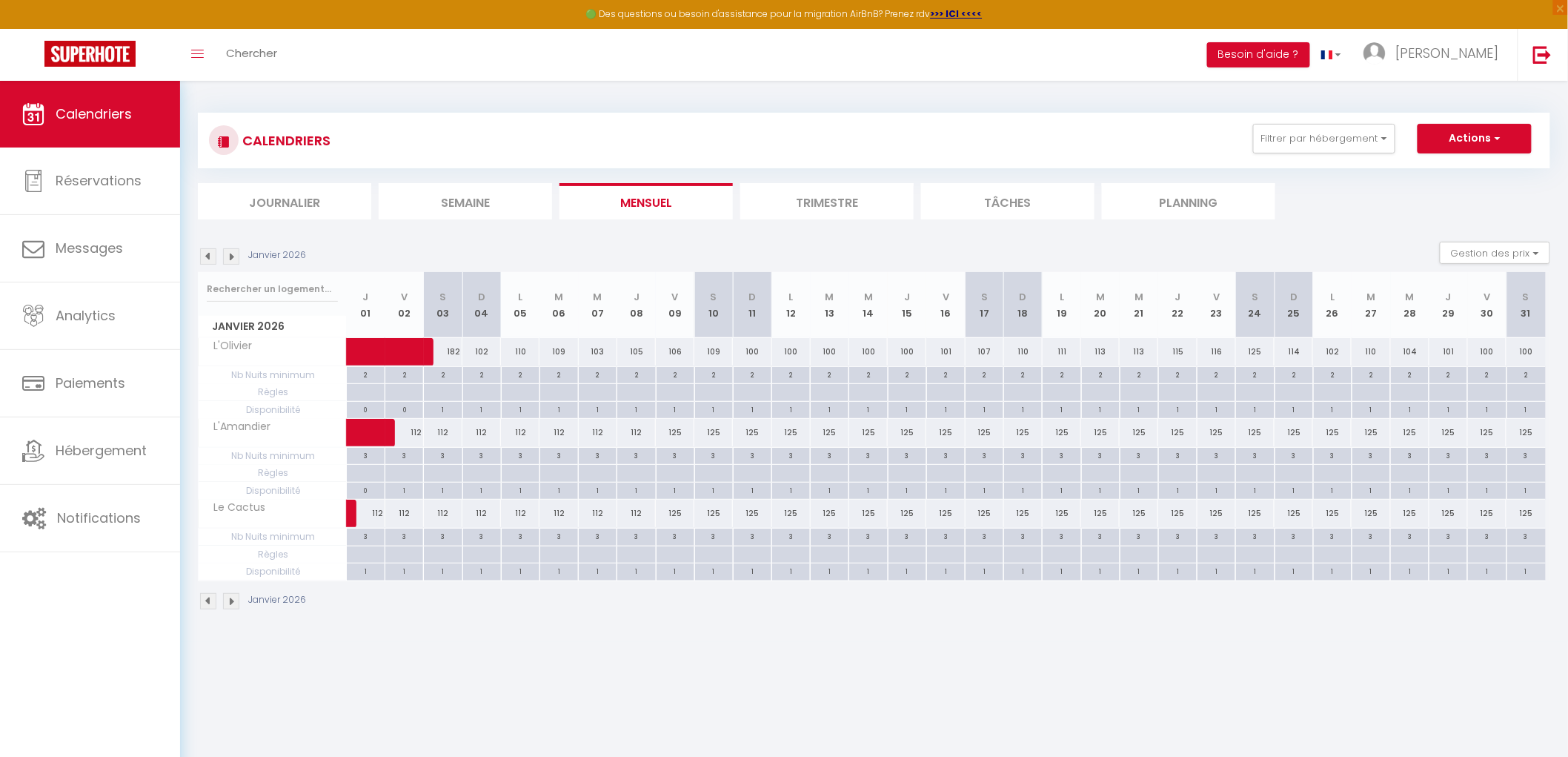
click at [233, 261] on img at bounding box center [231, 256] width 16 height 16
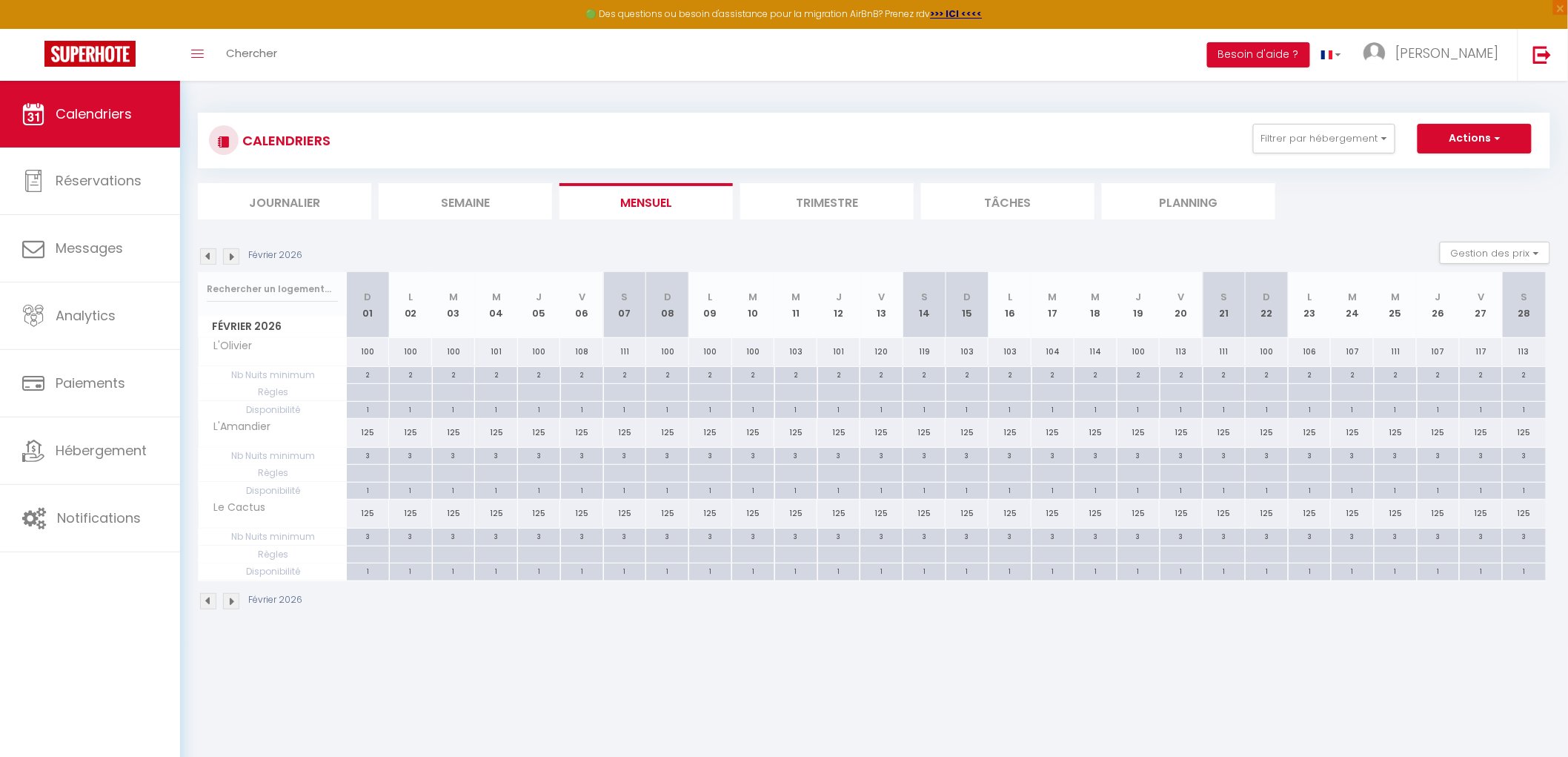
click at [233, 261] on img at bounding box center [231, 256] width 16 height 16
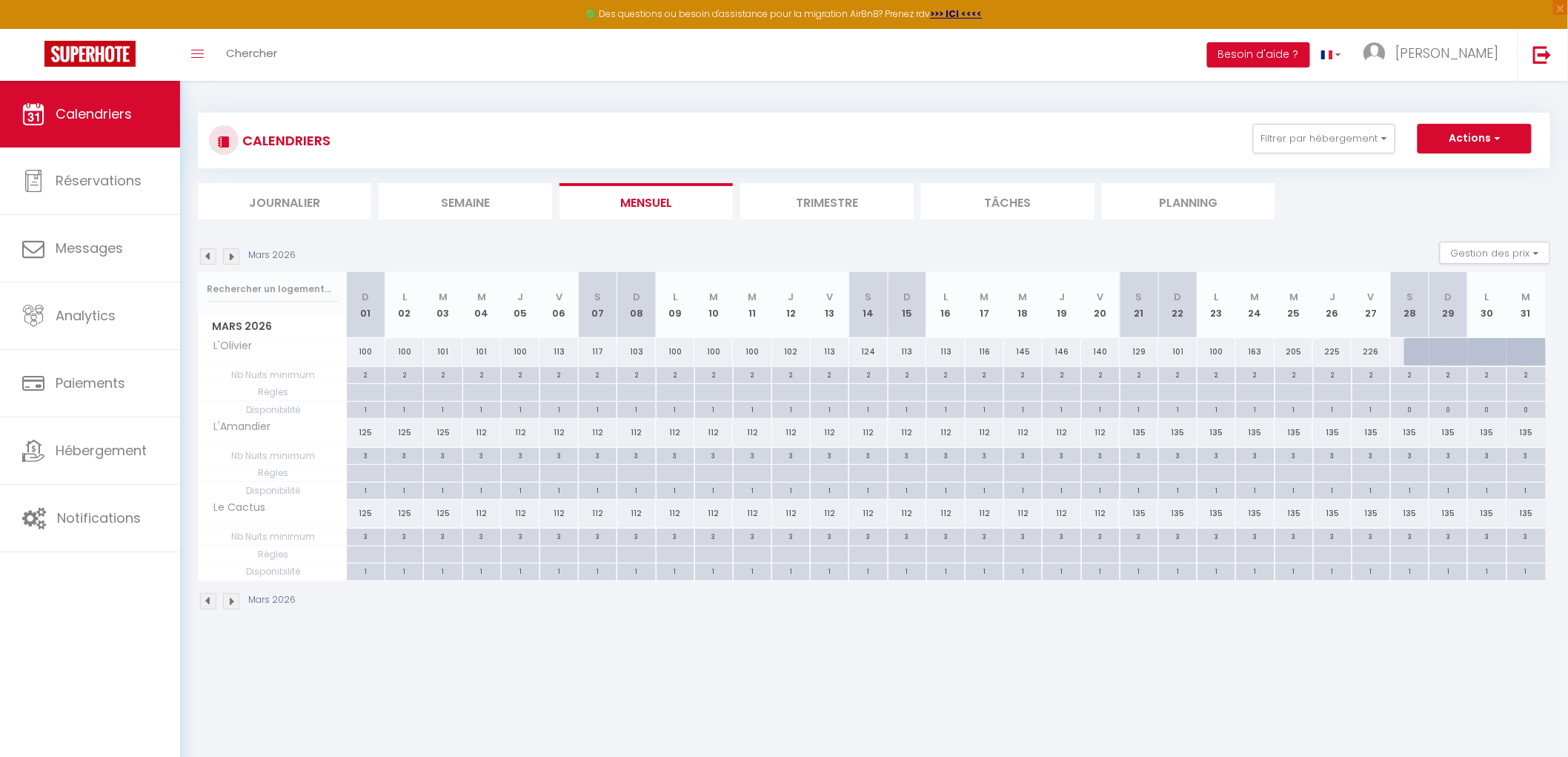
click at [233, 261] on img at bounding box center [231, 256] width 16 height 16
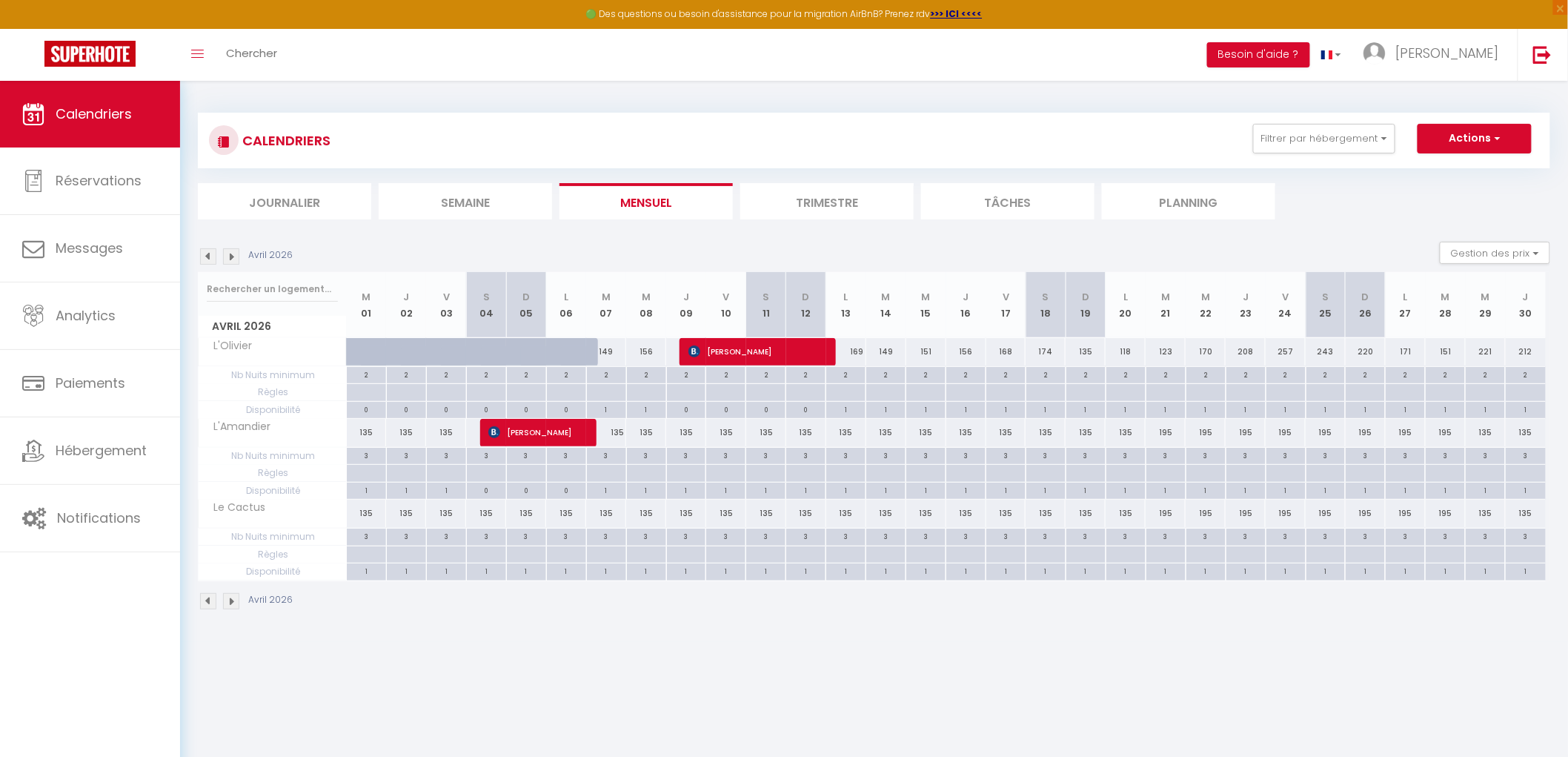
click at [233, 261] on img at bounding box center [231, 256] width 16 height 16
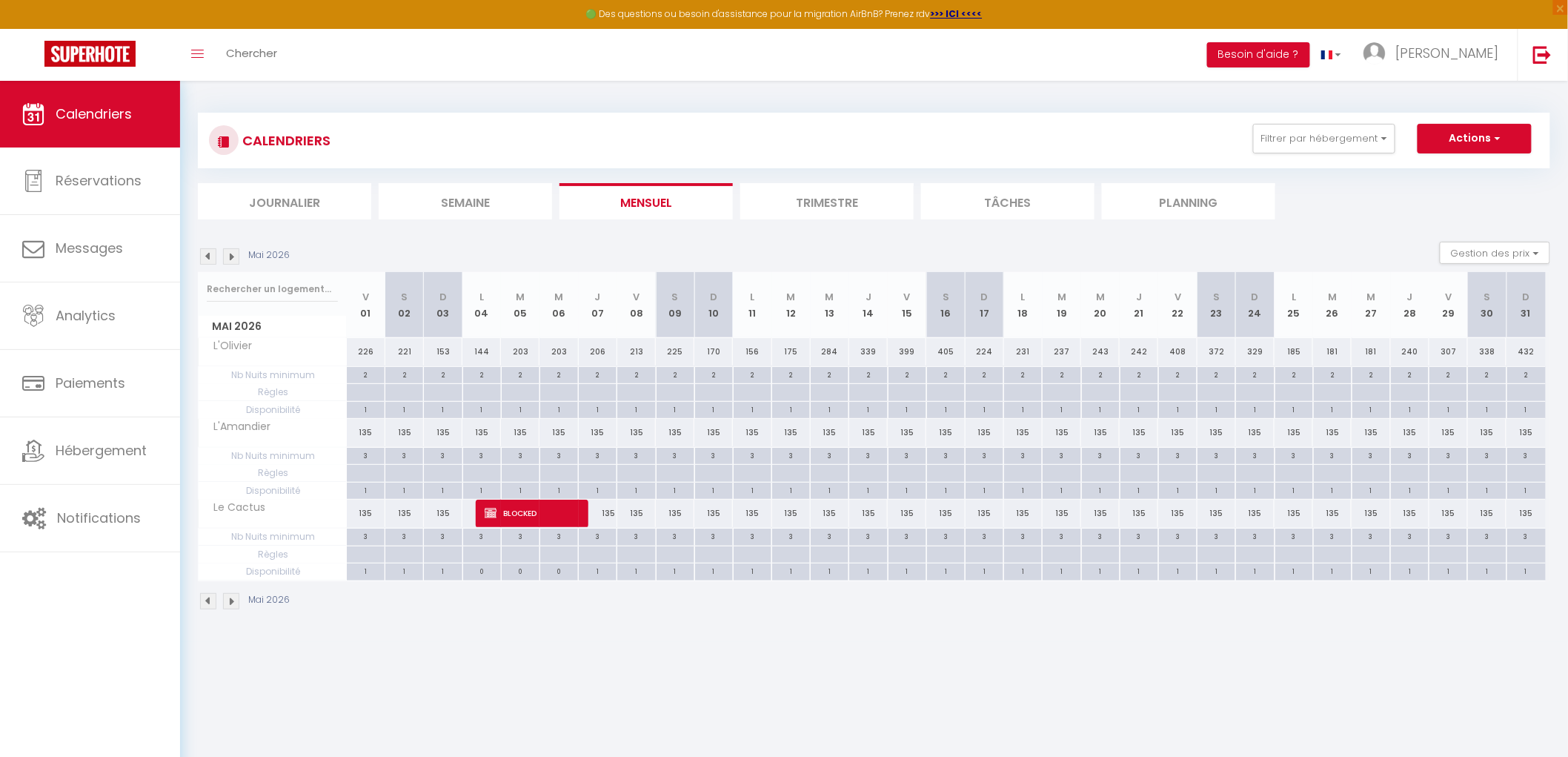
click at [233, 261] on img at bounding box center [231, 256] width 16 height 16
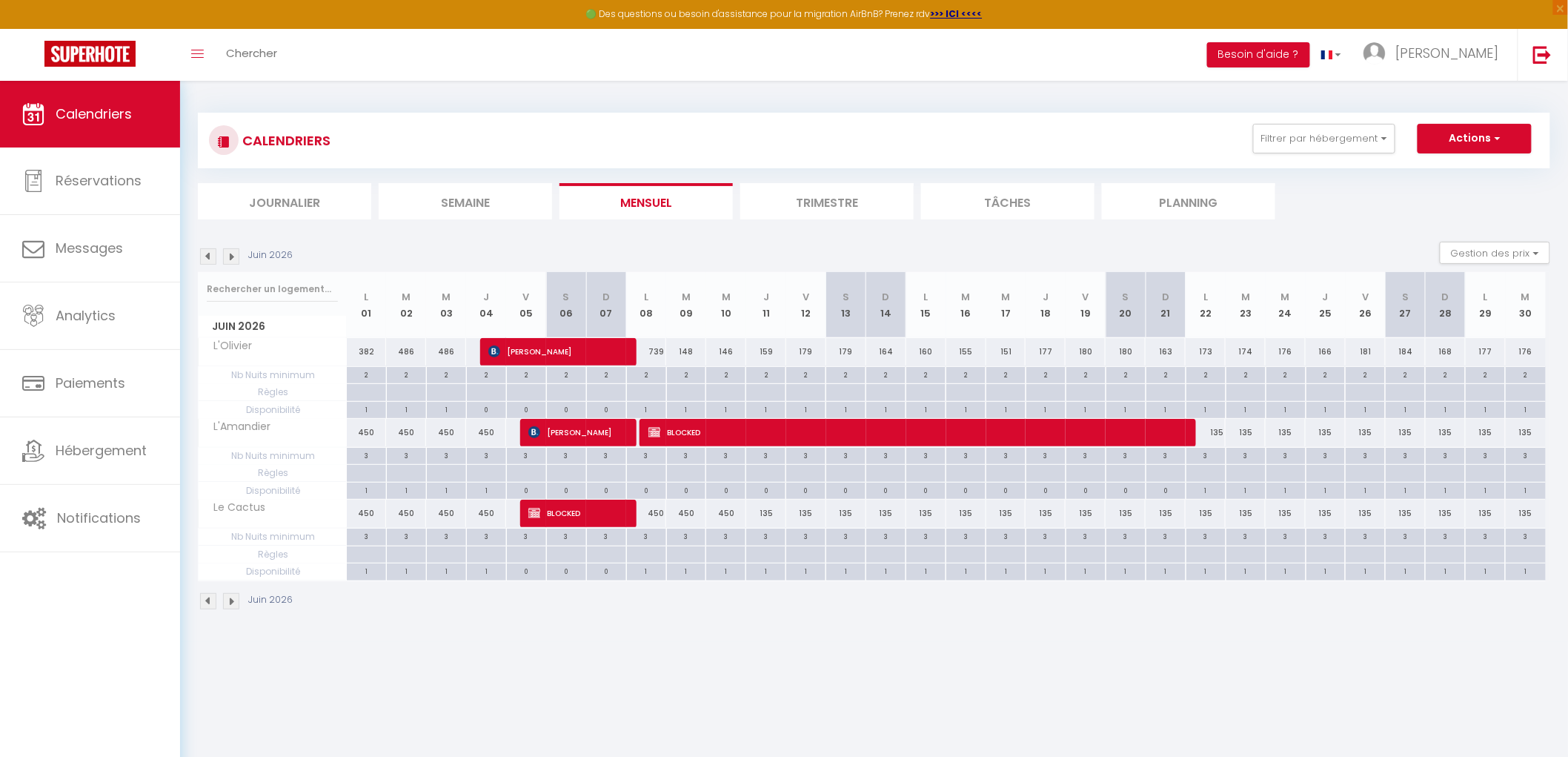
click at [233, 261] on img at bounding box center [231, 256] width 16 height 16
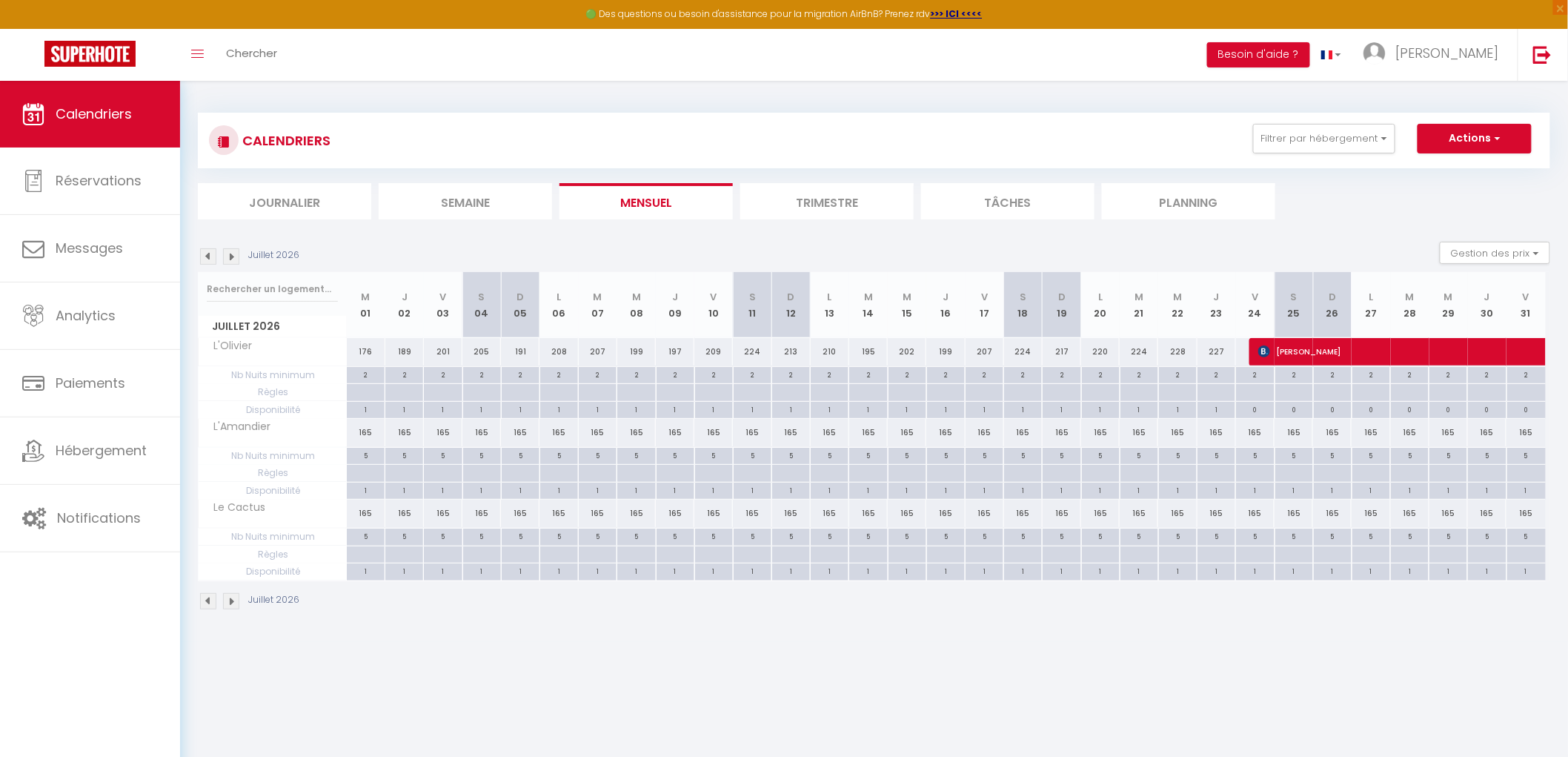
click at [238, 261] on img at bounding box center [231, 256] width 16 height 16
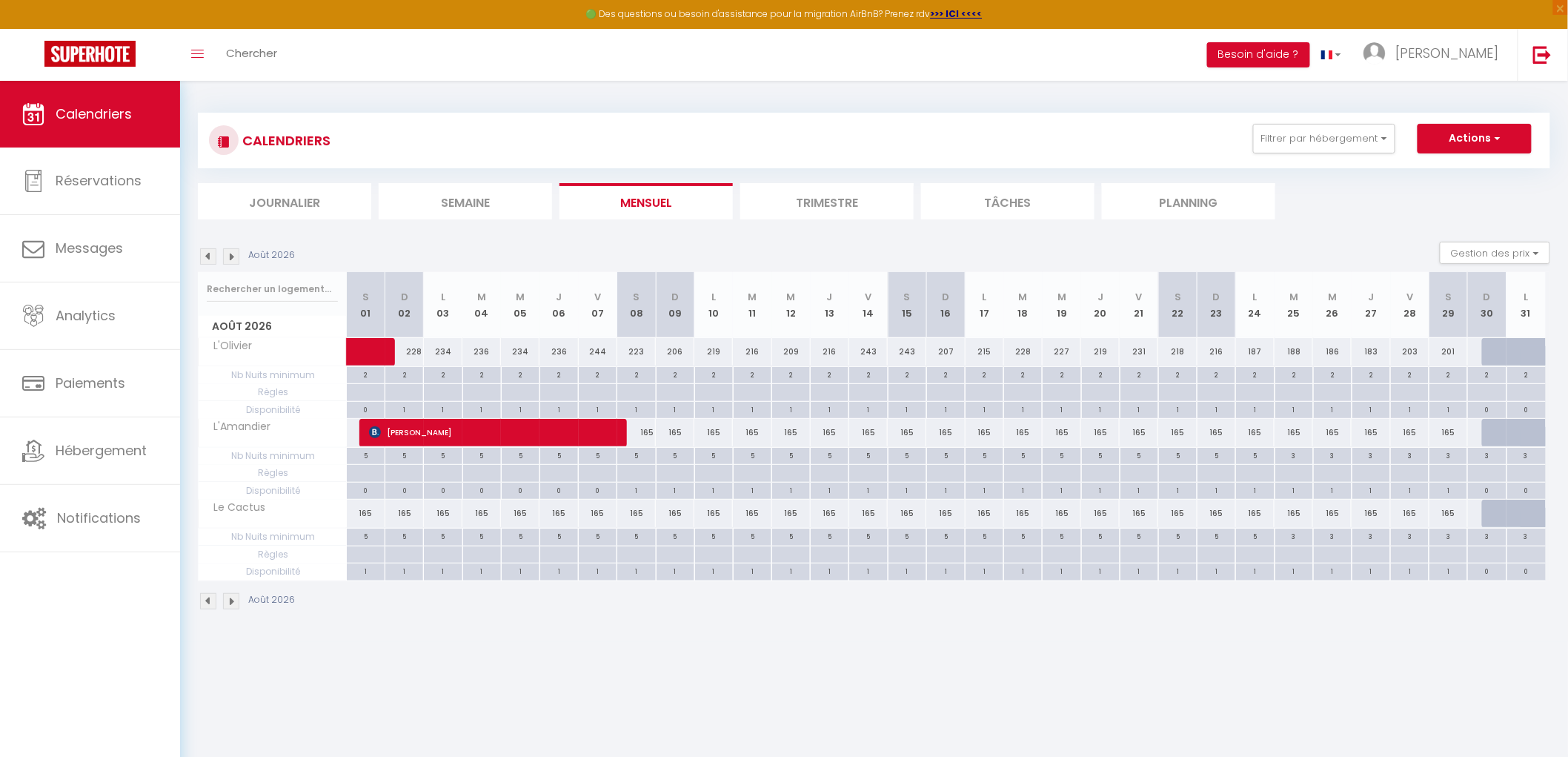
click at [238, 261] on img at bounding box center [231, 256] width 16 height 16
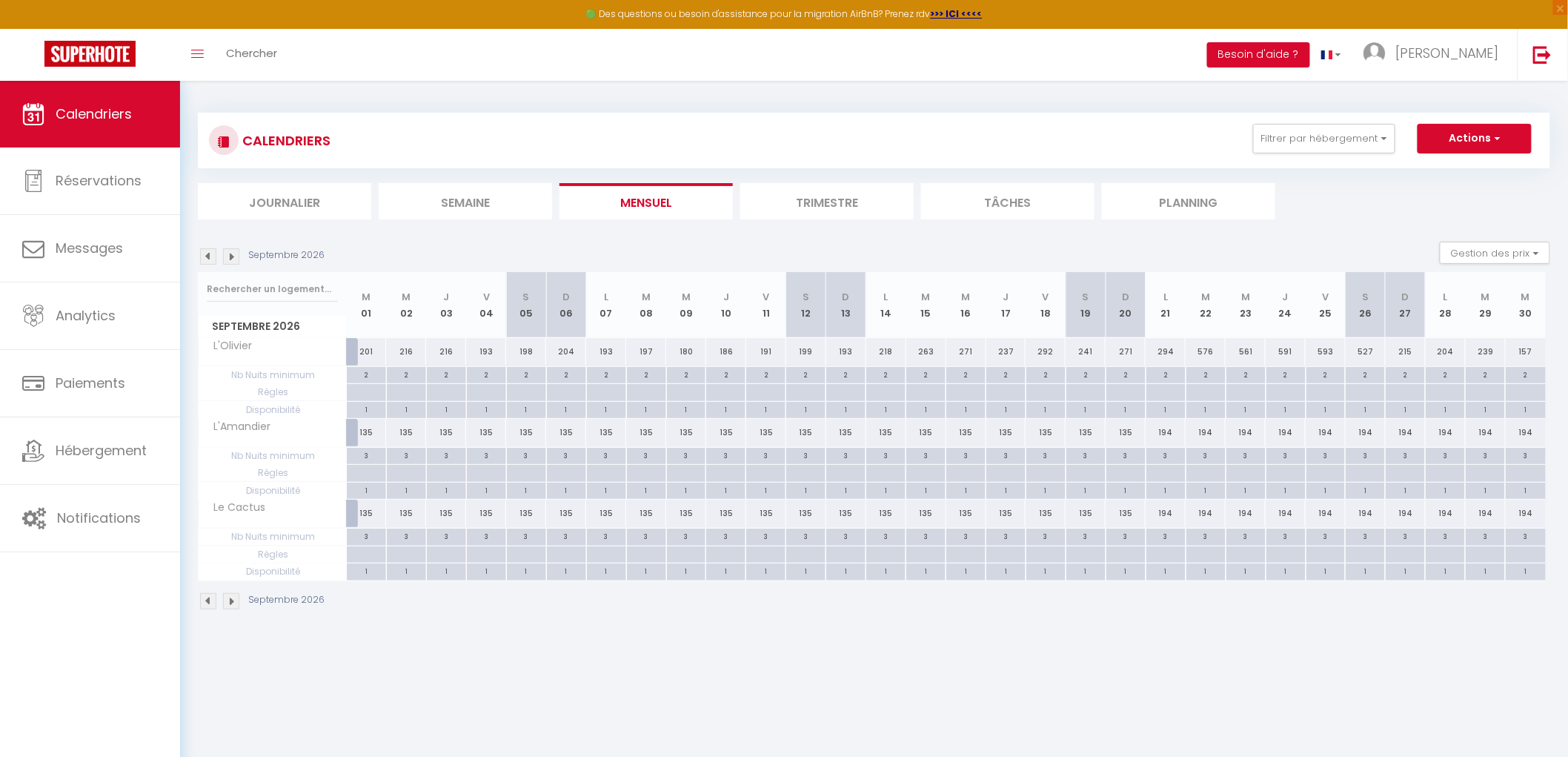
click at [238, 261] on img at bounding box center [231, 256] width 16 height 16
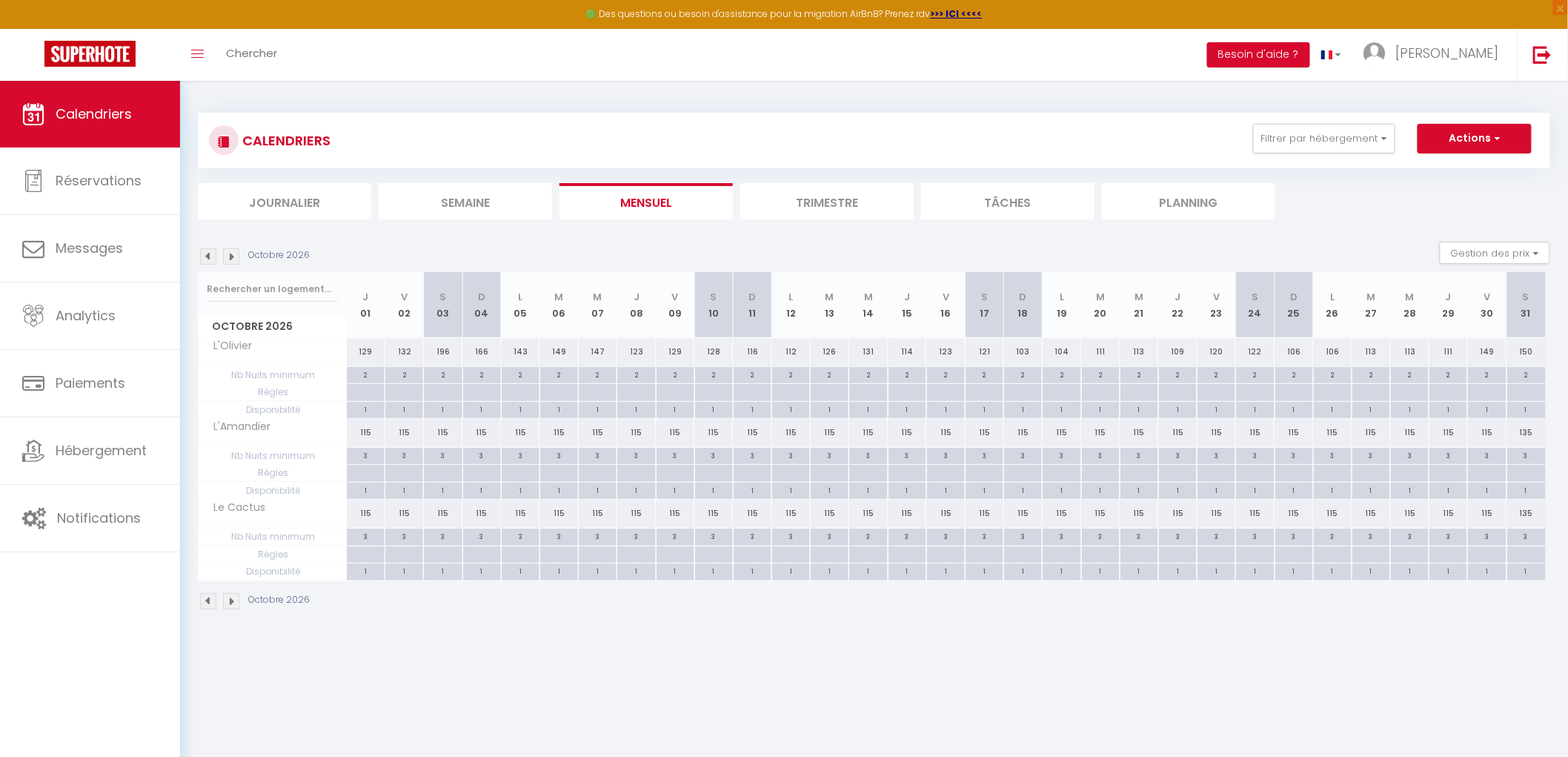
click at [238, 261] on img at bounding box center [231, 256] width 16 height 16
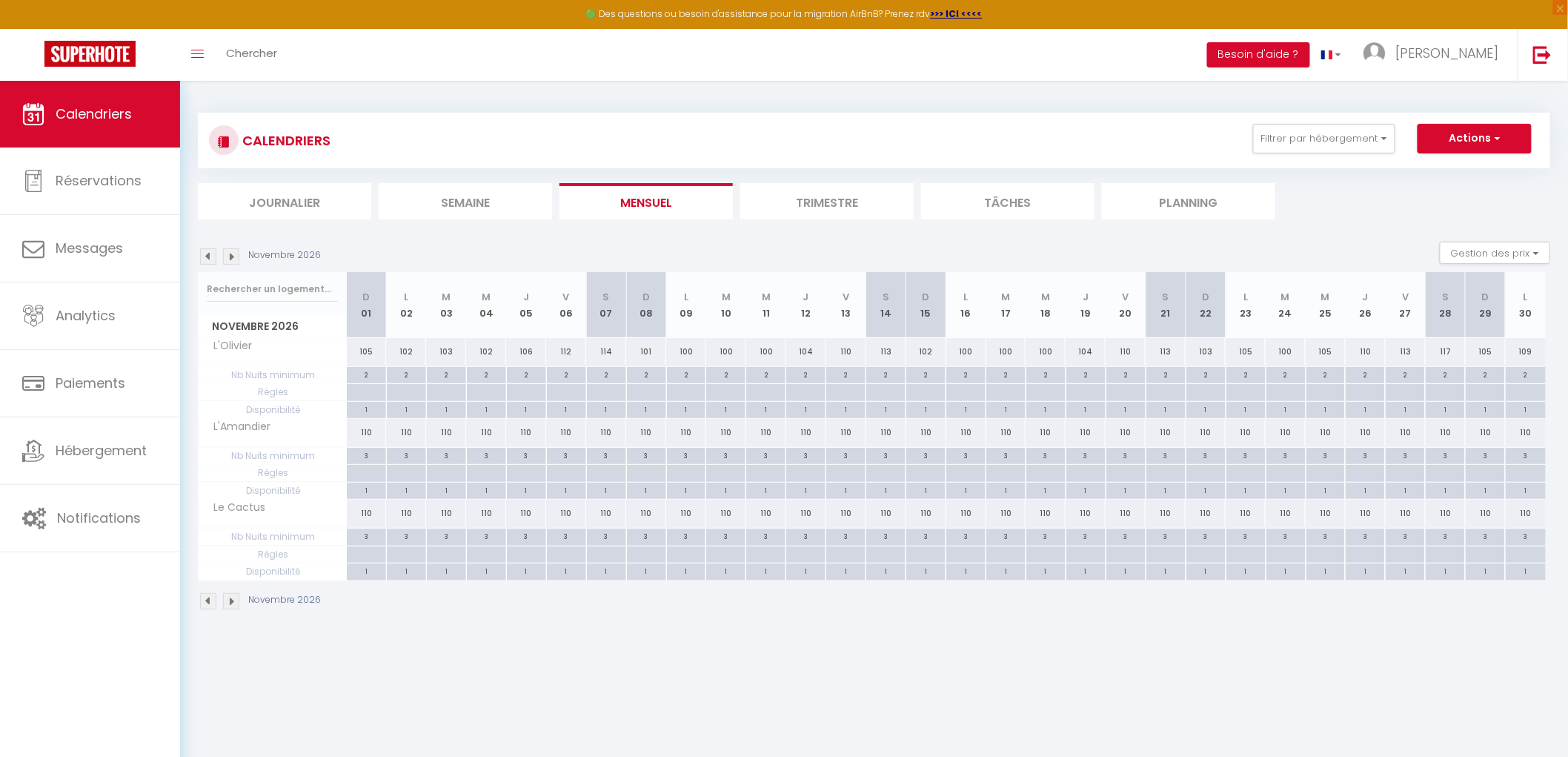
click at [238, 261] on img at bounding box center [231, 256] width 16 height 16
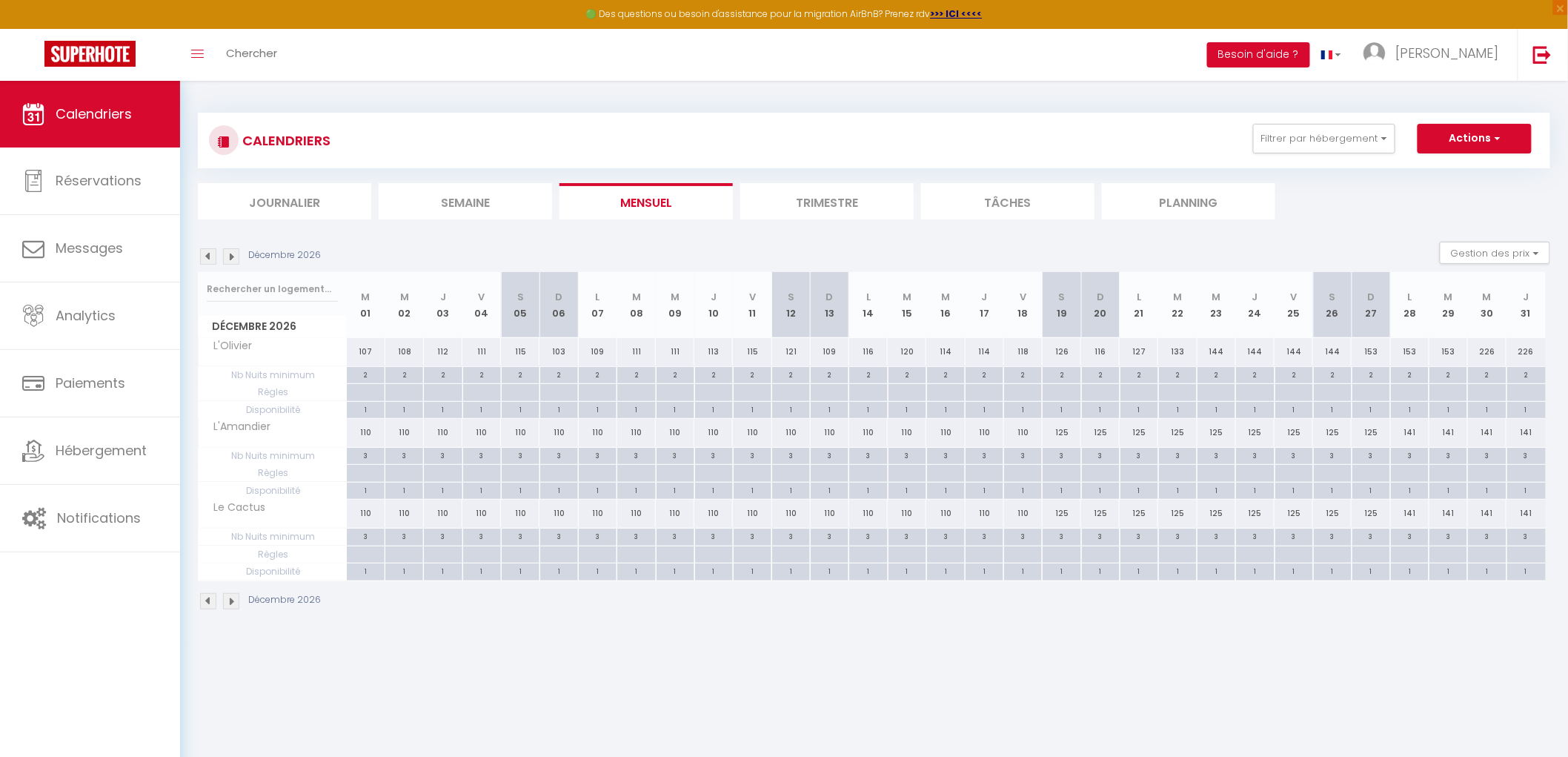
click at [333, 206] on li "Journalier" at bounding box center [284, 201] width 173 height 36
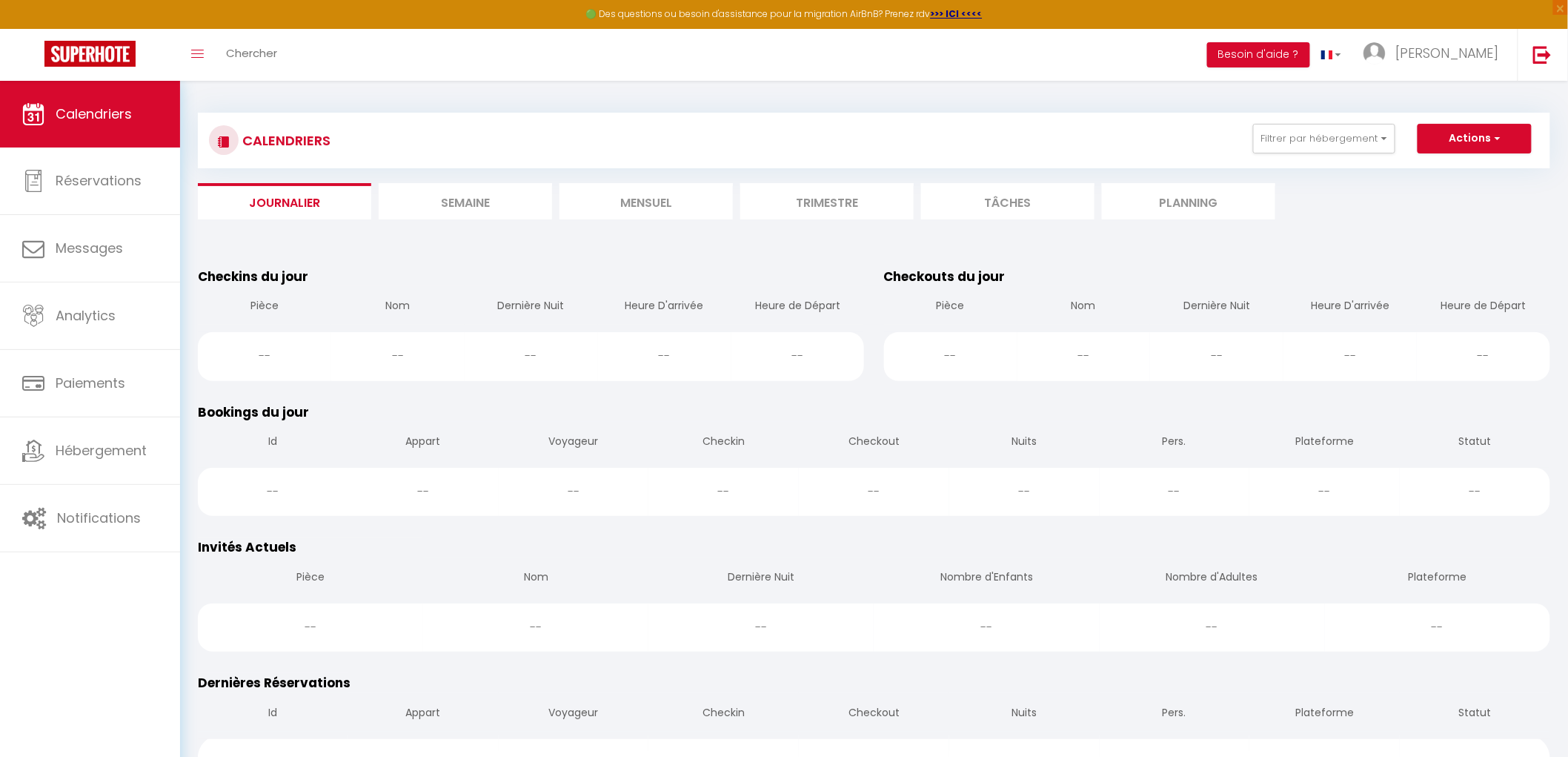
click at [653, 210] on li "Mensuel" at bounding box center [646, 201] width 173 height 36
